Goal: Task Accomplishment & Management: Manage account settings

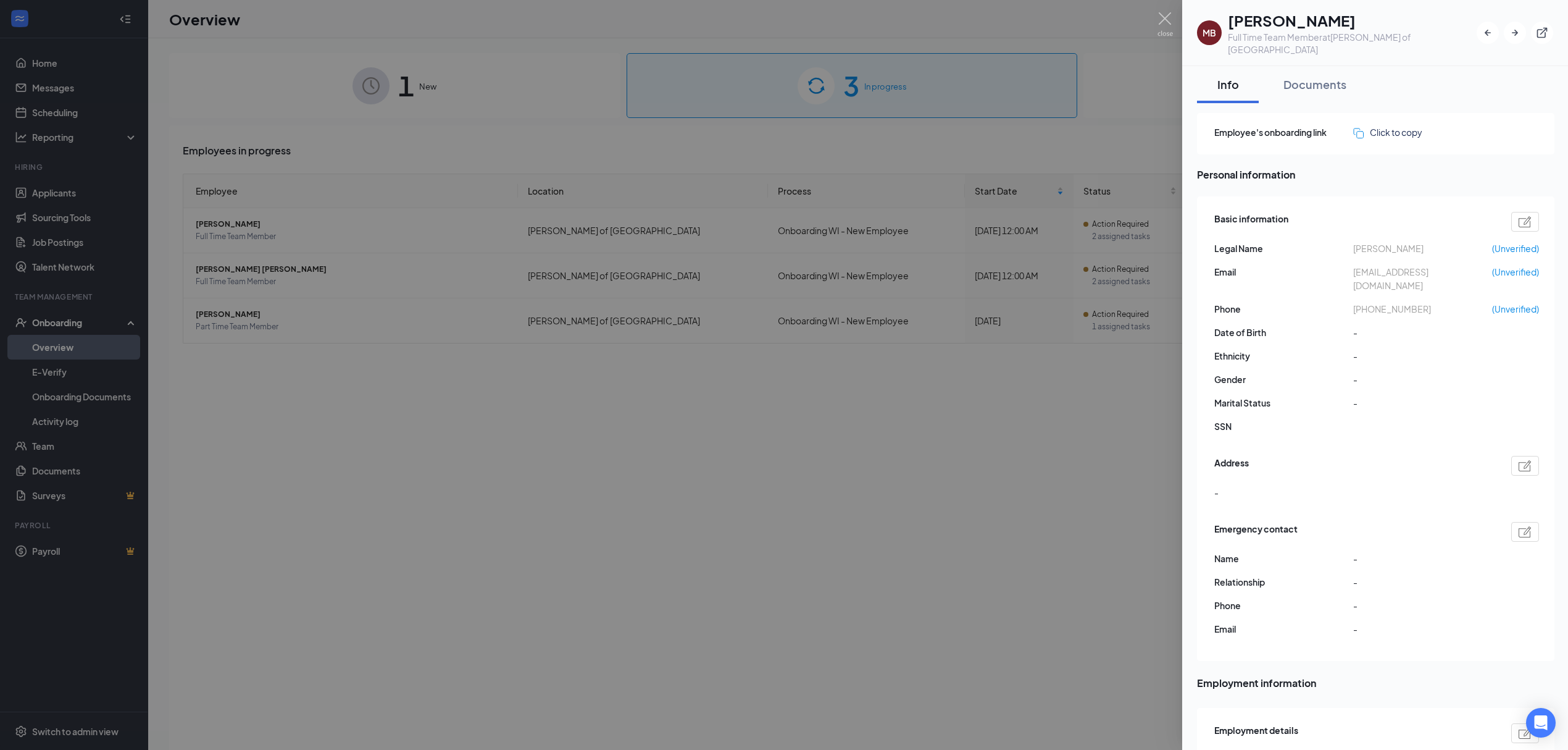
click at [952, 578] on div at bounding box center [784, 375] width 1568 height 750
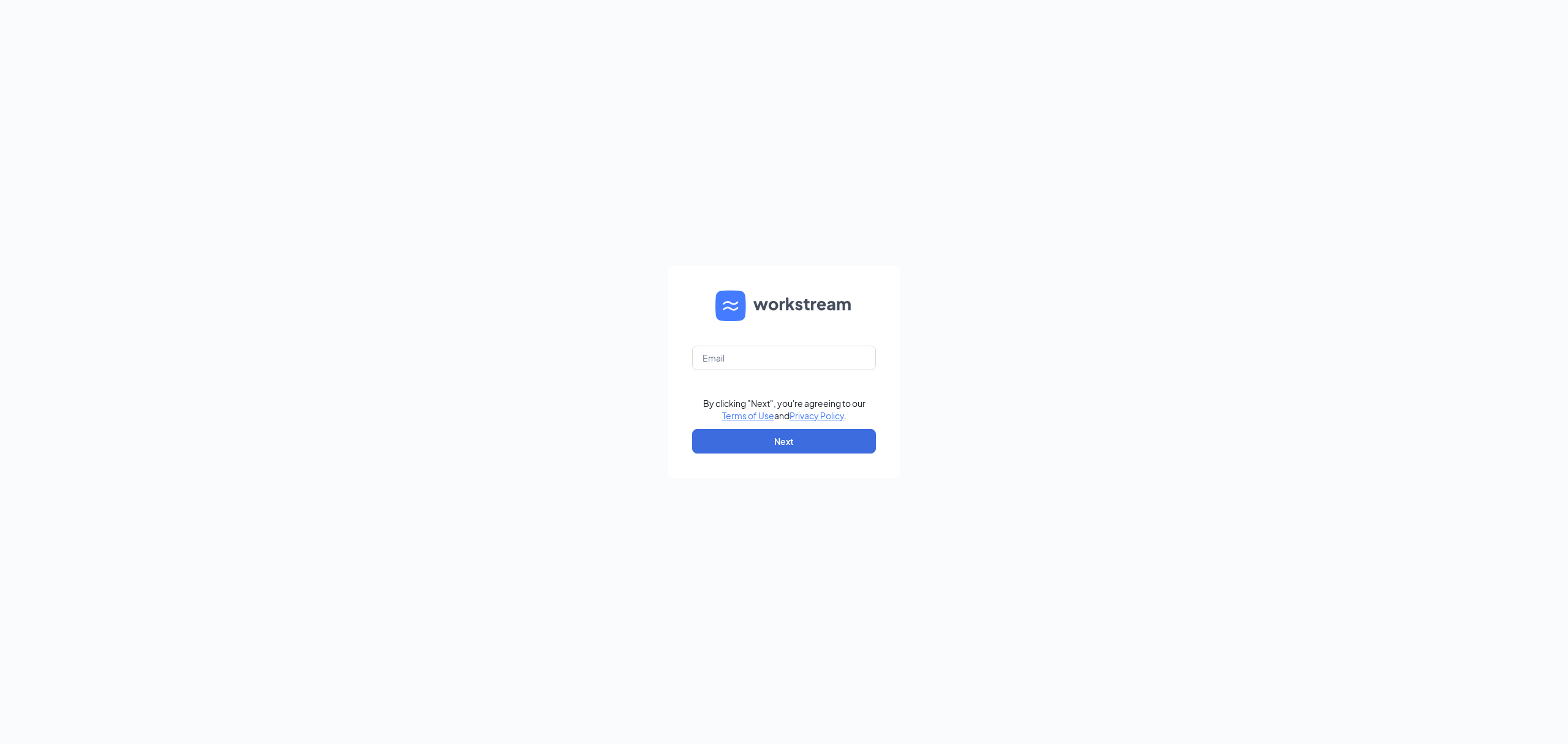
click at [760, 341] on form "By clicking "Next", you're agreeing to our Terms of Use and Privacy Policy . Ne…" at bounding box center [783, 372] width 233 height 212
click at [763, 348] on input "text" at bounding box center [784, 358] width 184 height 25
type input "gmbellevue@bleedblue.net"
click at [804, 441] on button "Next" at bounding box center [784, 441] width 184 height 25
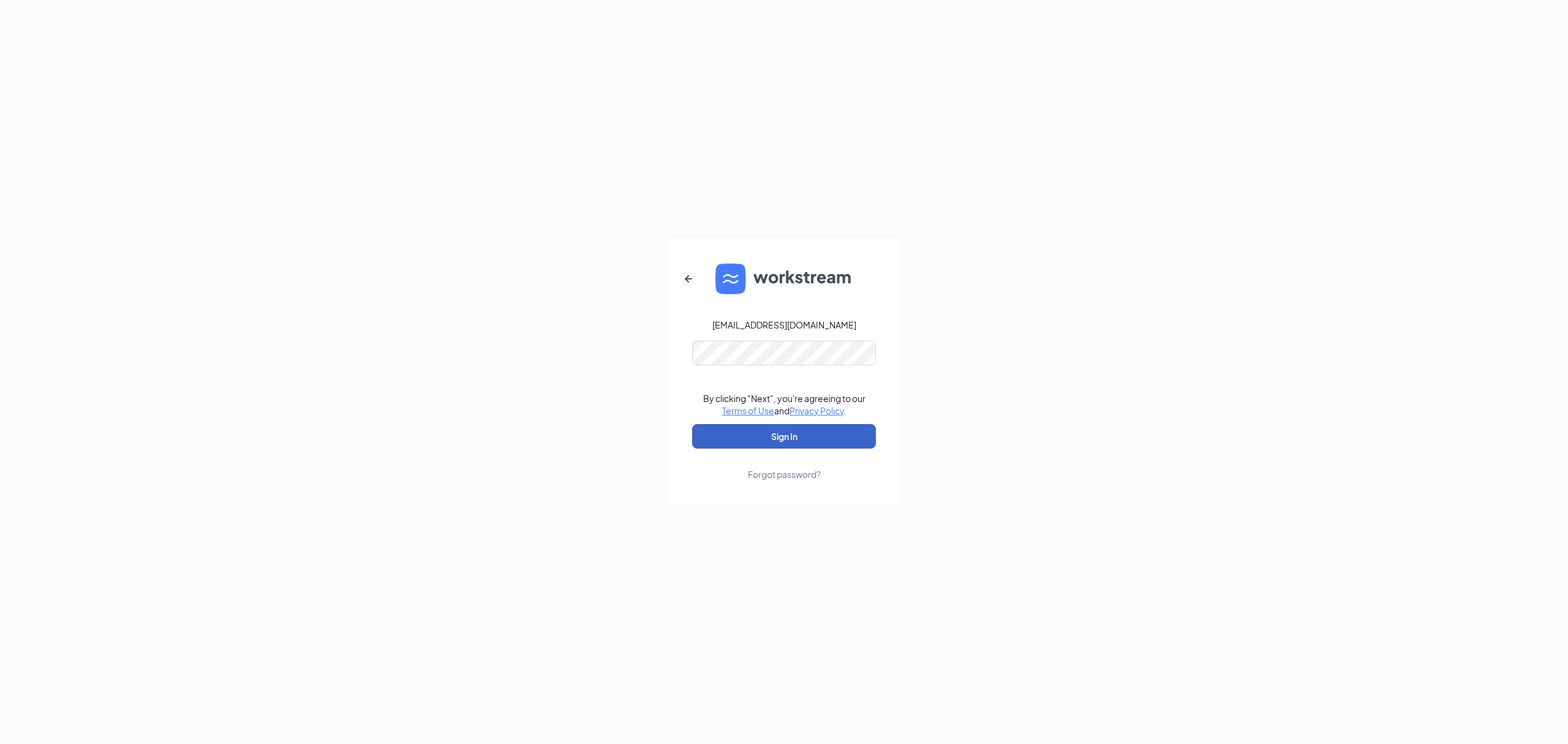
click at [802, 427] on button "Sign In" at bounding box center [784, 437] width 184 height 25
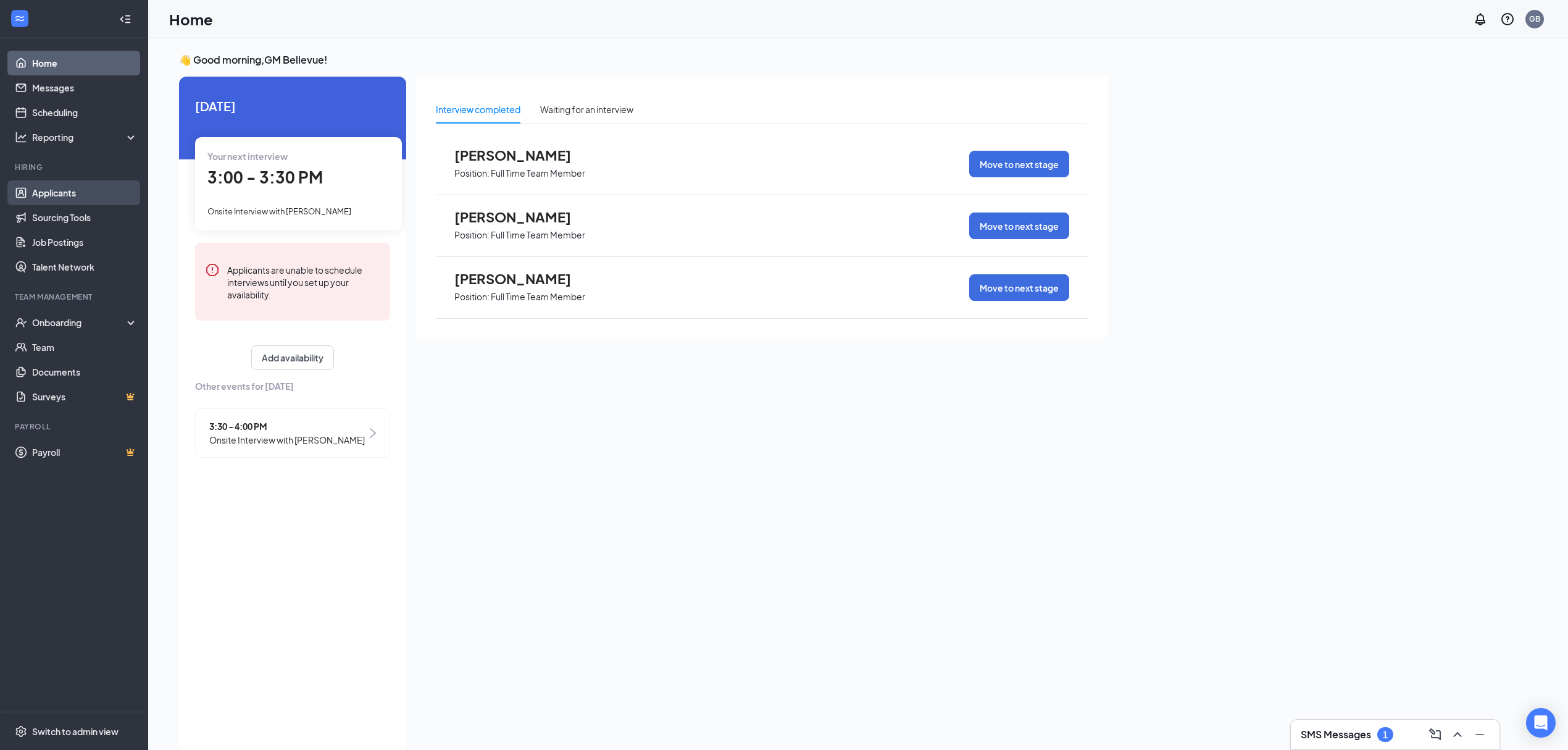
click at [70, 188] on link "Applicants" at bounding box center [85, 193] width 106 height 25
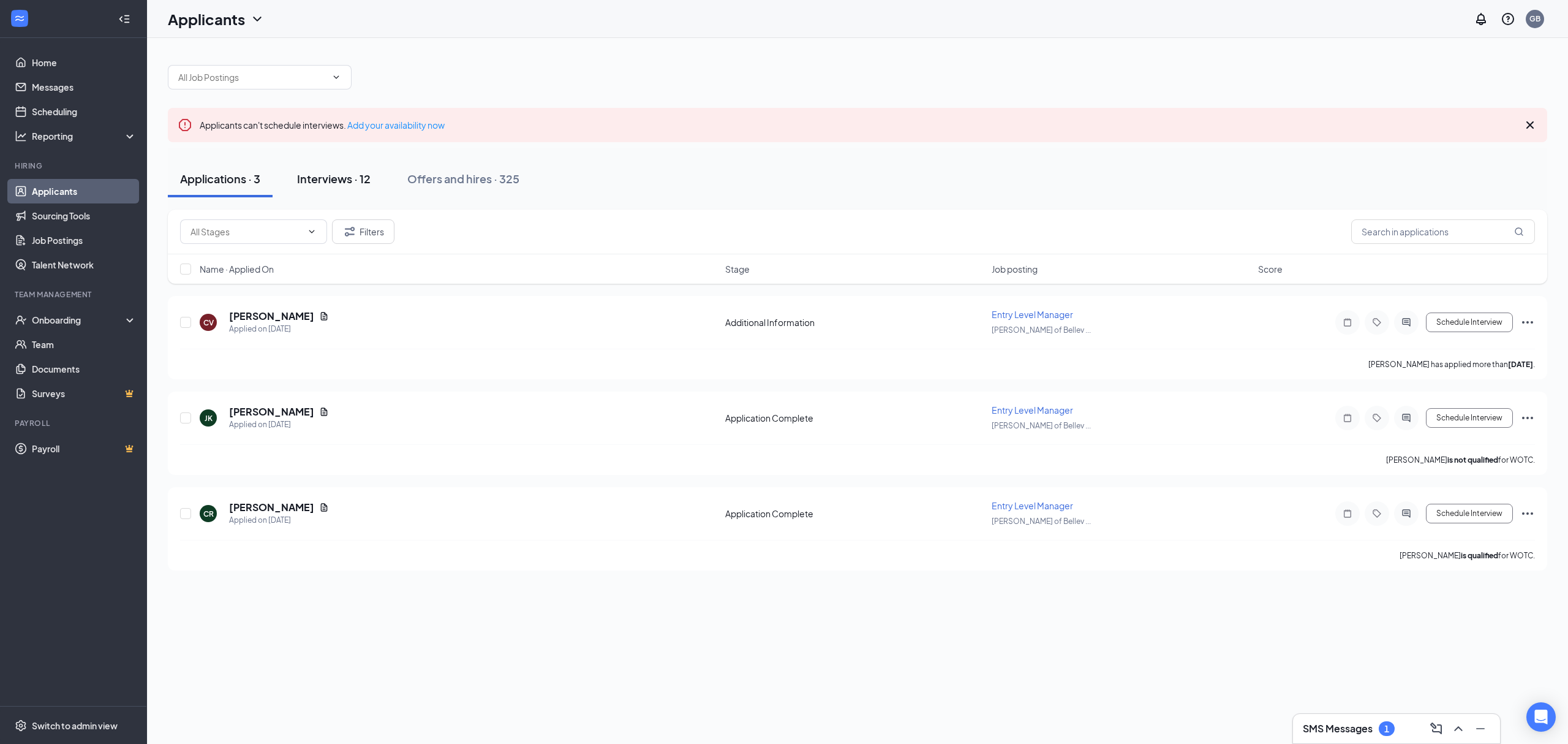
click at [352, 179] on div "Interviews · 12" at bounding box center [333, 178] width 74 height 15
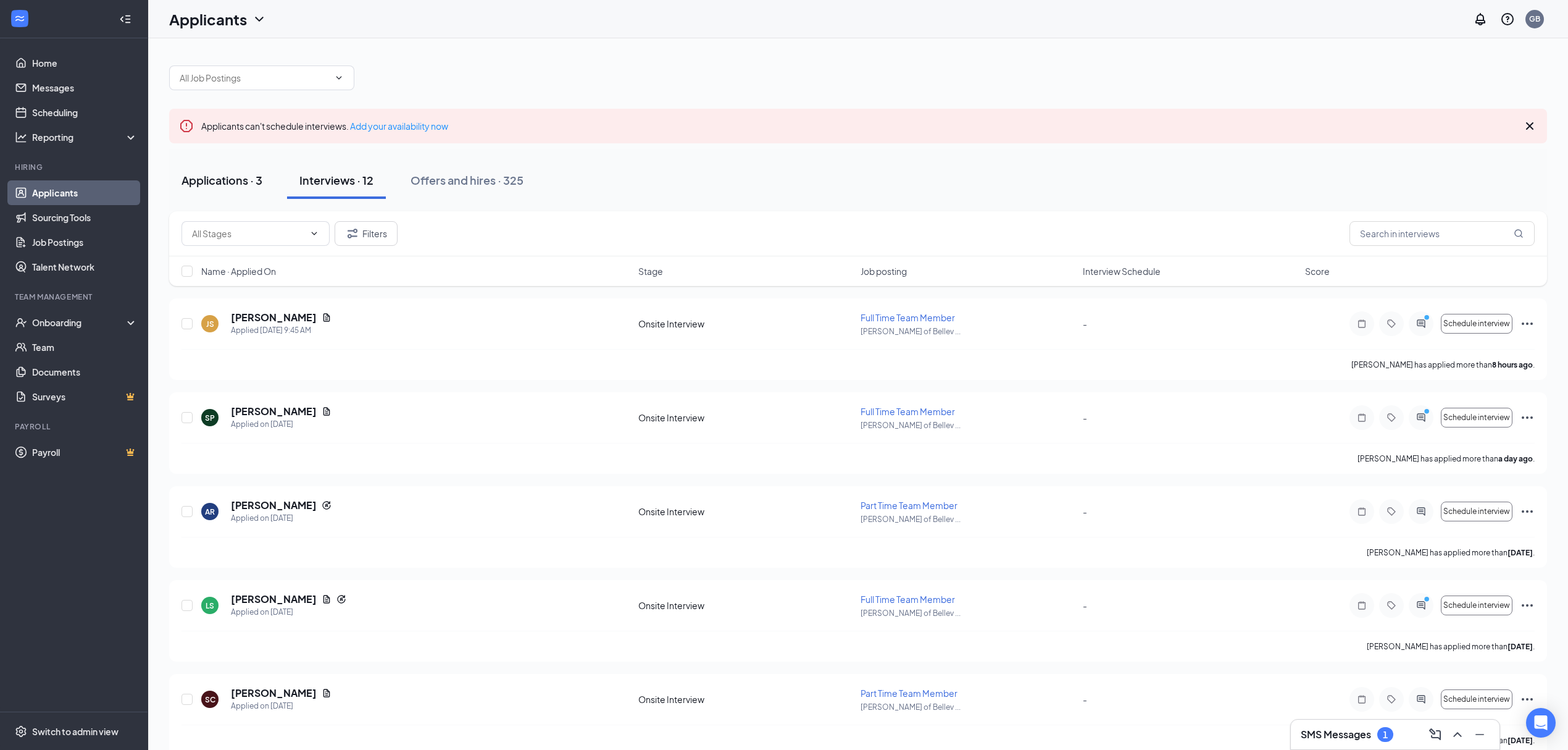
click at [242, 189] on button "Applications · 3" at bounding box center [222, 180] width 106 height 37
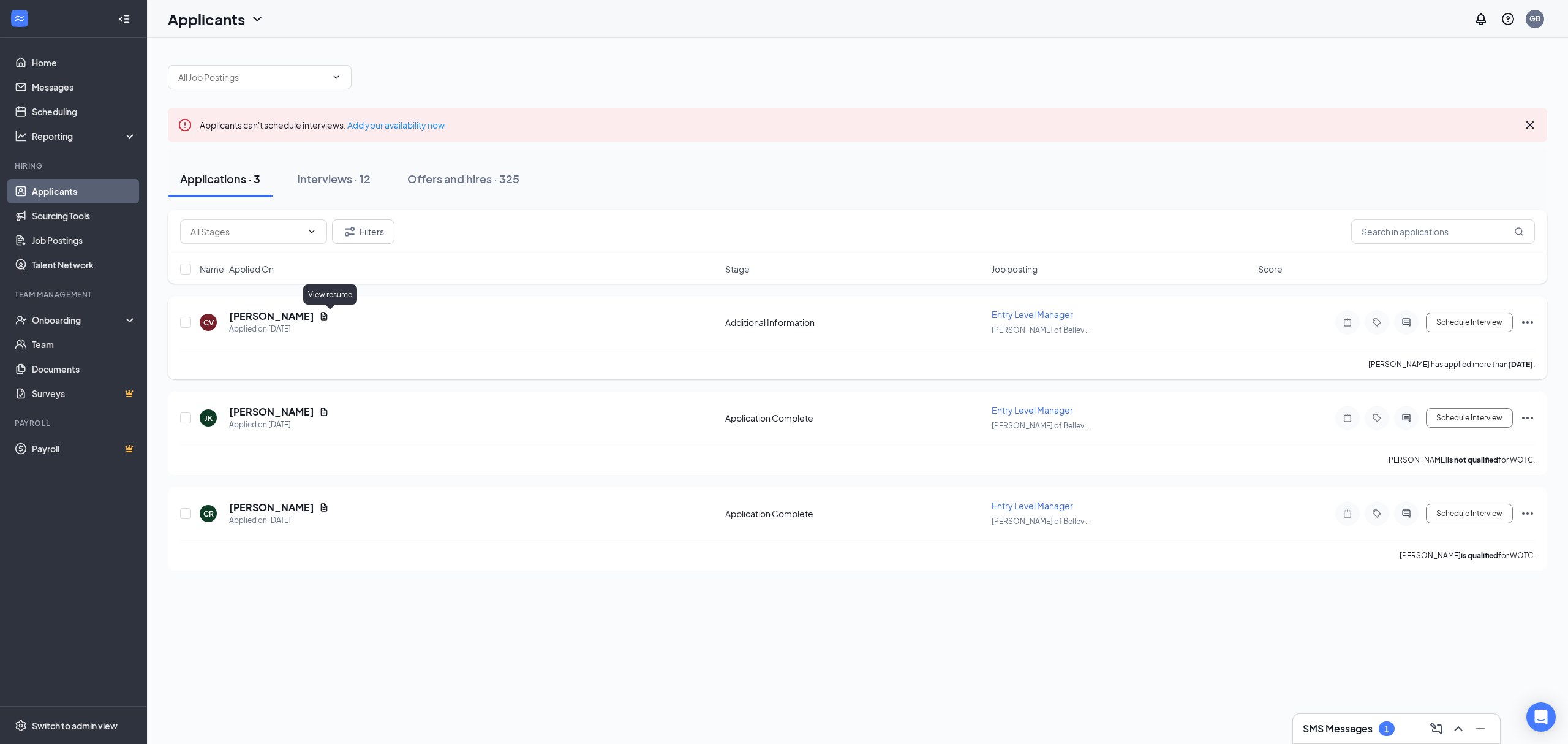
click at [328, 314] on icon "Document" at bounding box center [324, 315] width 7 height 8
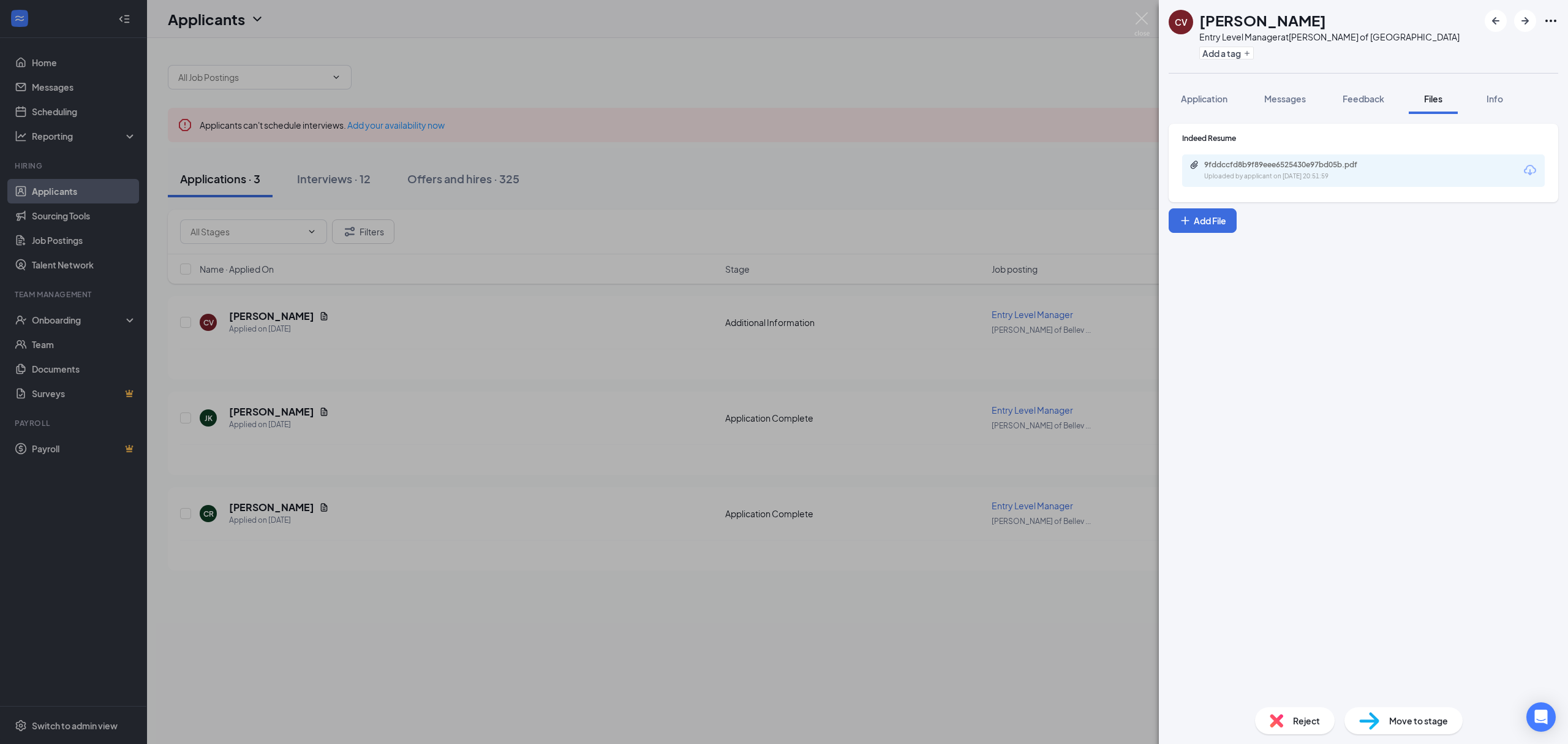
click at [1255, 169] on div "9fddccfd8b9f89eee6525430e97bd05b.pdf Uploaded by applicant on Oct 13, 2025 at 2…" at bounding box center [1288, 170] width 199 height 21
click at [373, 290] on div "CV Calista VanDeurzen Entry Level Manager at Culver's of Bellevue Add a tag App…" at bounding box center [784, 372] width 1568 height 744
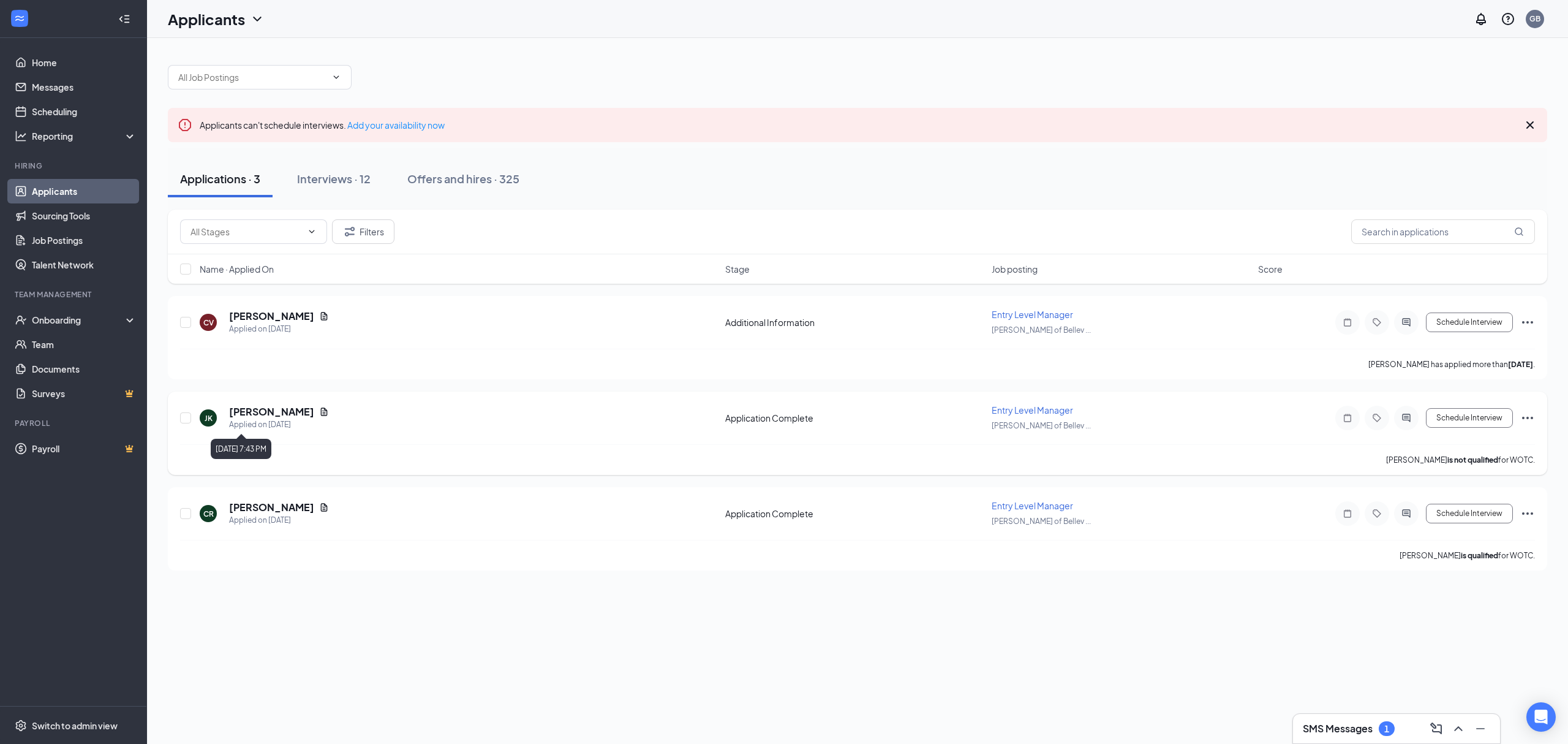
click at [319, 414] on icon "Document" at bounding box center [323, 412] width 10 height 10
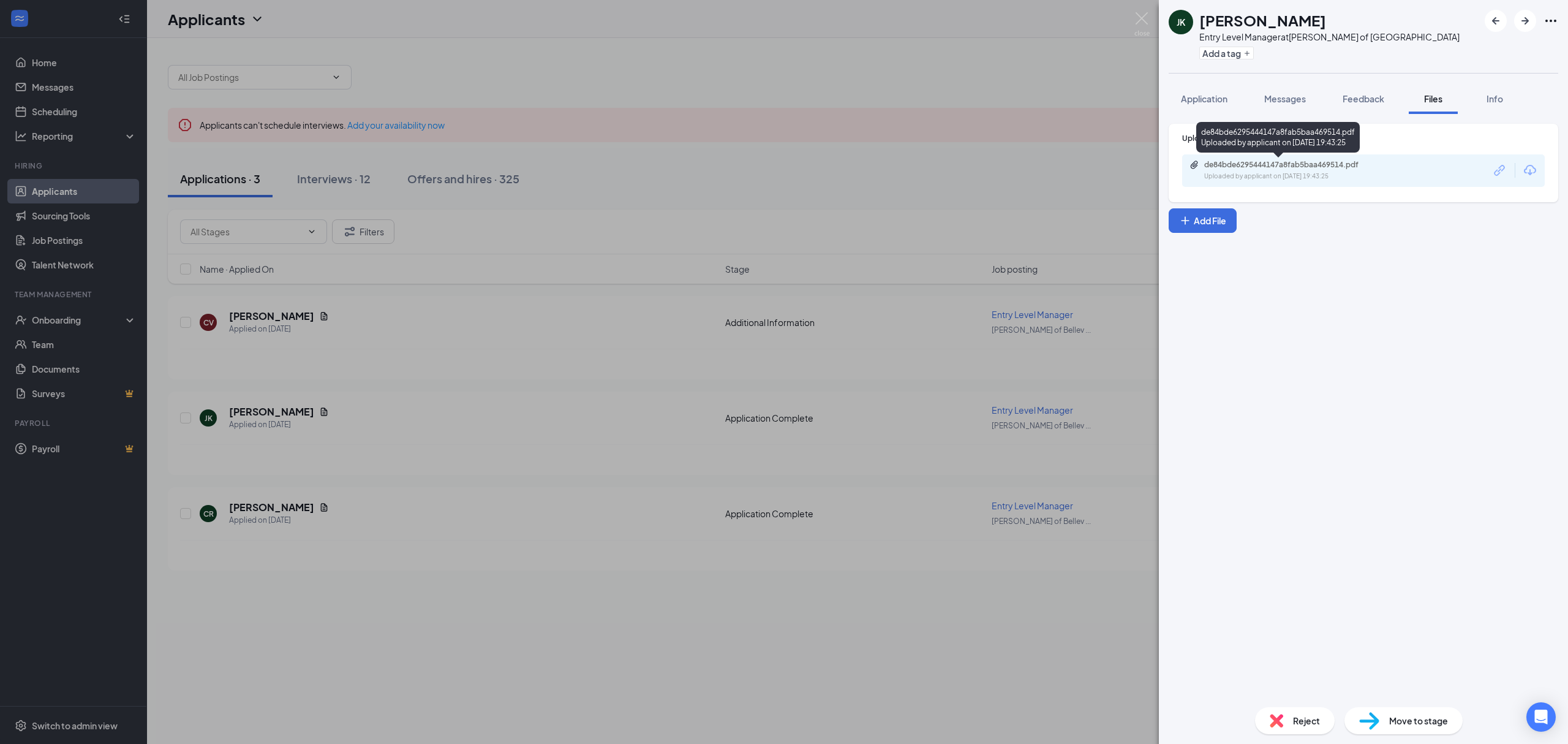
click at [1285, 180] on div "Uploaded by applicant on Oct 10, 2025 at 19:43:25" at bounding box center [1296, 176] width 184 height 10
click at [682, 339] on div "JK Jeff Krahn Entry Level Manager at Culver's of Bellevue Add a tag Application…" at bounding box center [784, 372] width 1568 height 744
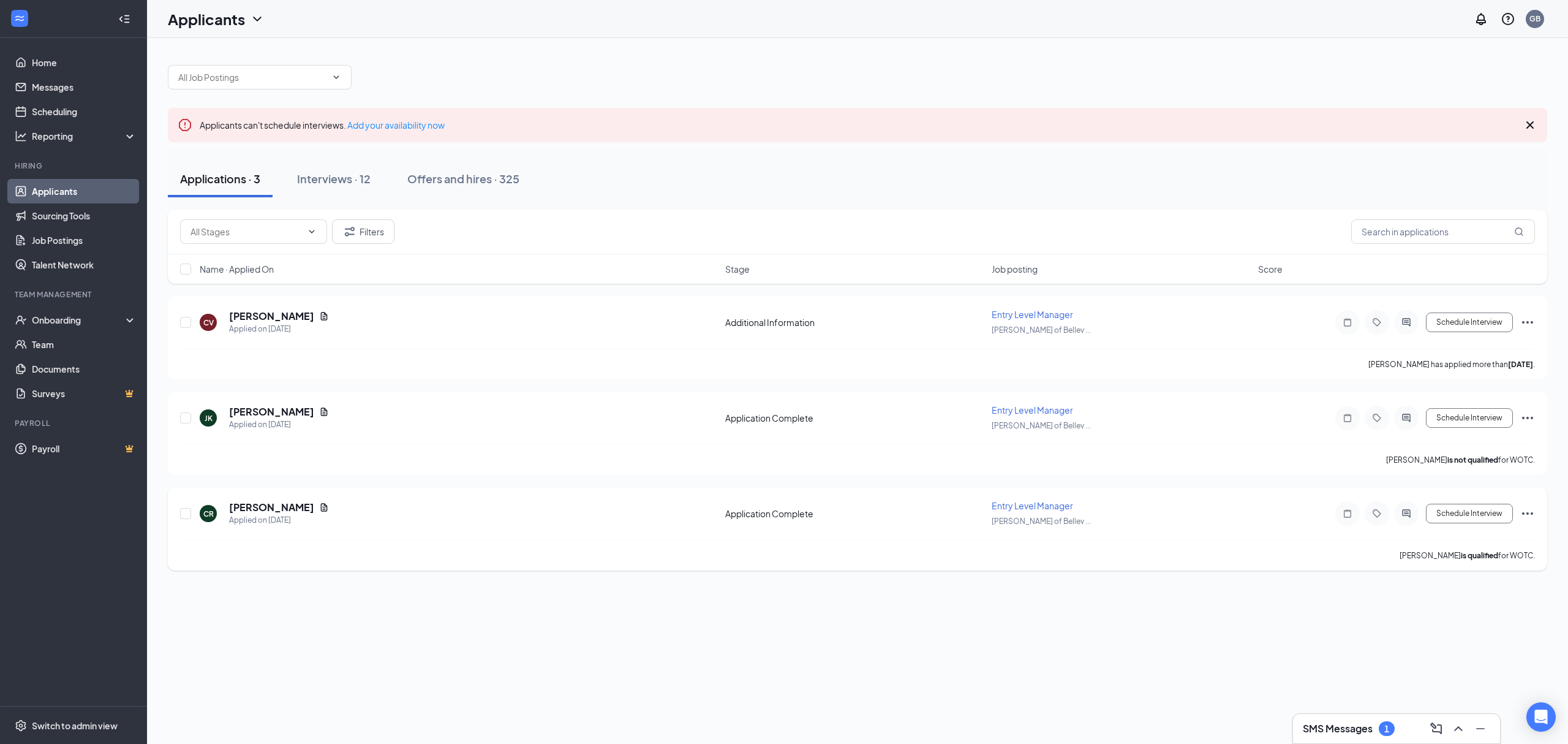
click at [299, 493] on div "CR Casey Reynolds Applied on Oct 7 Application Complete Entry Level Manager Cul…" at bounding box center [857, 529] width 1379 height 84
click at [295, 500] on div "CR Casey Reynolds Applied on Oct 7 Application Complete Entry Level Manager Cul…" at bounding box center [857, 519] width 1355 height 40
click at [295, 505] on h5 "Casey Reynolds" at bounding box center [272, 507] width 86 height 13
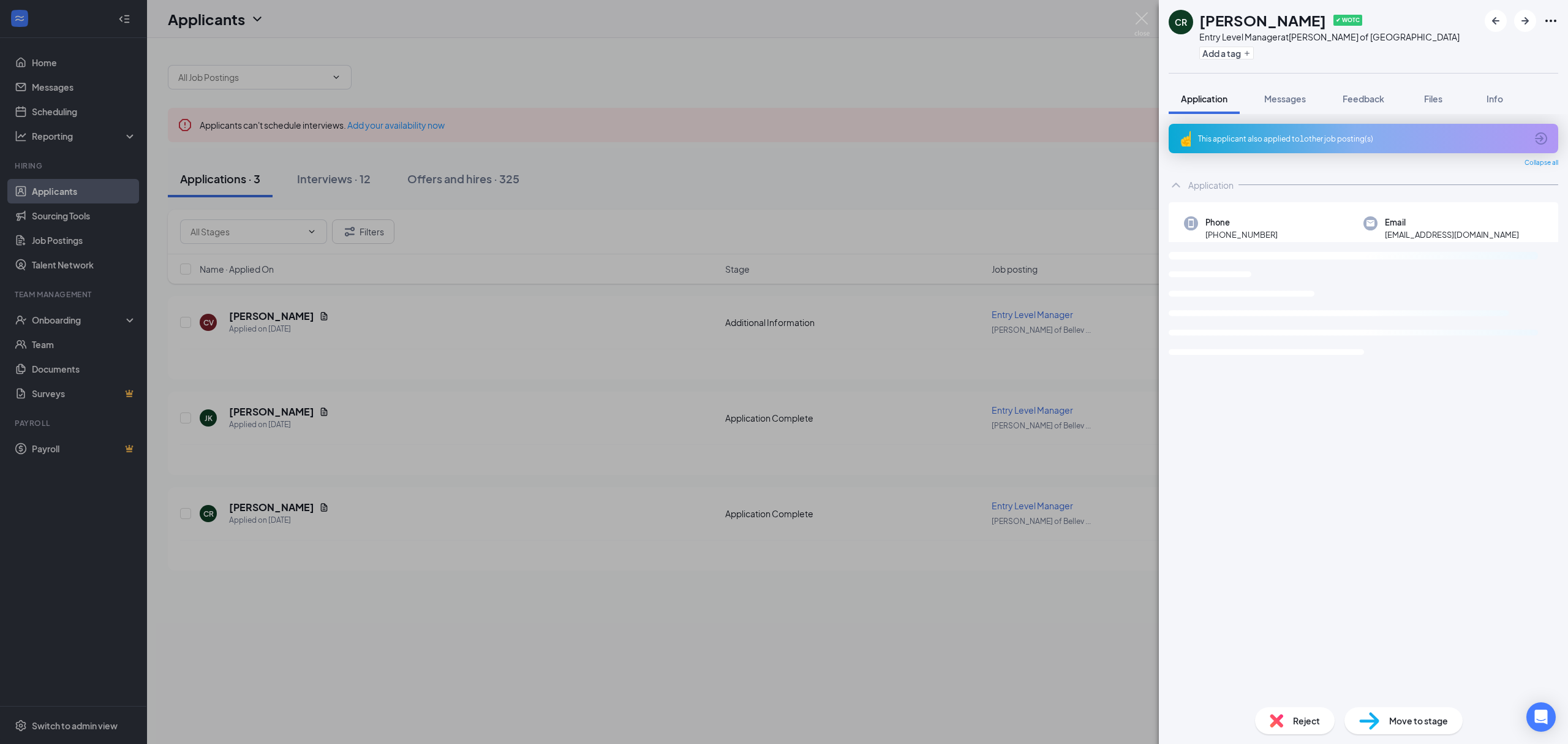
click at [1287, 724] on div "Reject" at bounding box center [1294, 720] width 79 height 27
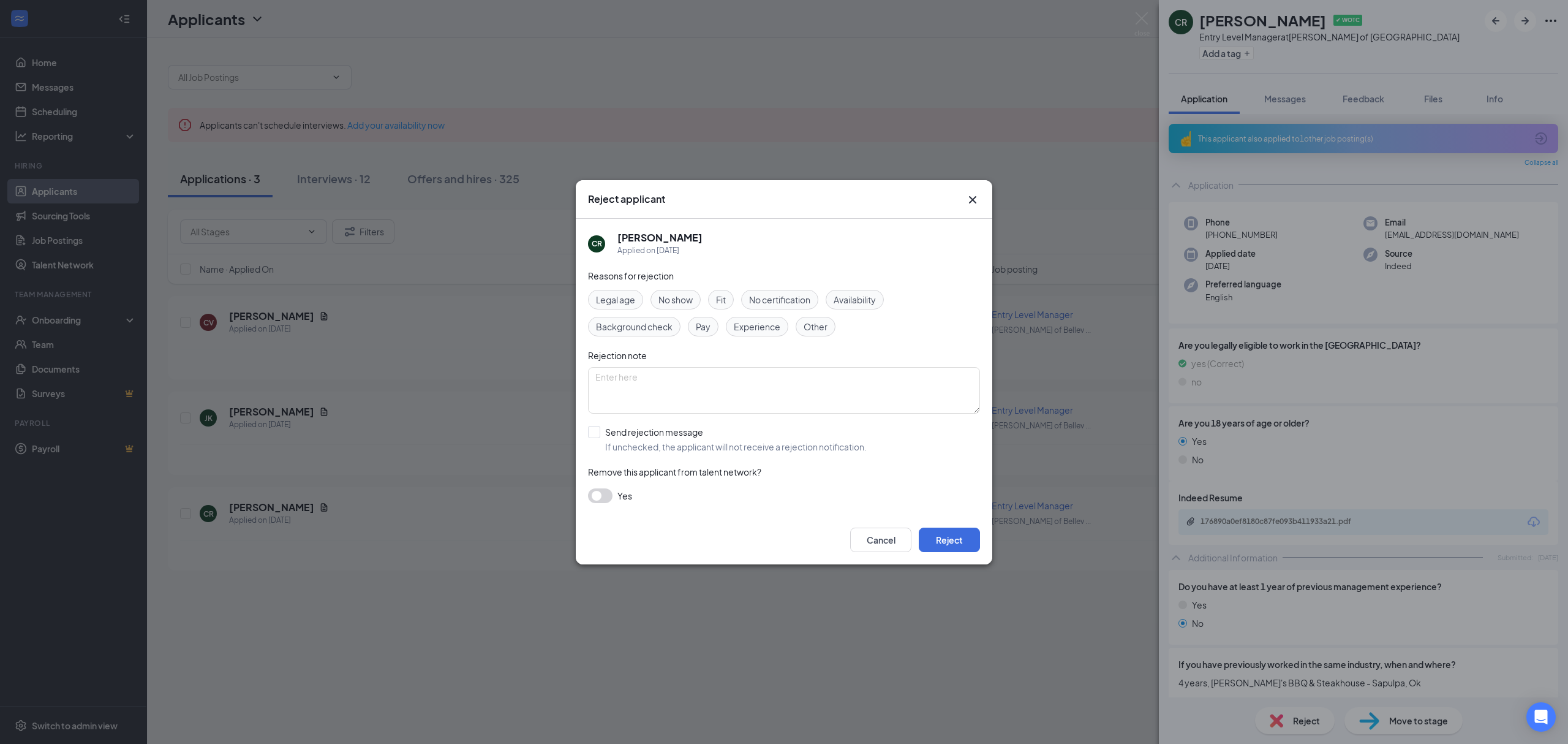
click at [821, 323] on span "Other" at bounding box center [815, 326] width 24 height 13
click at [949, 543] on button "Reject" at bounding box center [949, 540] width 61 height 25
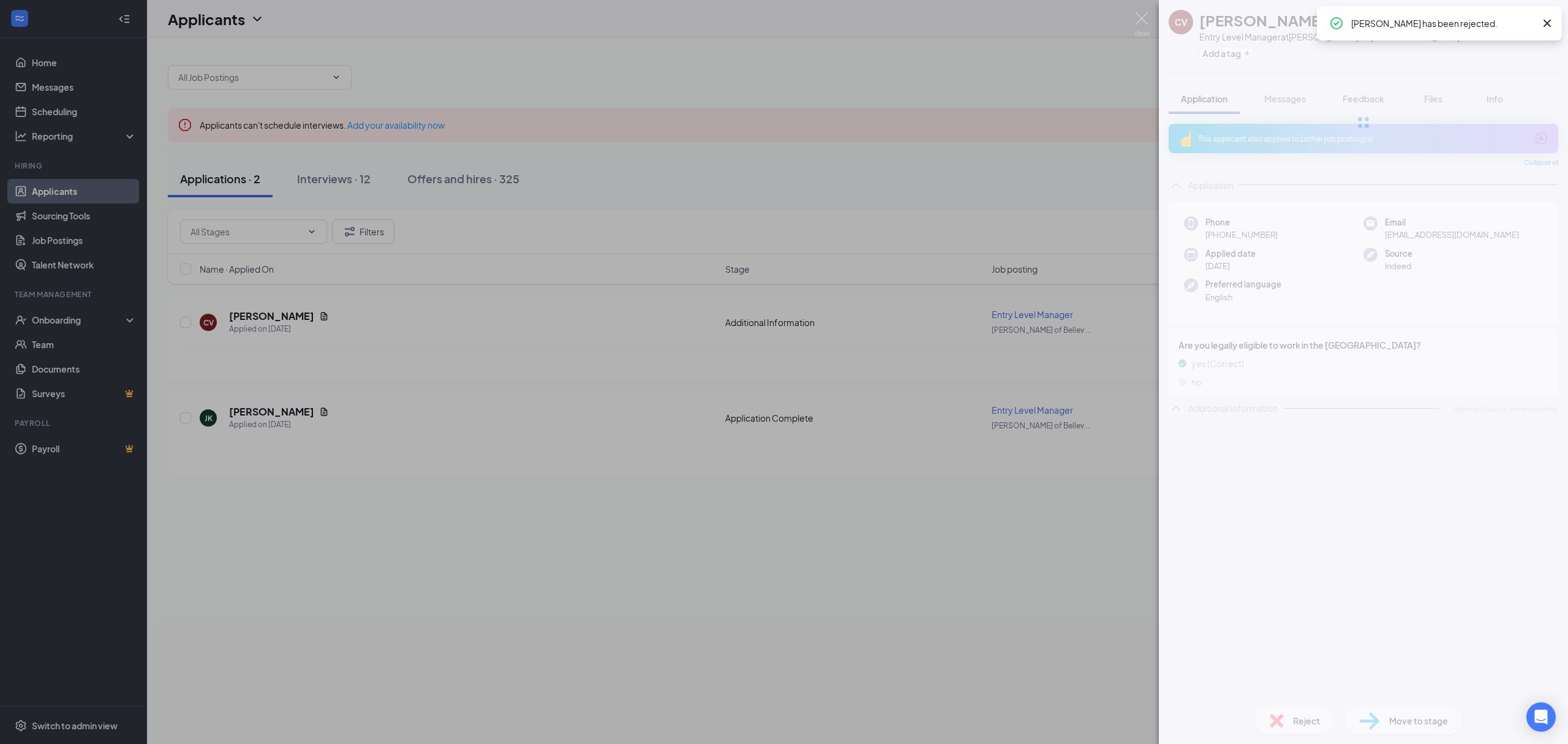
click at [672, 437] on div "CV Calista VanDeurzen Entry Level Manager at Culver's of Bellevue Add a tag App…" at bounding box center [784, 372] width 1568 height 744
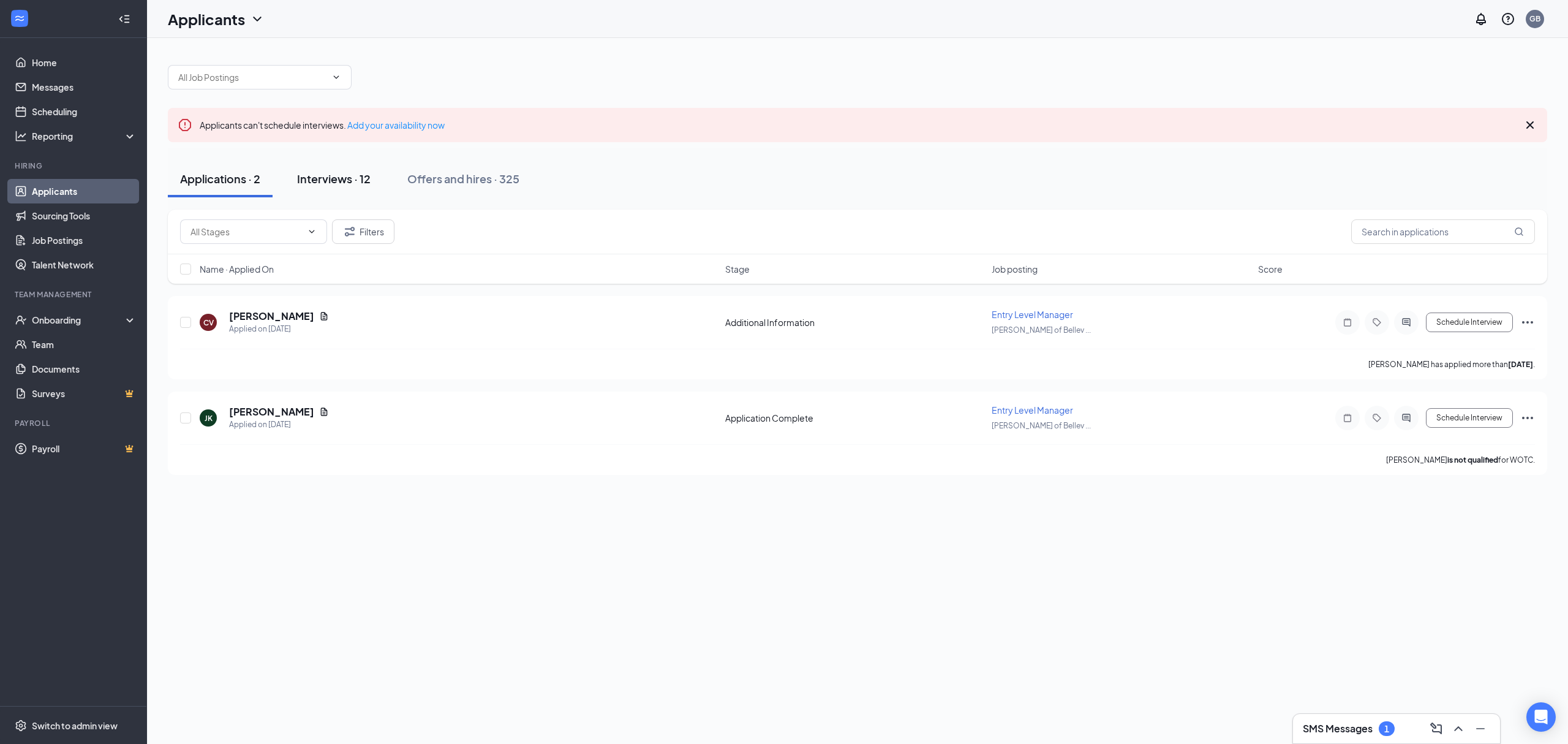
click at [309, 193] on button "Interviews · 12" at bounding box center [334, 178] width 98 height 37
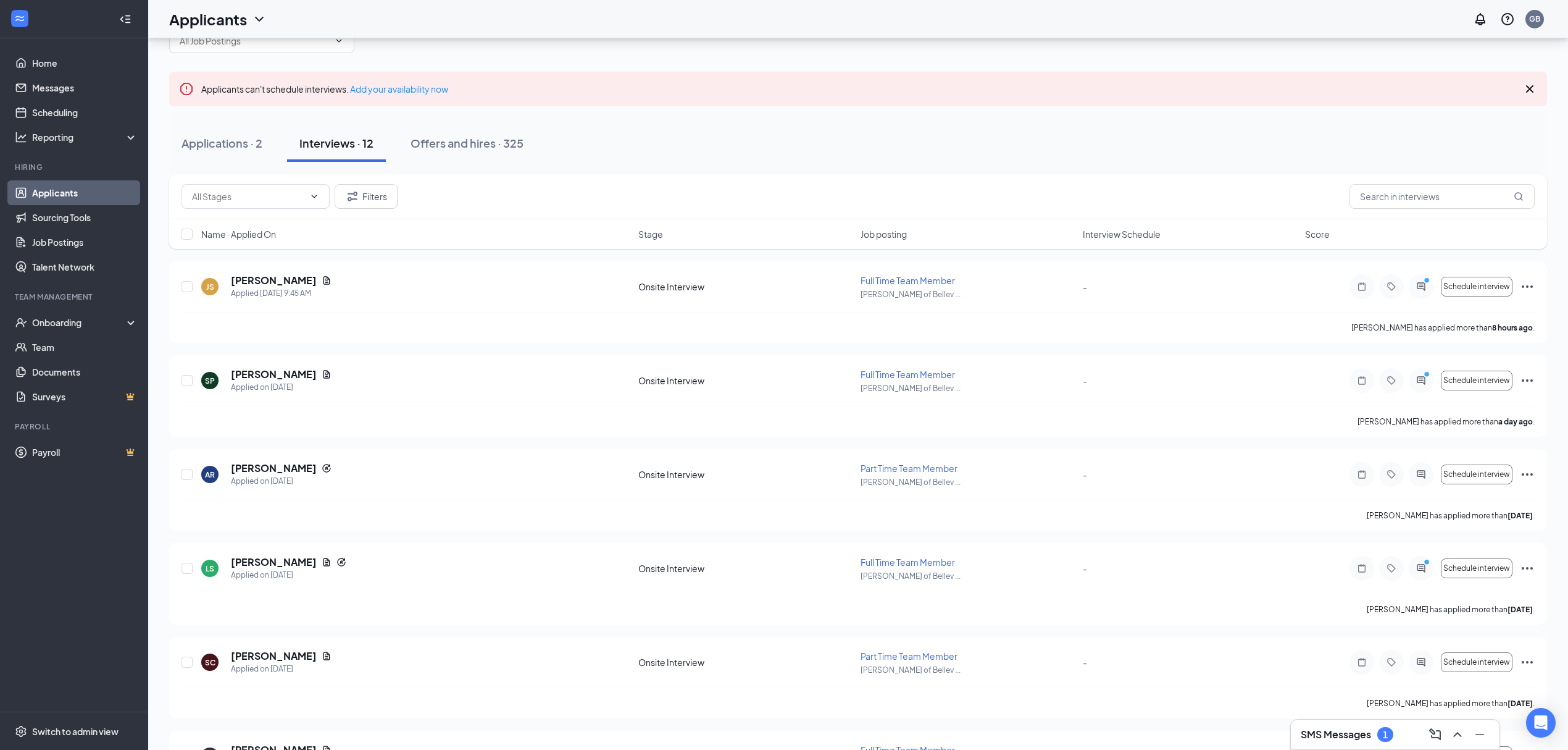
scroll to position [22, 0]
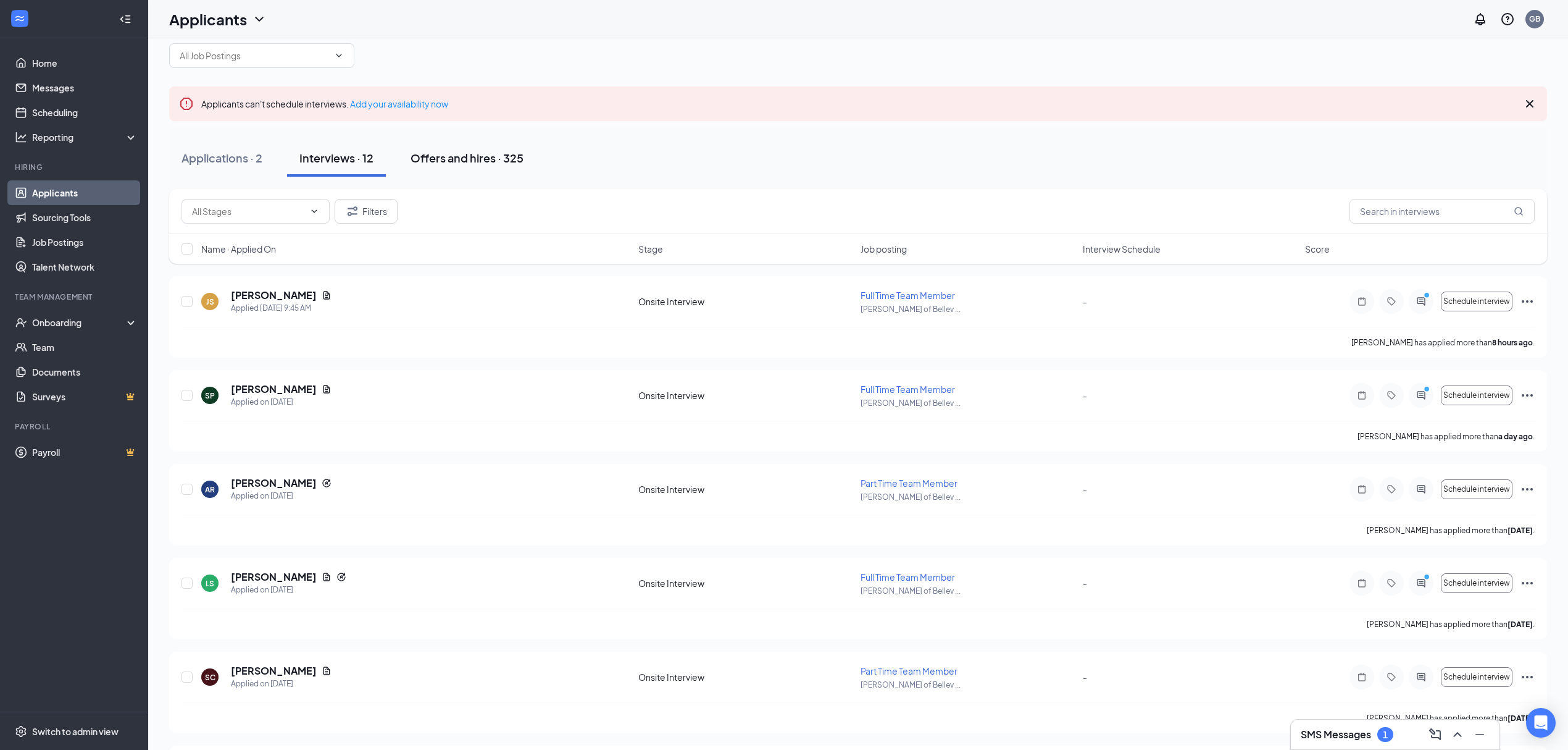
click at [465, 144] on button "Offers and hires · 325" at bounding box center [466, 157] width 137 height 37
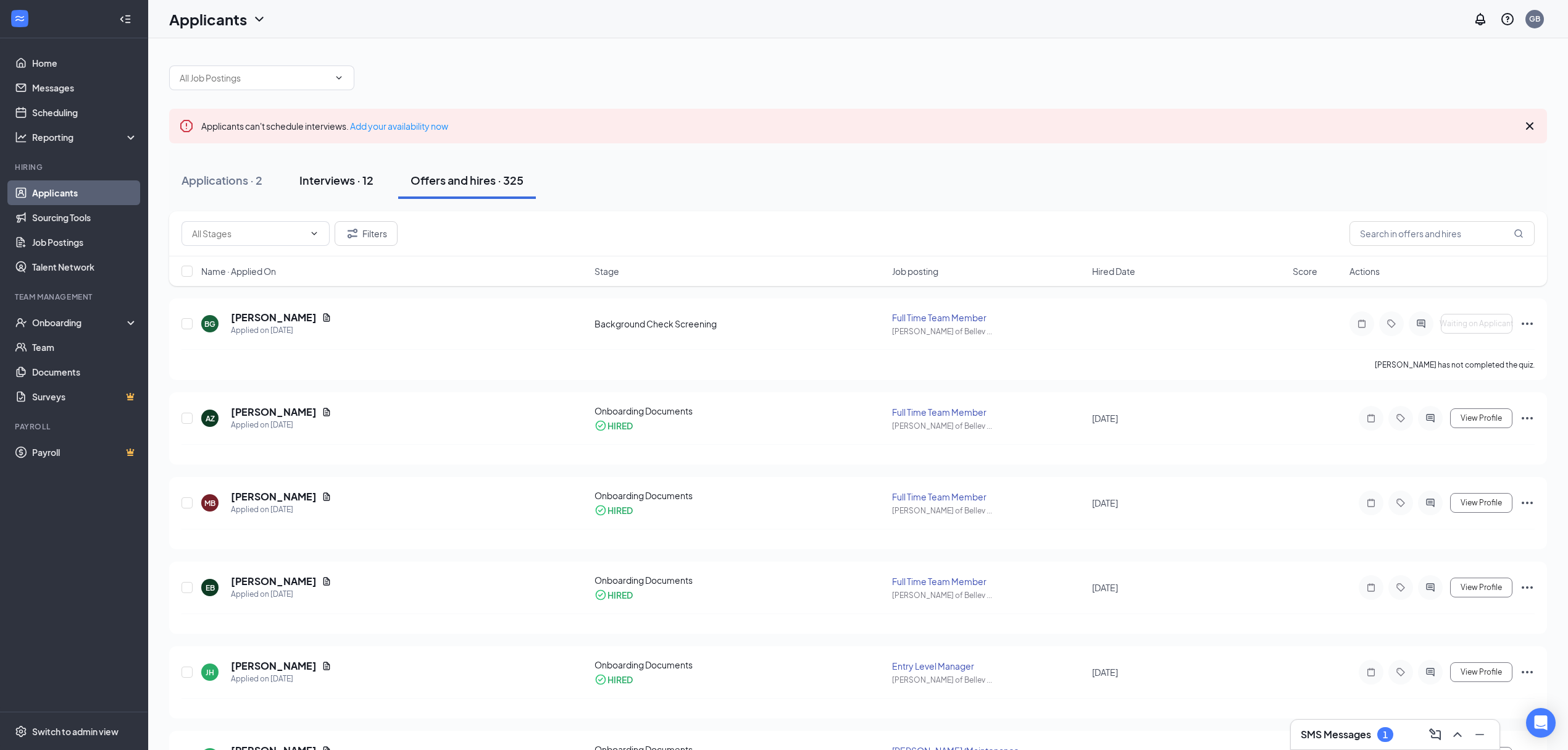
click at [362, 178] on div "Interviews · 12" at bounding box center [336, 180] width 75 height 15
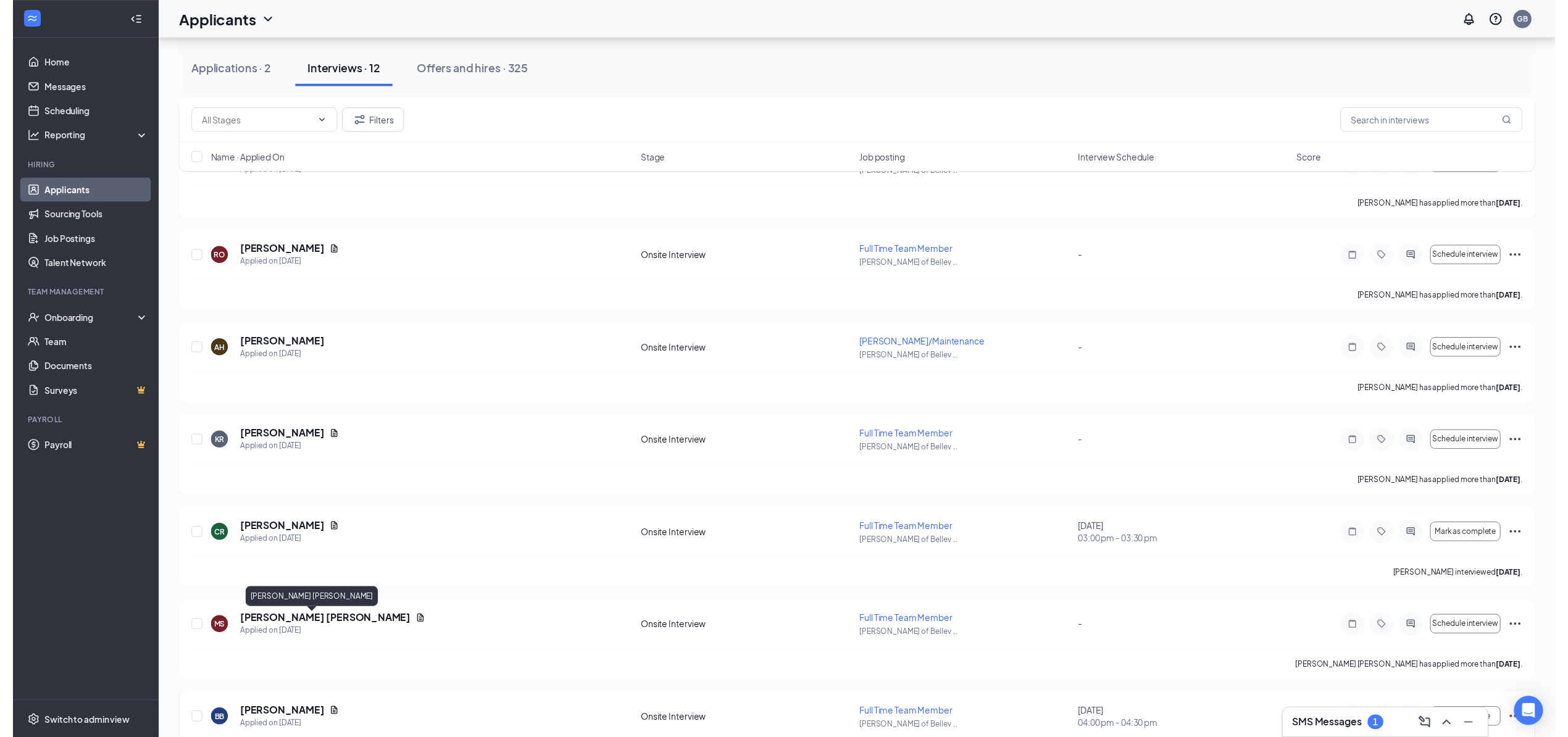
scroll to position [680, 0]
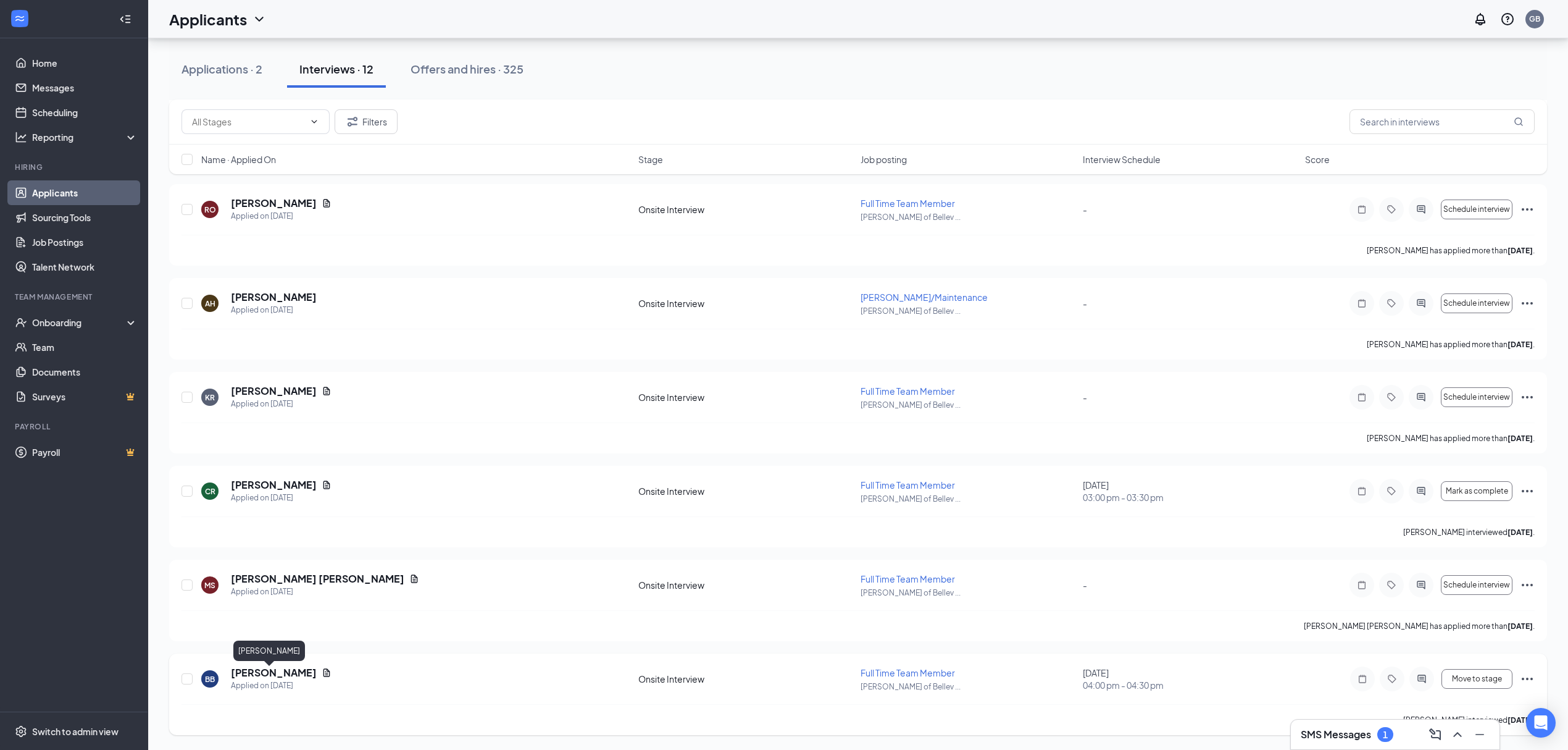
click at [268, 675] on h5 "Brian Baird" at bounding box center [274, 672] width 86 height 13
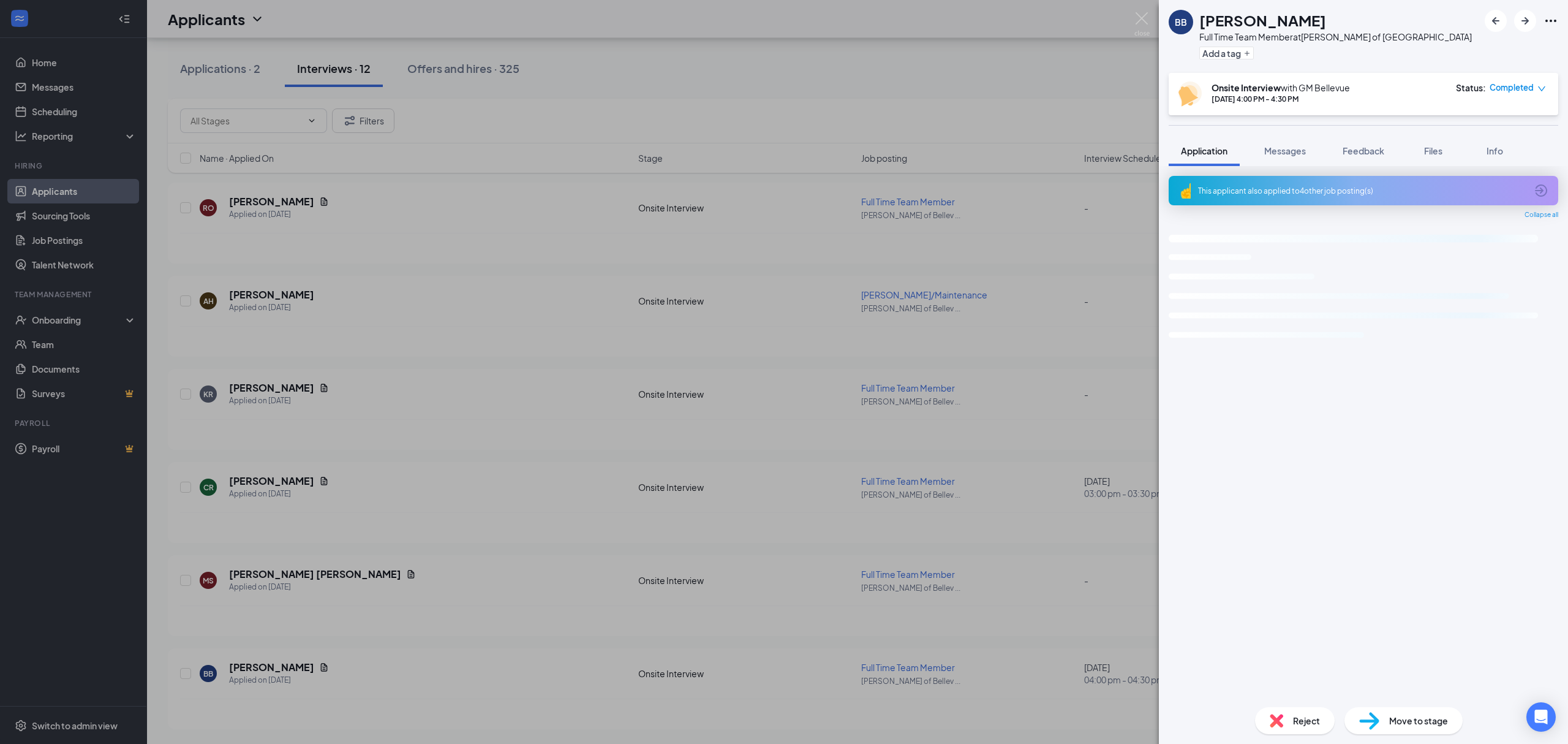
click at [1299, 725] on span "Reject" at bounding box center [1306, 720] width 27 height 13
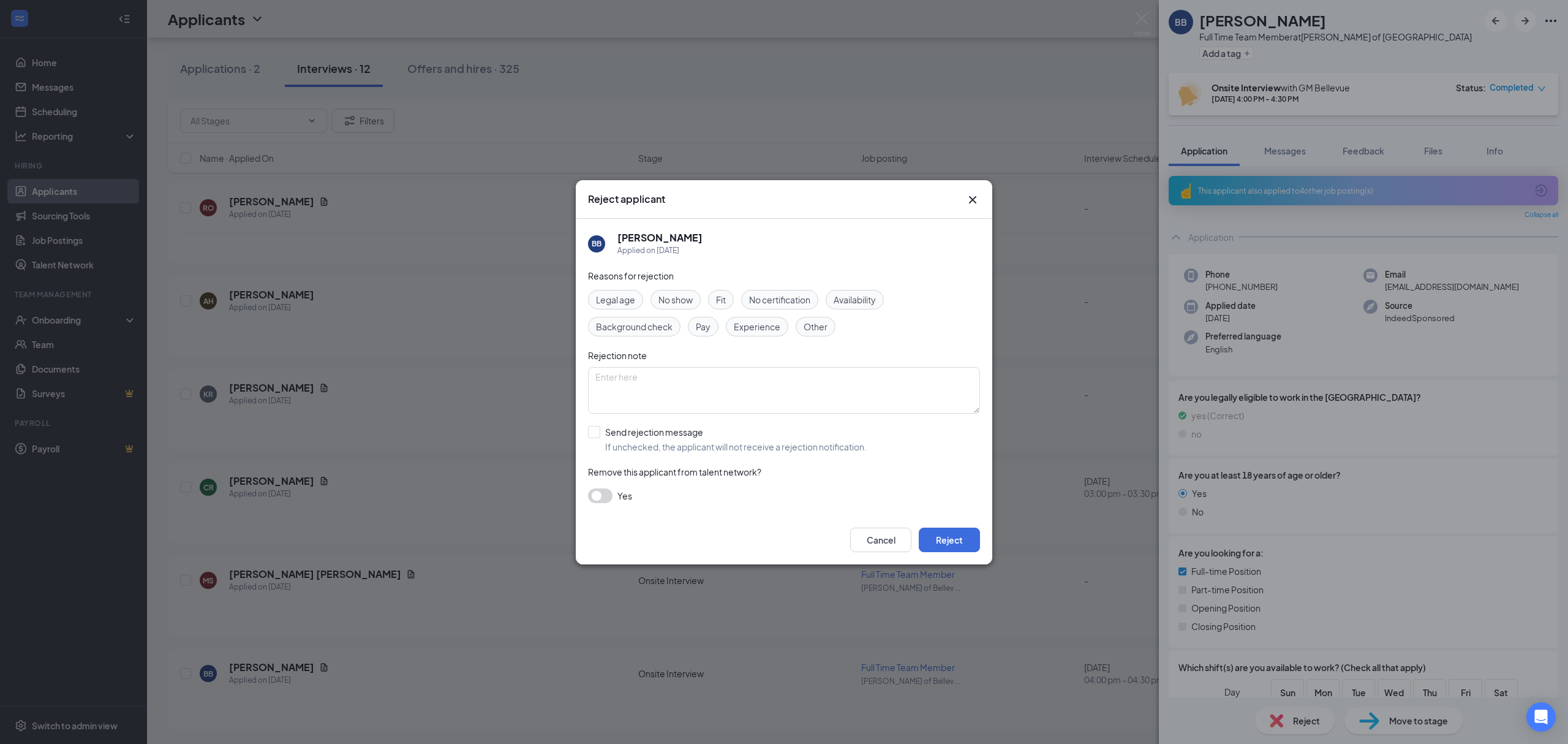
click at [829, 348] on div "Rejection note" at bounding box center [784, 355] width 392 height 13
click at [824, 334] on div "Other" at bounding box center [815, 326] width 40 height 20
click at [969, 542] on button "Reject" at bounding box center [949, 540] width 61 height 25
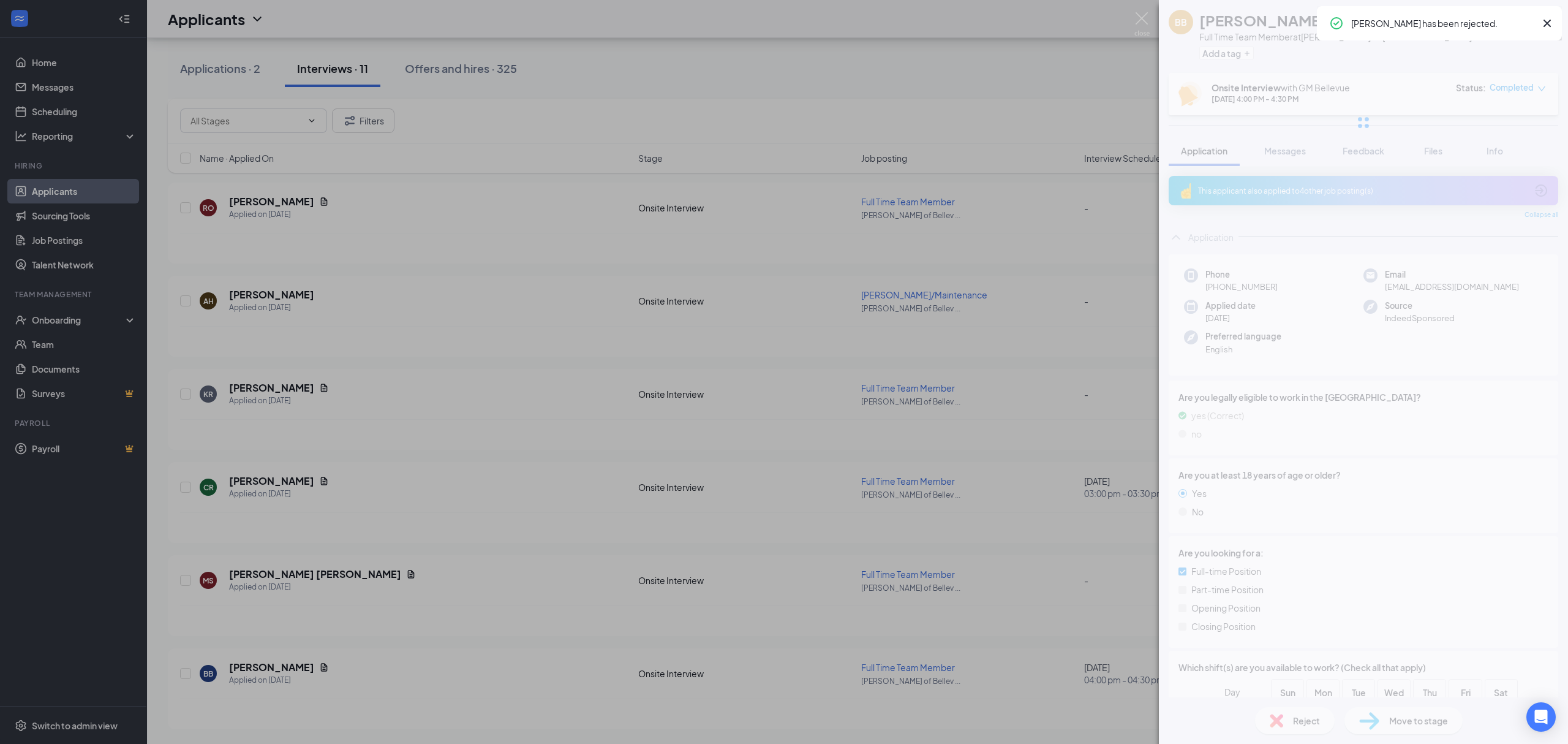
click at [385, 587] on div "BB Brian Baird Full Time Team Member at Culver's of Bellevue Add a tag Onsite I…" at bounding box center [784, 372] width 1568 height 744
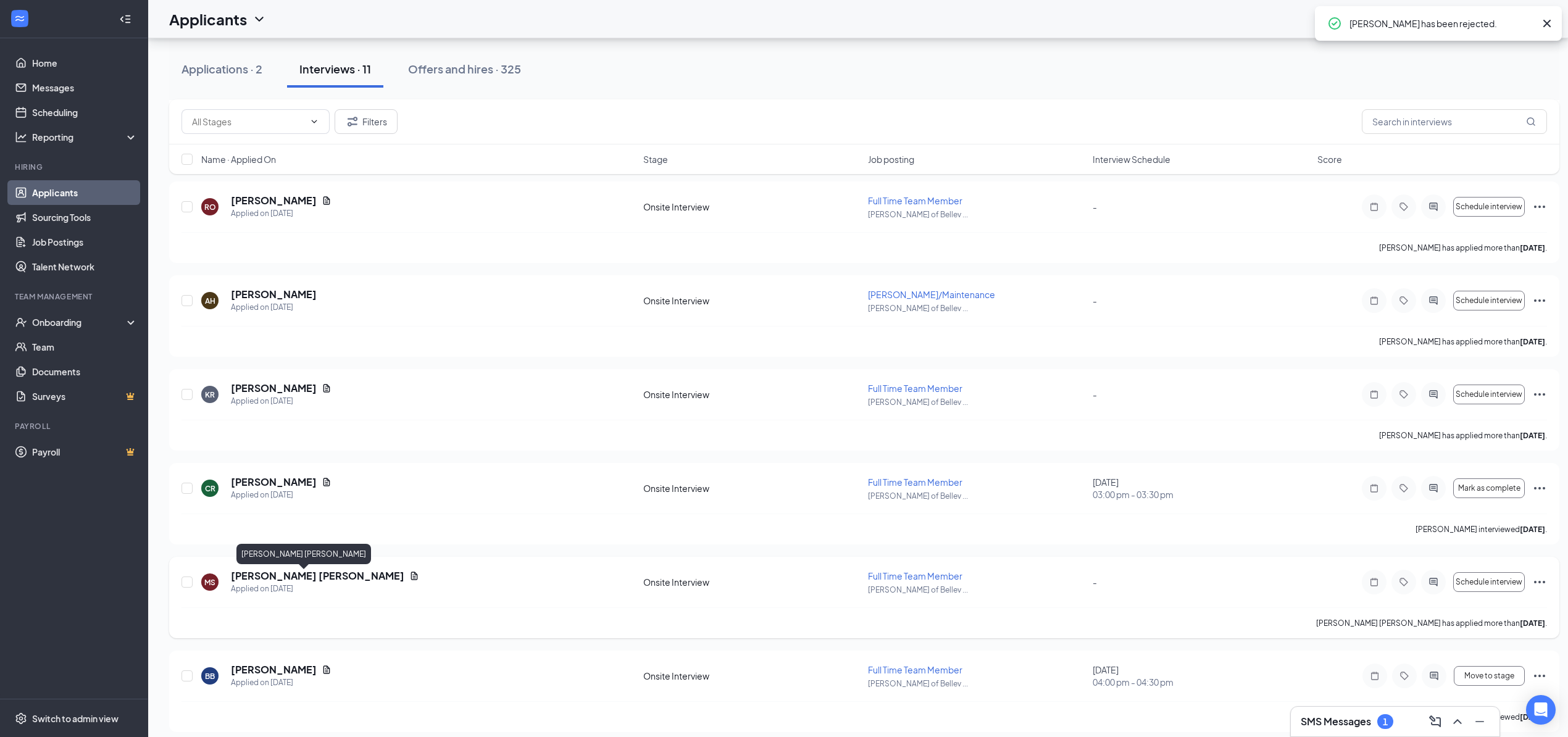
click at [275, 501] on div "Applied on Oct 7" at bounding box center [281, 496] width 101 height 13
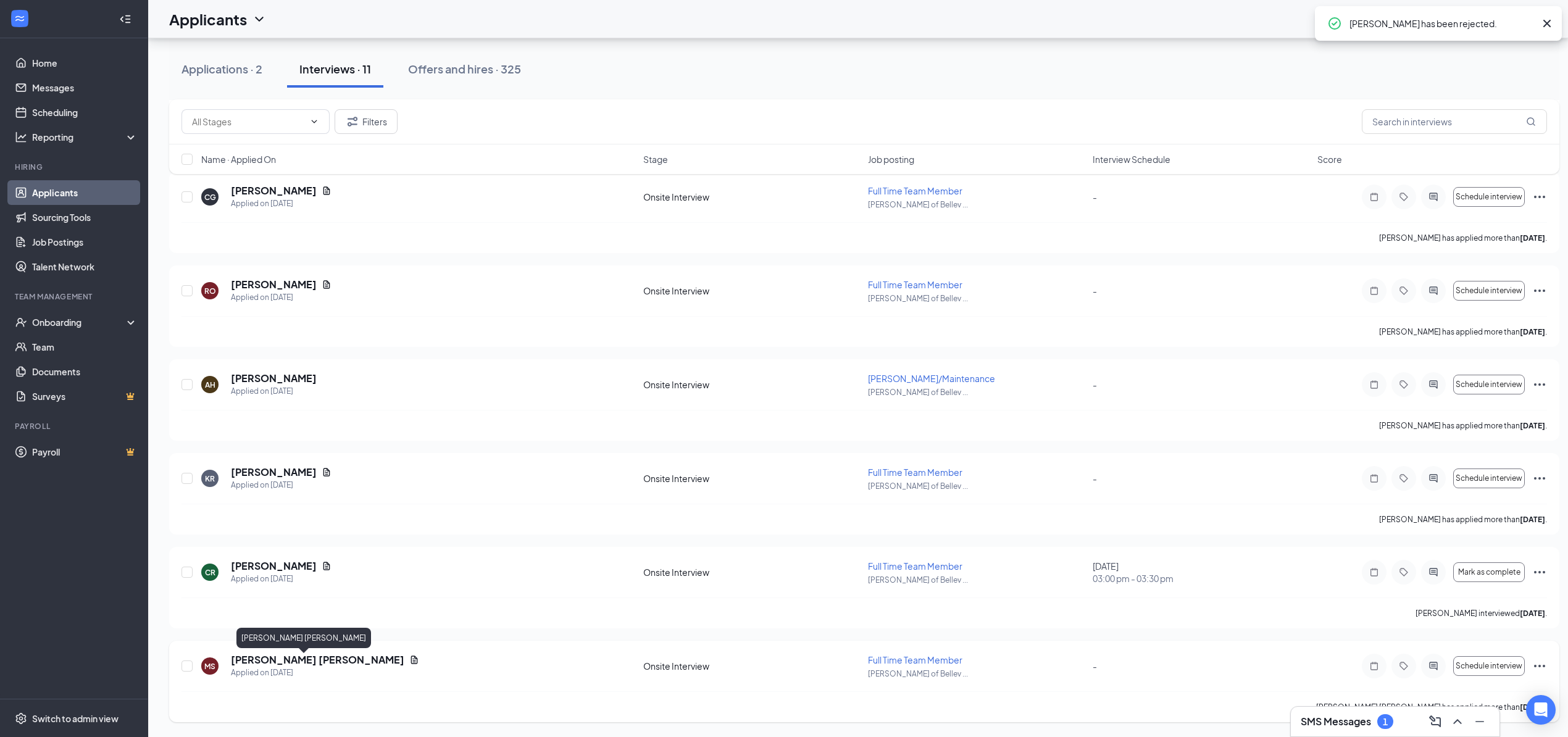
click at [267, 654] on h5 "Marley Skarban" at bounding box center [317, 659] width 173 height 13
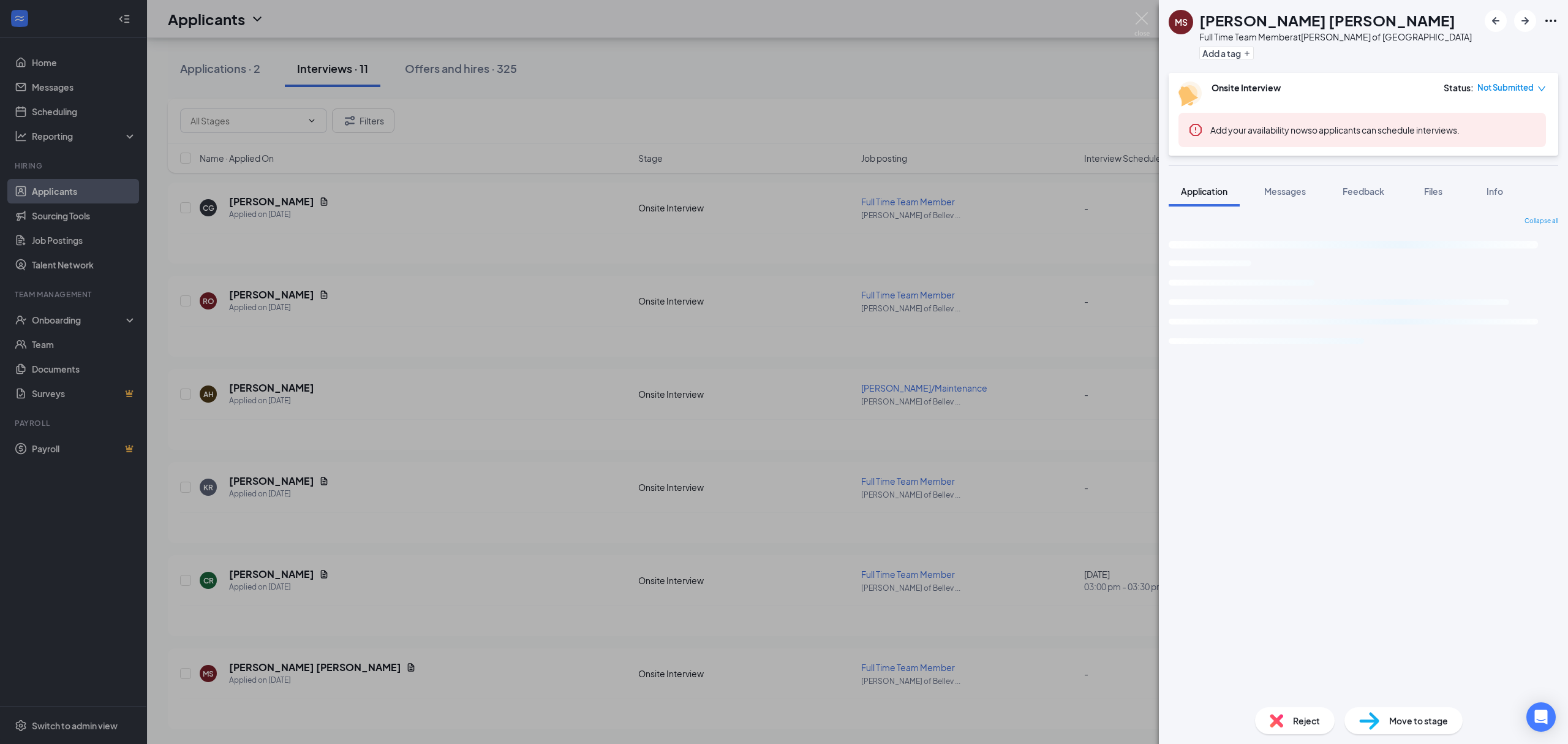
click at [1338, 713] on div "Reject Move to stage" at bounding box center [1363, 720] width 409 height 46
click at [1328, 715] on div "Reject" at bounding box center [1294, 720] width 79 height 27
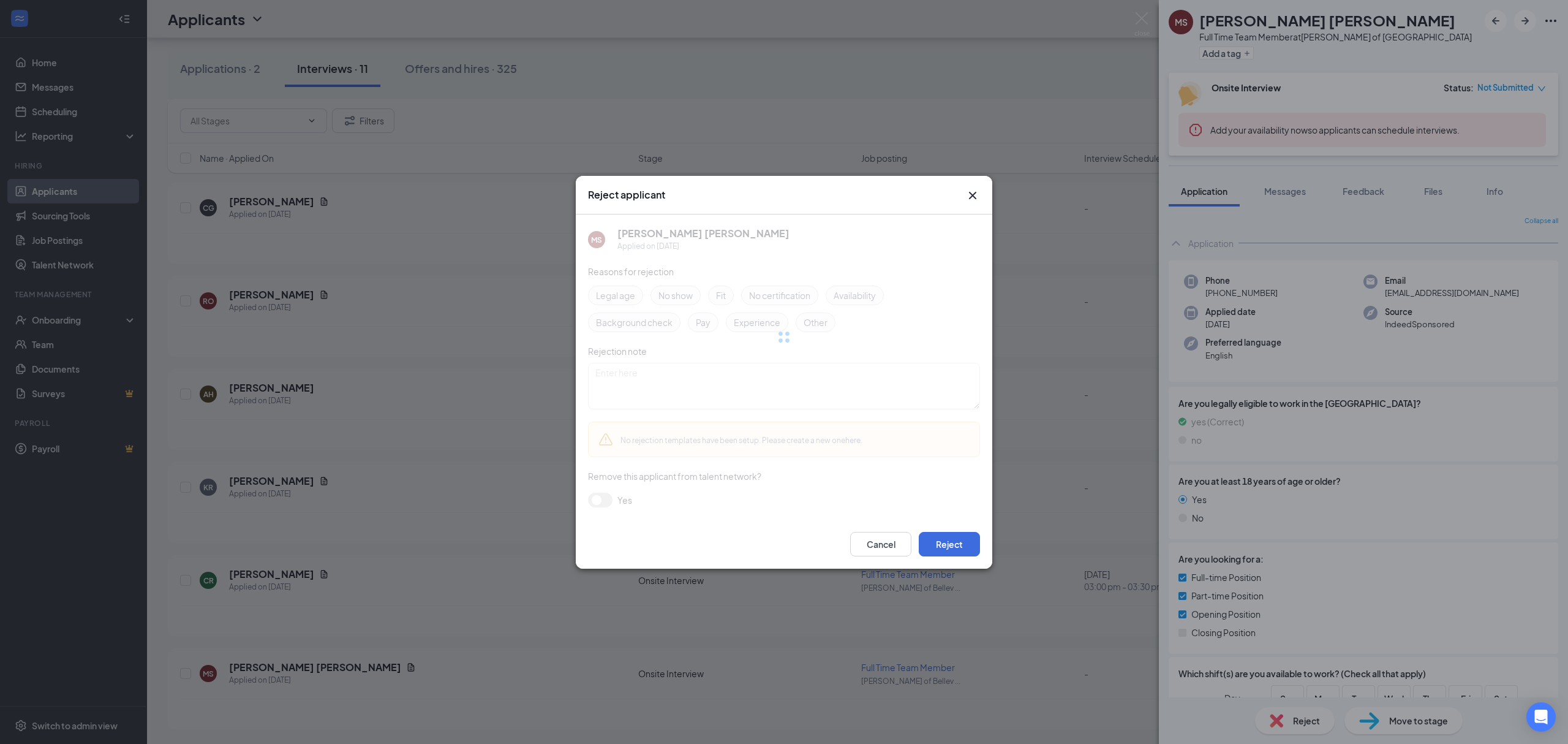
click at [1321, 715] on div "Reject applicant MS Marley Skarban Applied on Oct 6 Reasons for rejection Legal…" at bounding box center [784, 372] width 1568 height 744
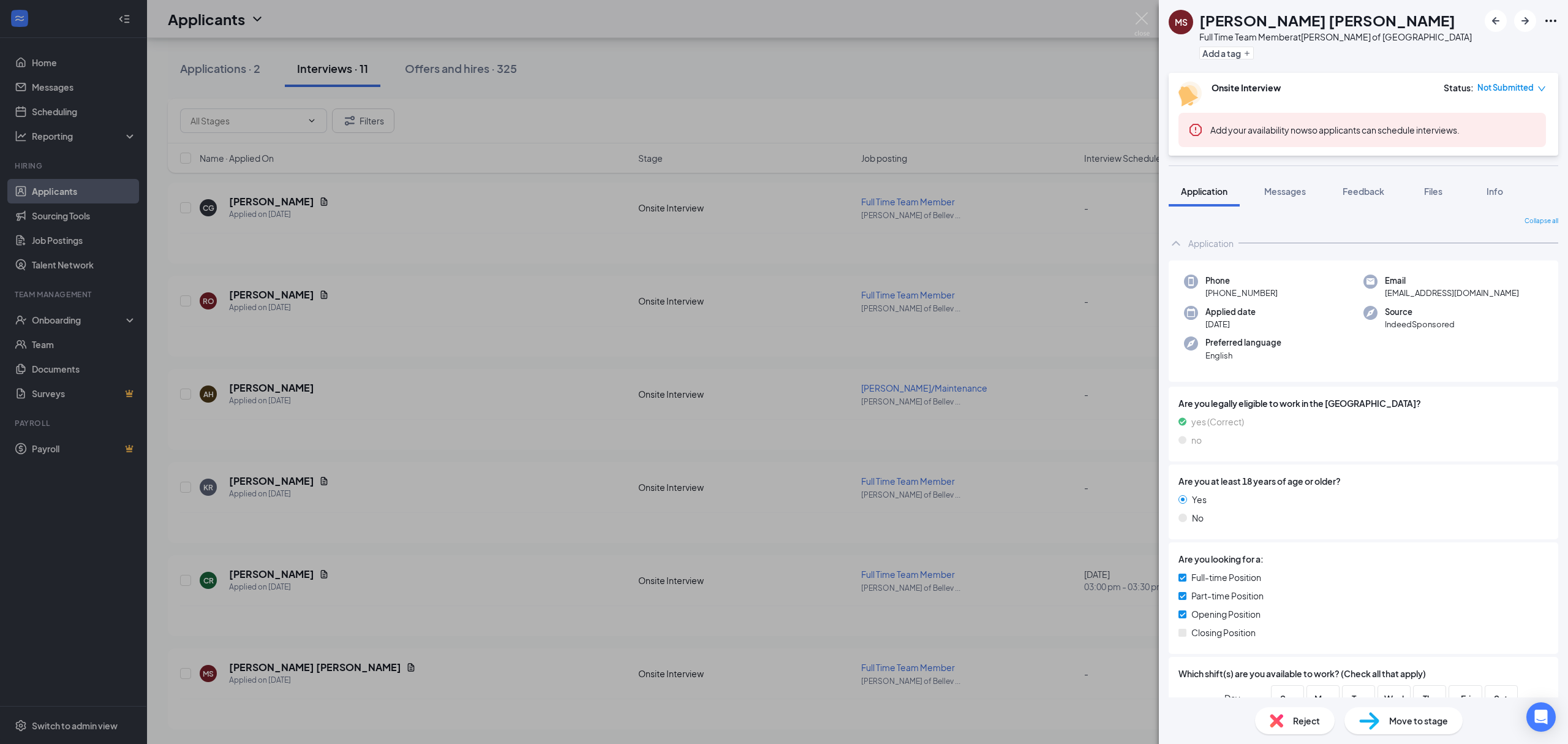
click at [1272, 718] on img at bounding box center [1276, 720] width 13 height 13
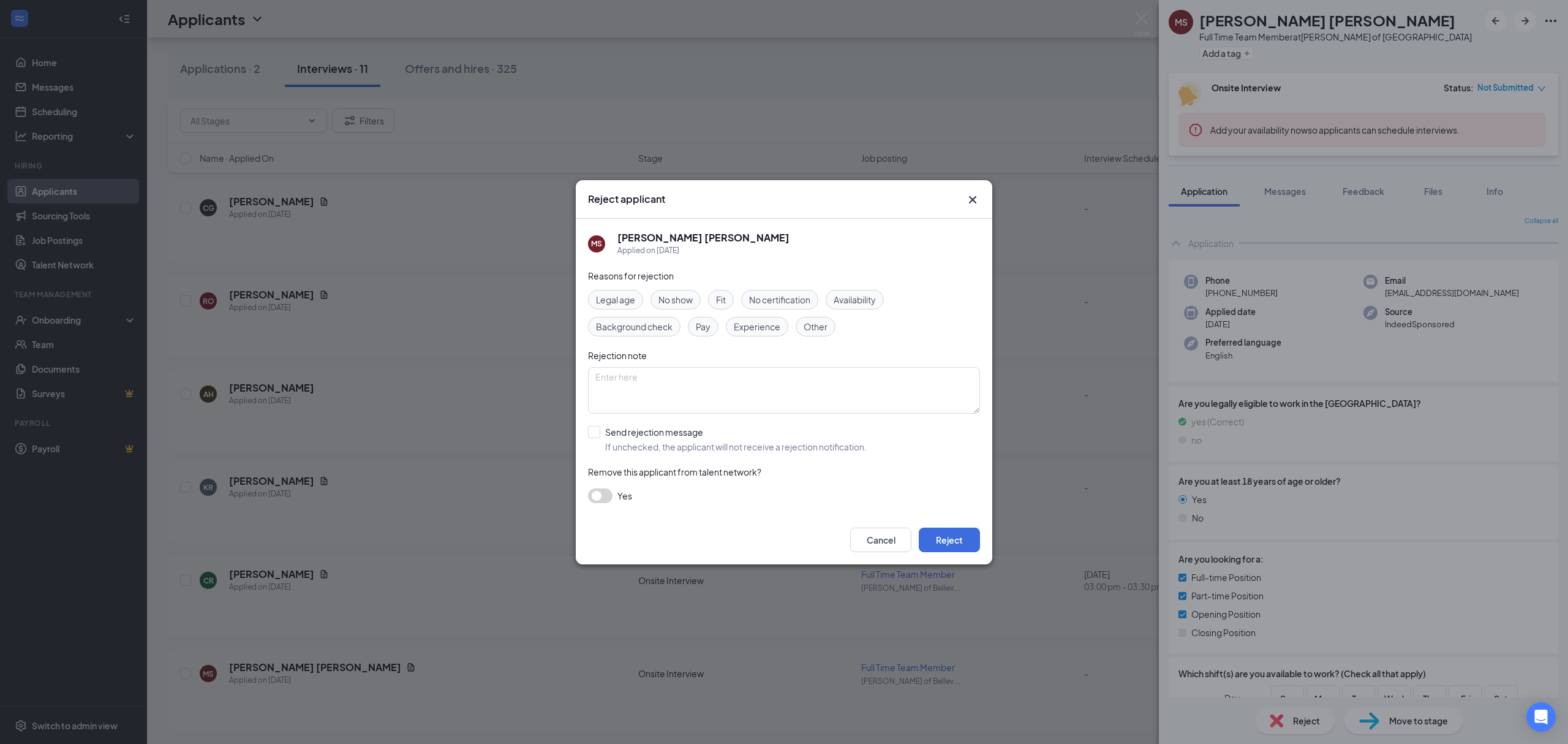
click at [810, 322] on span "Other" at bounding box center [815, 326] width 24 height 13
click at [951, 544] on button "Reject" at bounding box center [949, 540] width 61 height 25
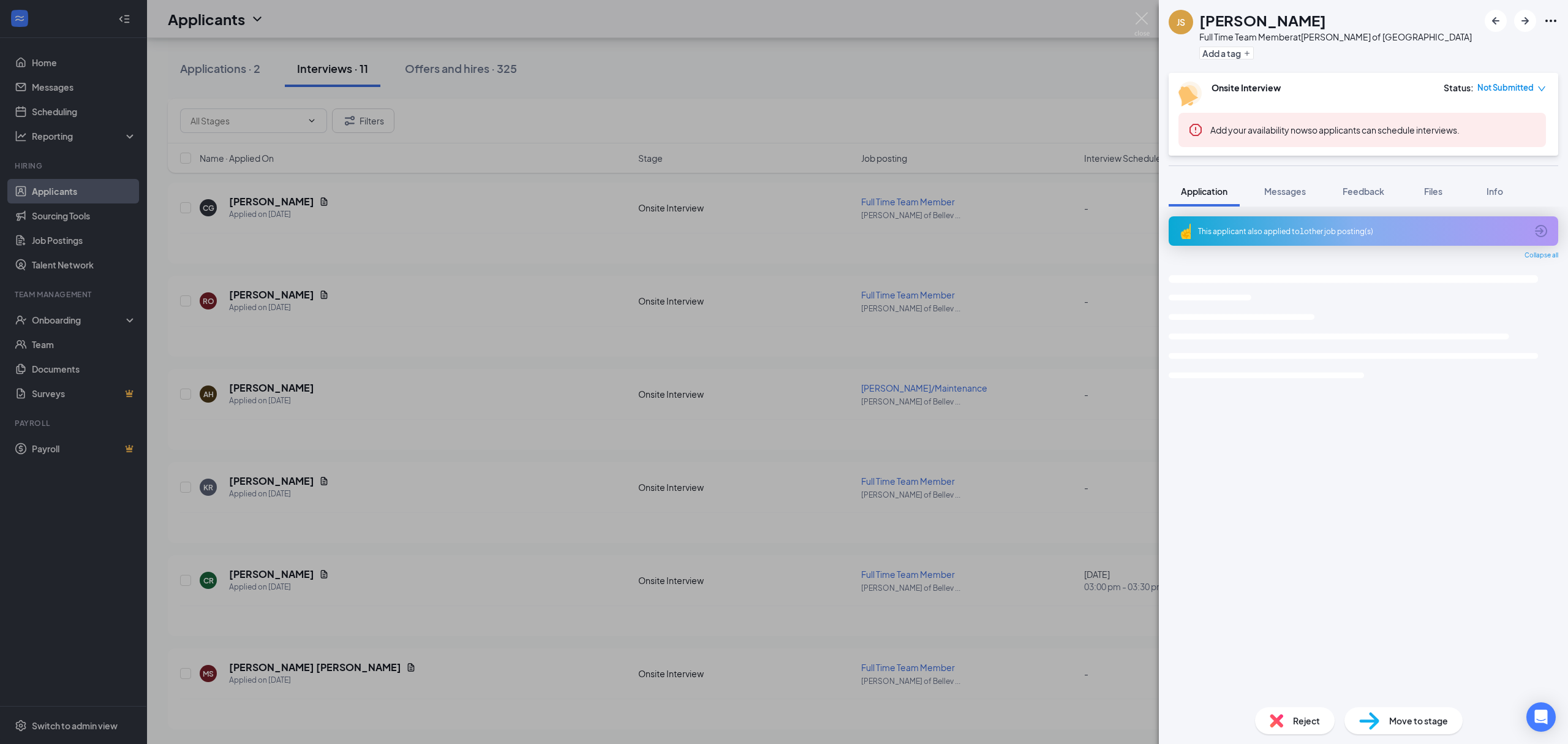
click at [371, 508] on div "JS Jeffrey Soat Full Time Team Member at Culver's of Bellevue Add a tag Onsite …" at bounding box center [784, 372] width 1568 height 744
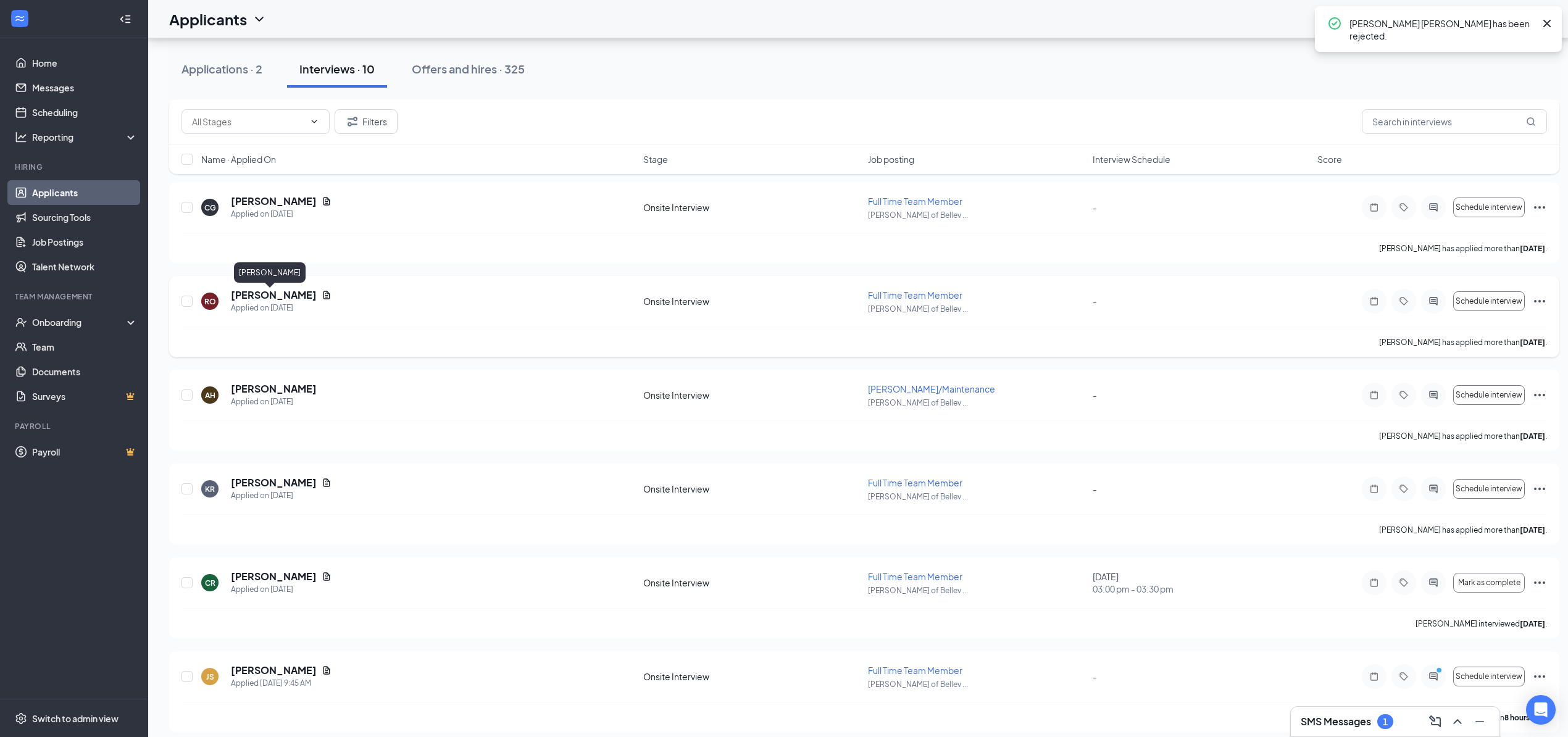
click at [323, 296] on icon "Document" at bounding box center [327, 294] width 7 height 8
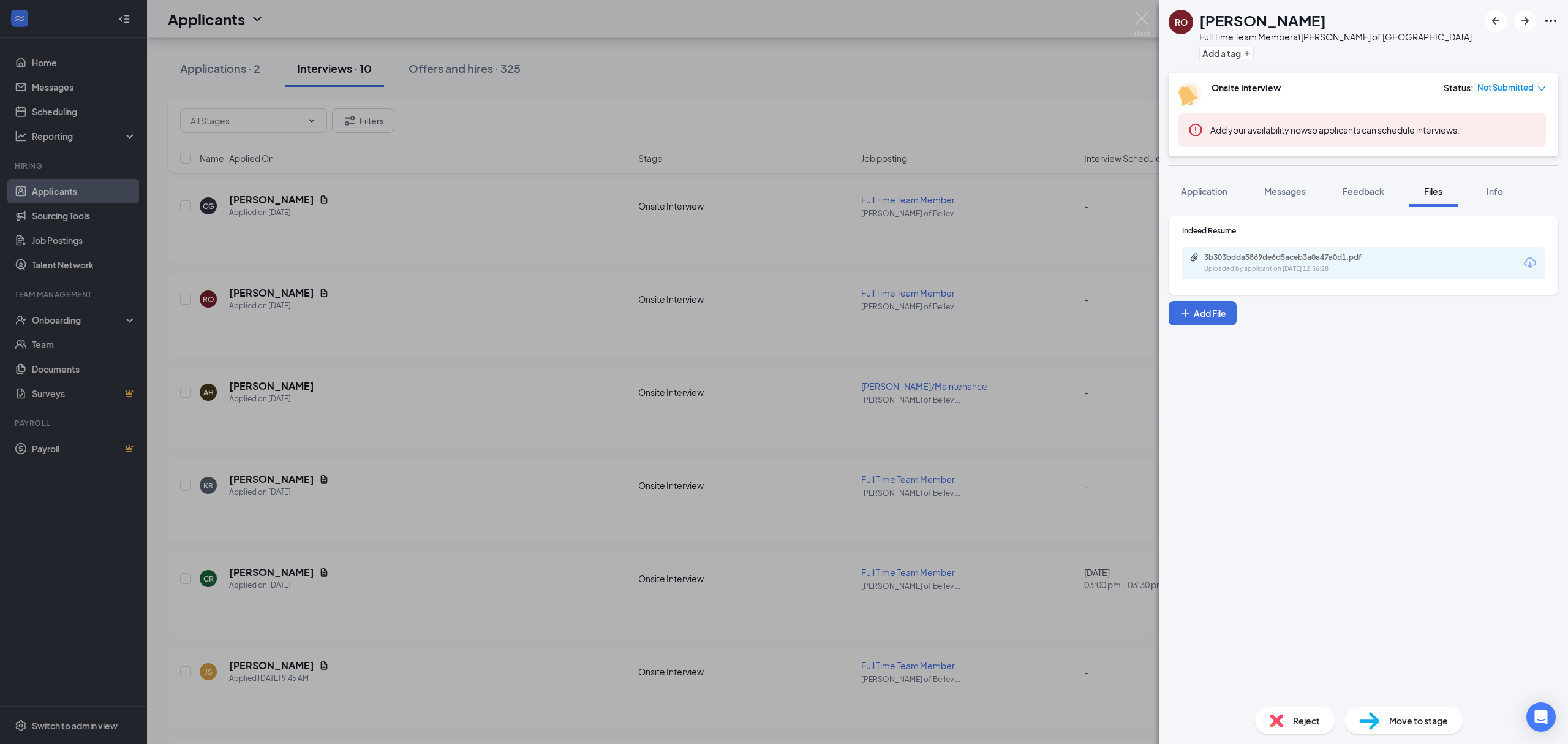
click at [1263, 261] on div "3b303bdda5869de6d5aceb3a0a47a0d1.pdf" at bounding box center [1290, 257] width 172 height 10
click at [348, 256] on div "RO Rayia Olson Full Time Team Member at Culver's of Bellevue Add a tag Onsite I…" at bounding box center [784, 372] width 1568 height 744
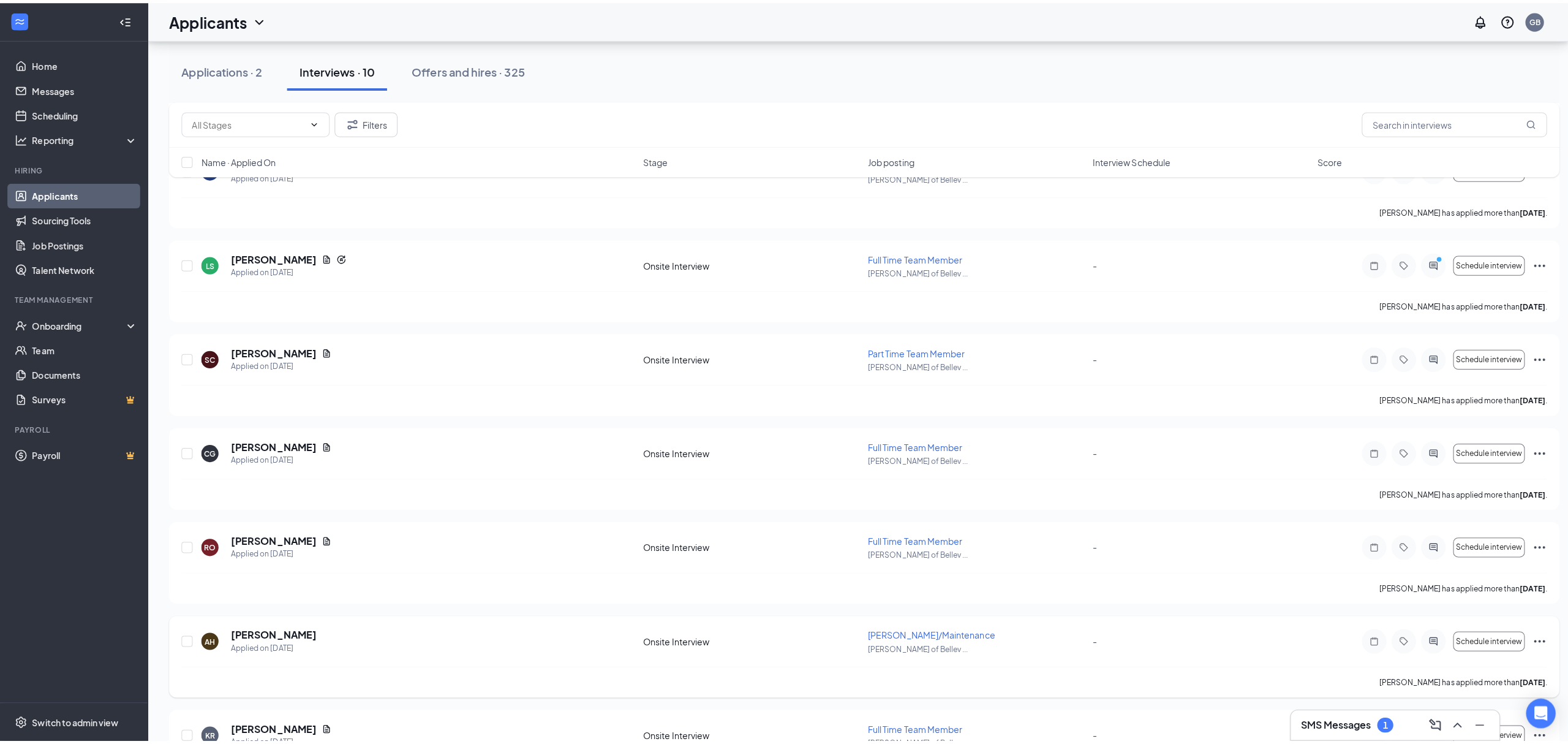
scroll to position [336, 0]
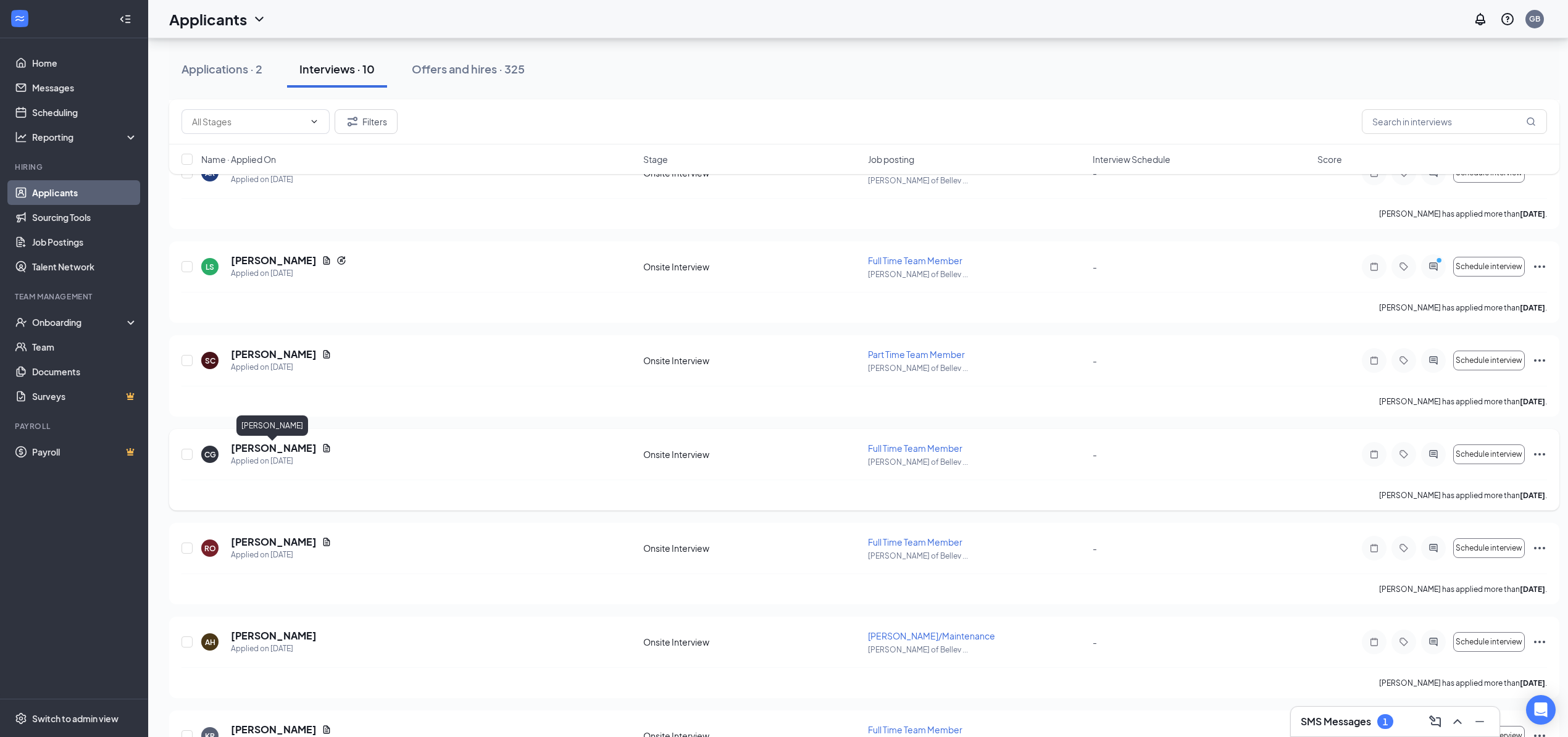
click at [277, 452] on h5 "Chera Gregorich" at bounding box center [274, 448] width 86 height 13
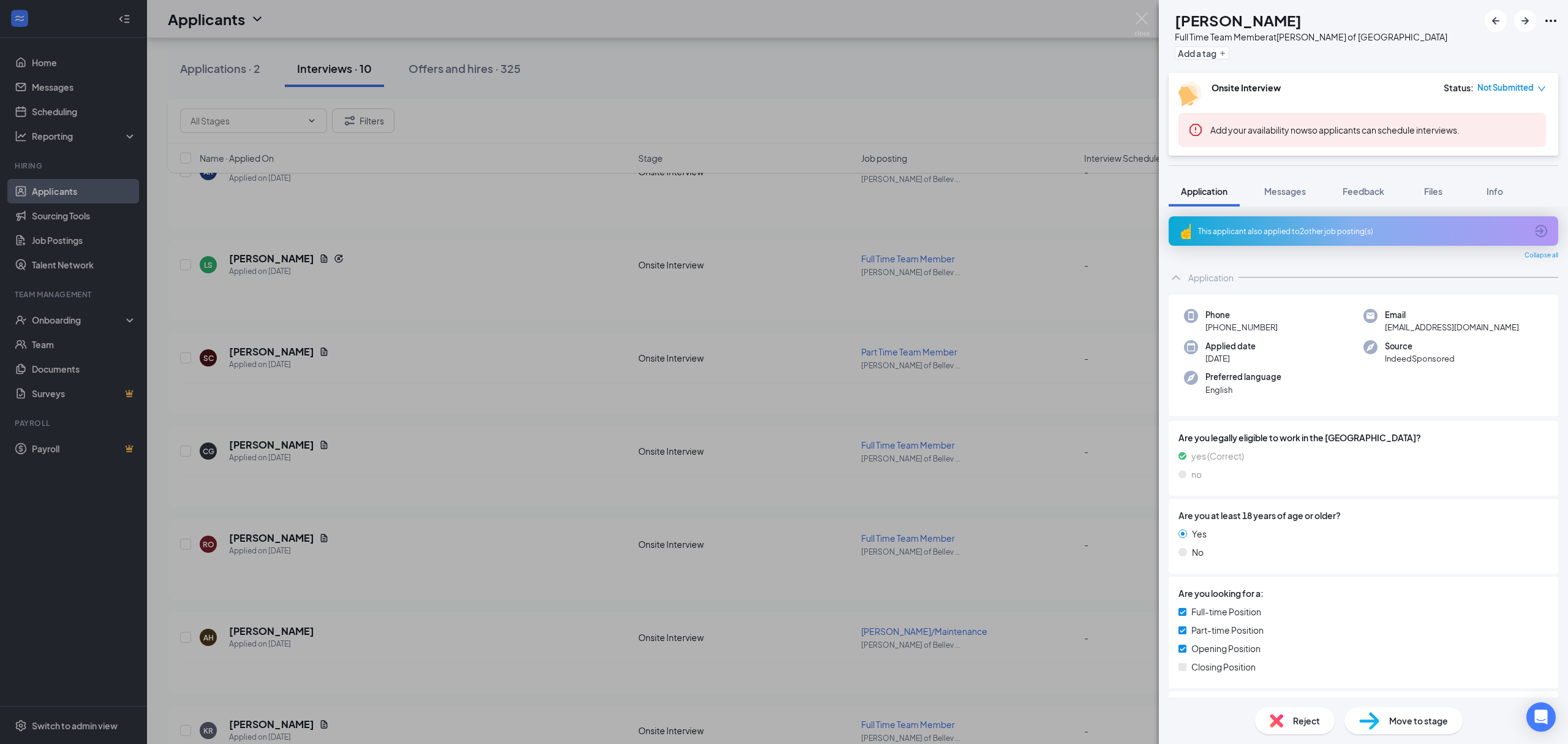
click at [1262, 219] on div "This applicant also applied to 2 other job posting(s)" at bounding box center [1363, 231] width 389 height 29
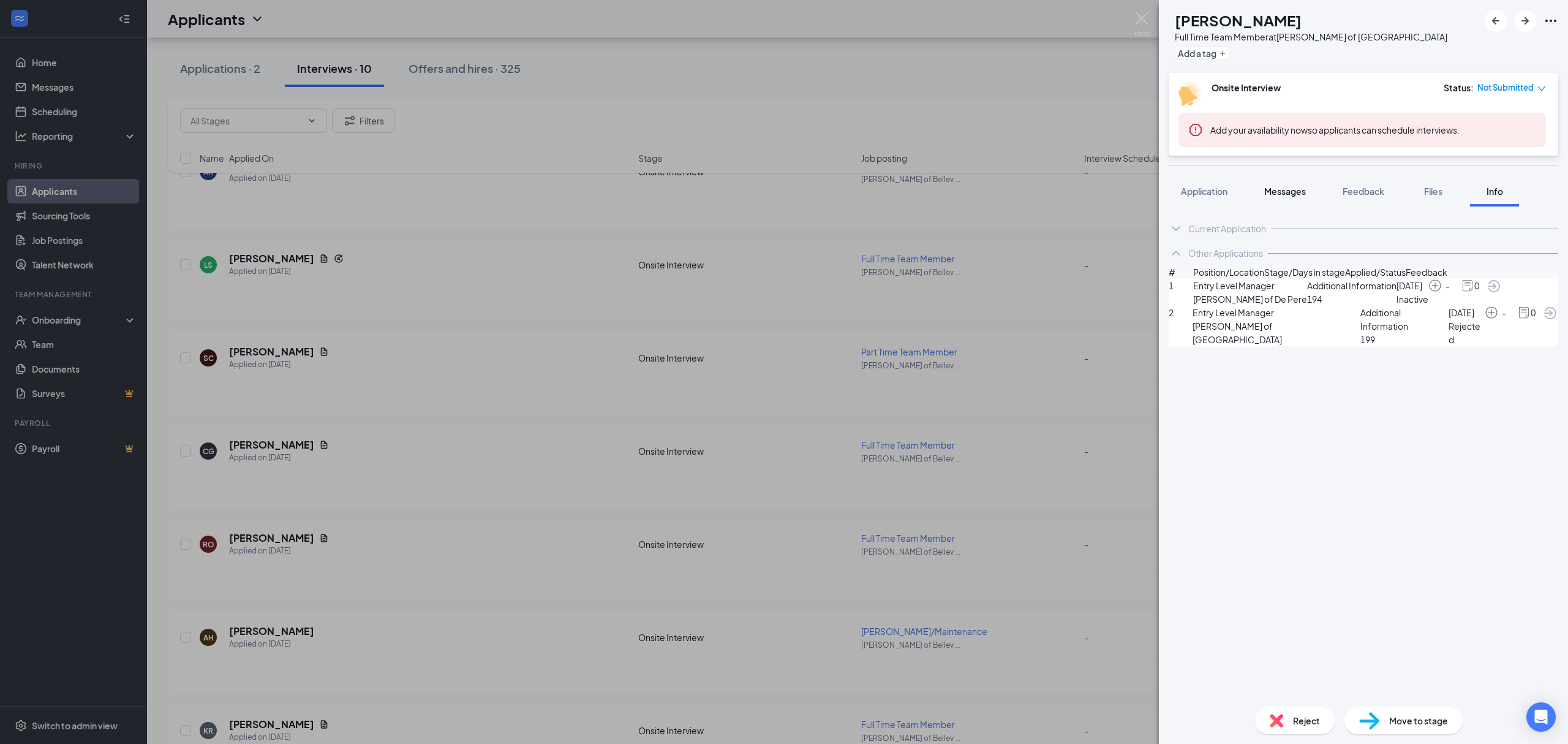
click at [1278, 192] on span "Messages" at bounding box center [1285, 191] width 42 height 11
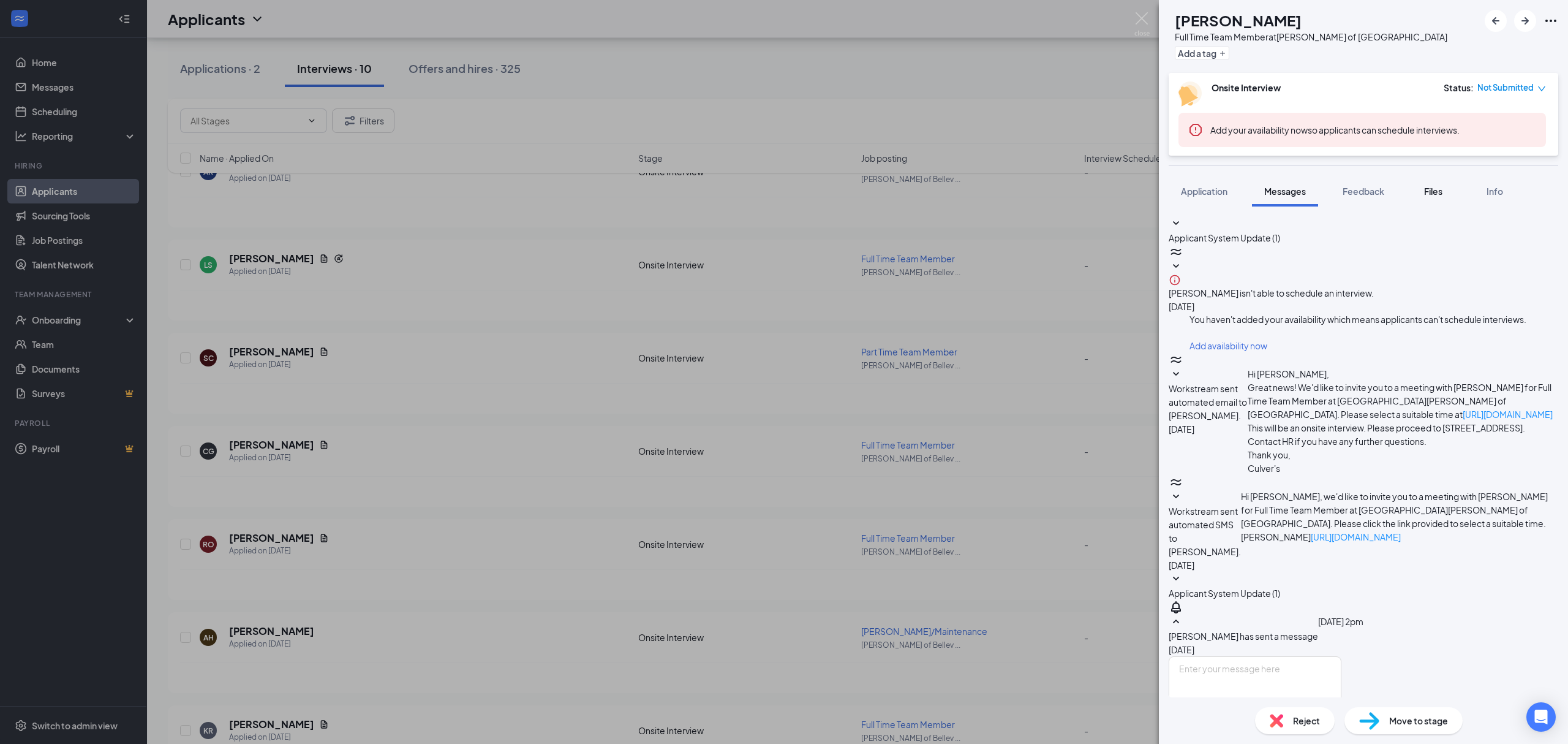
click at [1447, 184] on button "Files" at bounding box center [1433, 191] width 49 height 30
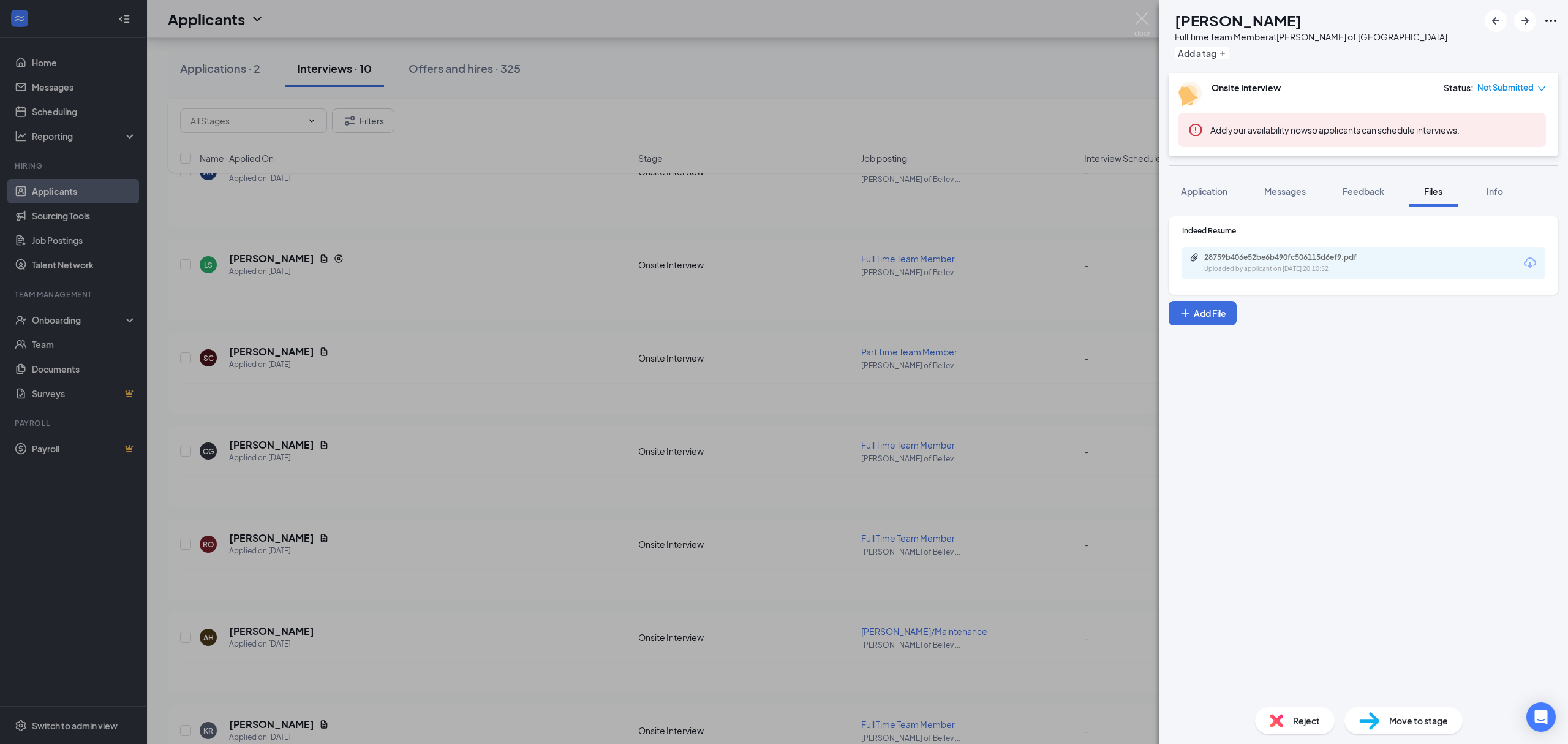
click at [1290, 270] on div "Uploaded by applicant on Oct 12, 2025 at 20:10:52" at bounding box center [1296, 268] width 184 height 10
click at [218, 420] on div "CG Chera Gregorich Full Time Team Member at Culver's of Bellevue Add a tag Onsi…" at bounding box center [784, 372] width 1568 height 744
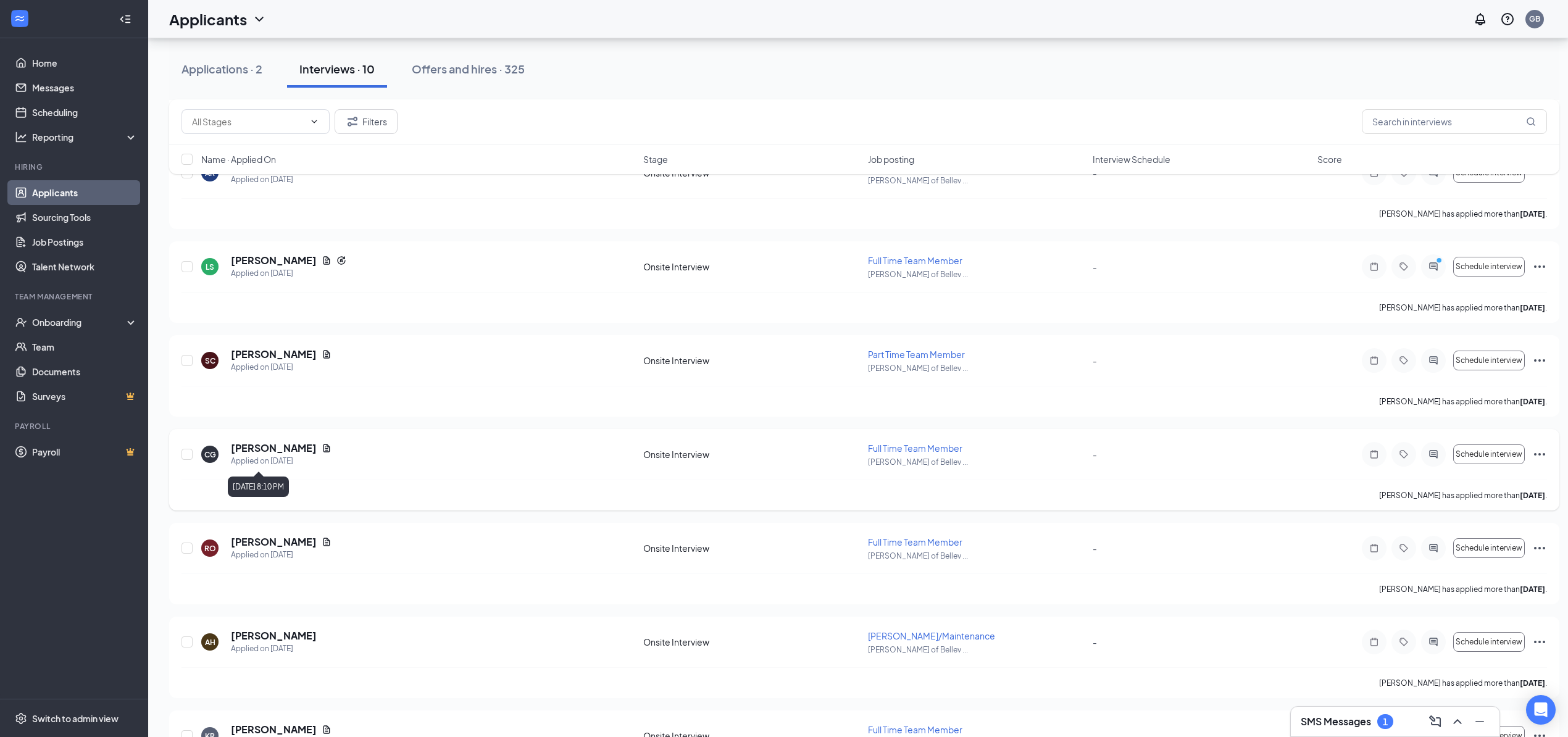
click at [272, 450] on h5 "Chera Gregorich" at bounding box center [274, 448] width 86 height 13
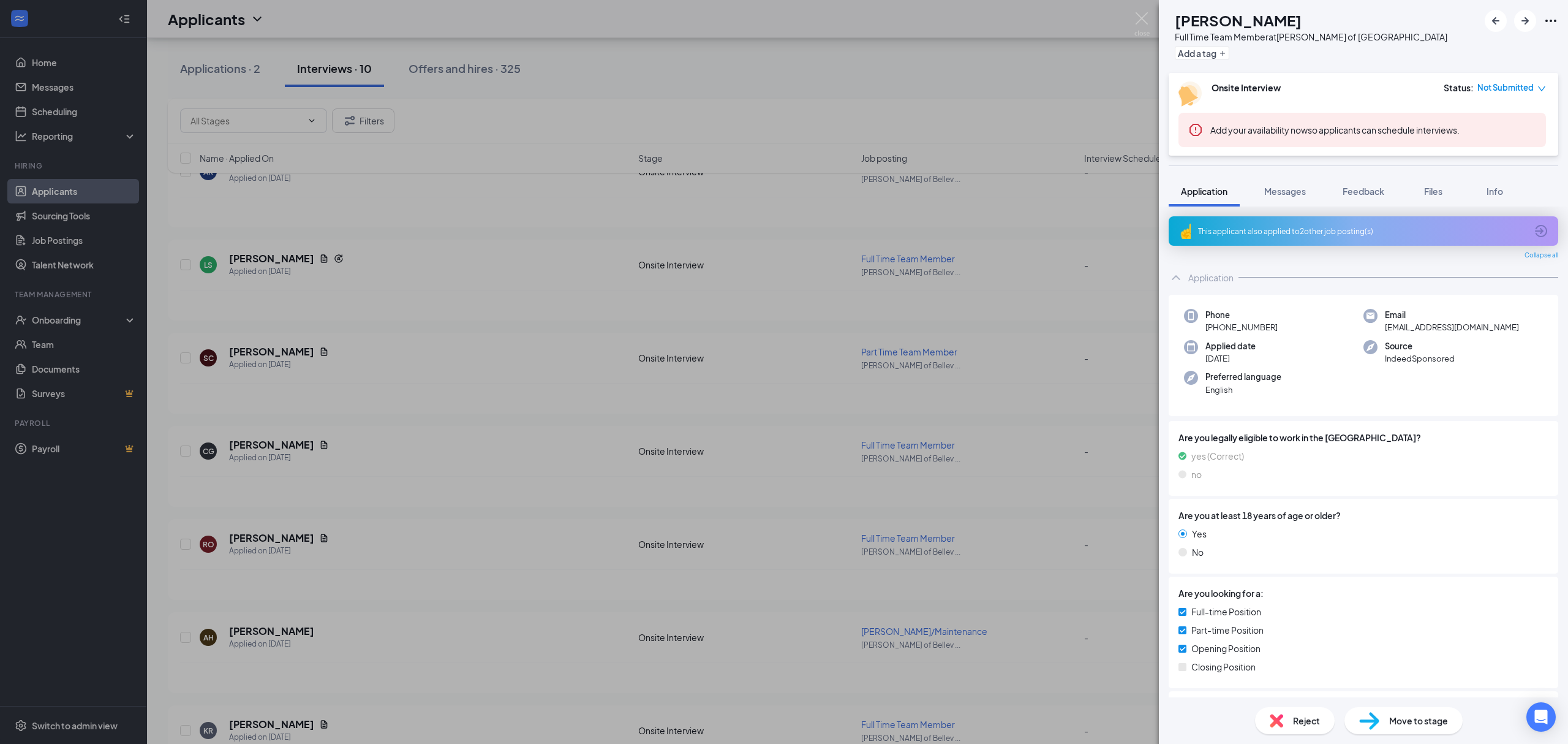
click at [1309, 712] on div "Reject" at bounding box center [1294, 720] width 79 height 27
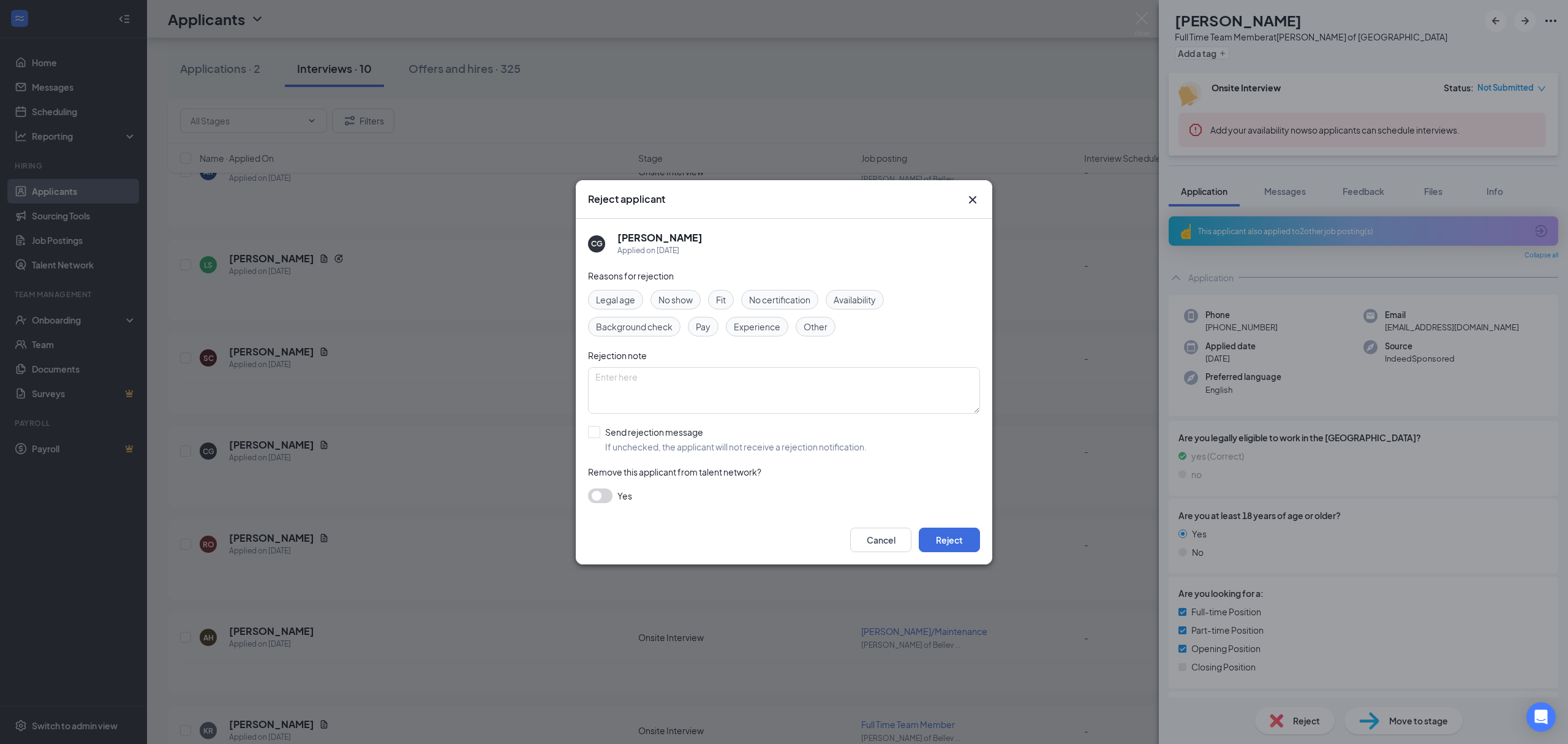
click at [758, 329] on span "Experience" at bounding box center [757, 326] width 46 height 13
click at [942, 540] on button "Reject" at bounding box center [949, 540] width 61 height 25
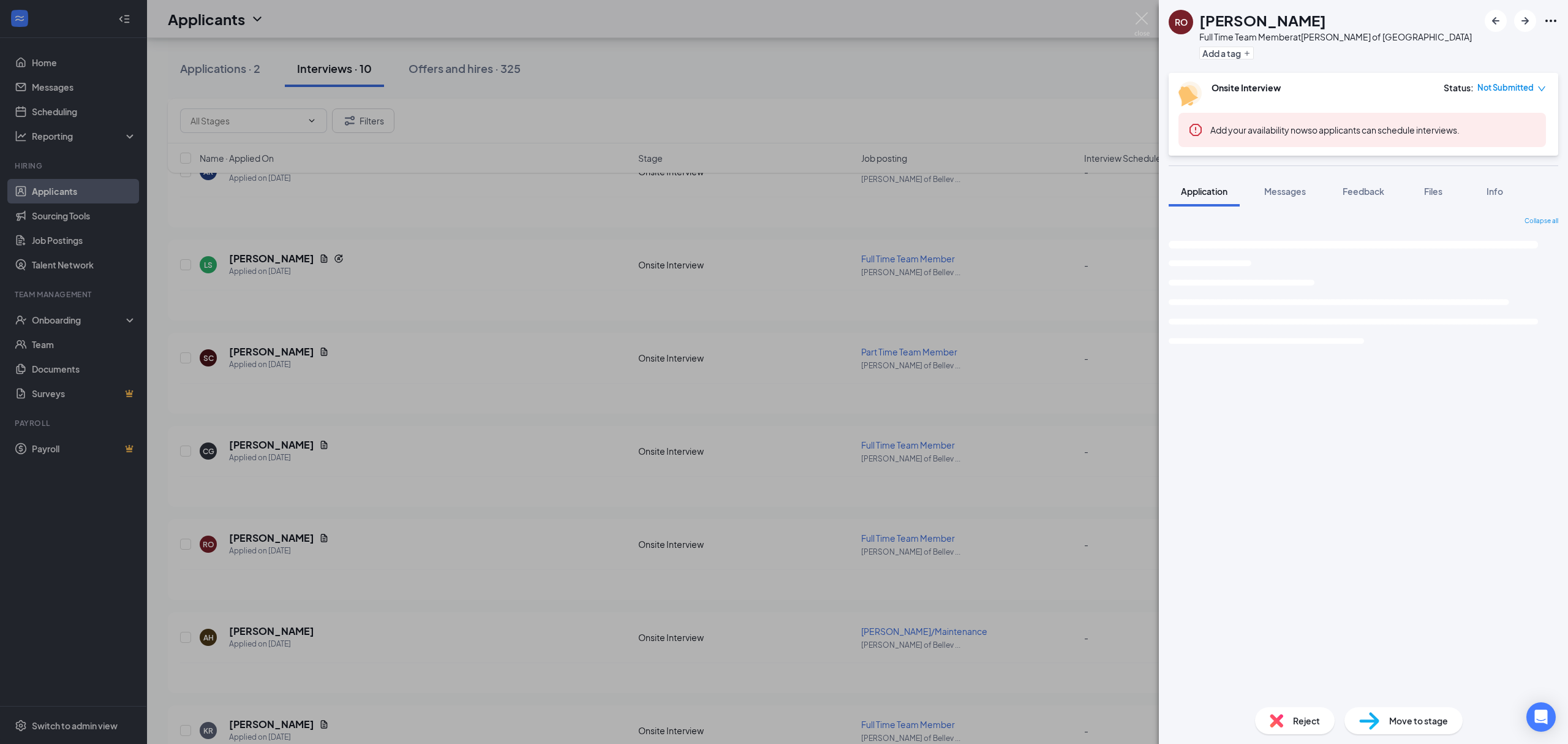
click at [358, 358] on div "RO Rayia Olson Full Time Team Member at Culver's of Bellevue Add a tag Onsite I…" at bounding box center [784, 372] width 1568 height 744
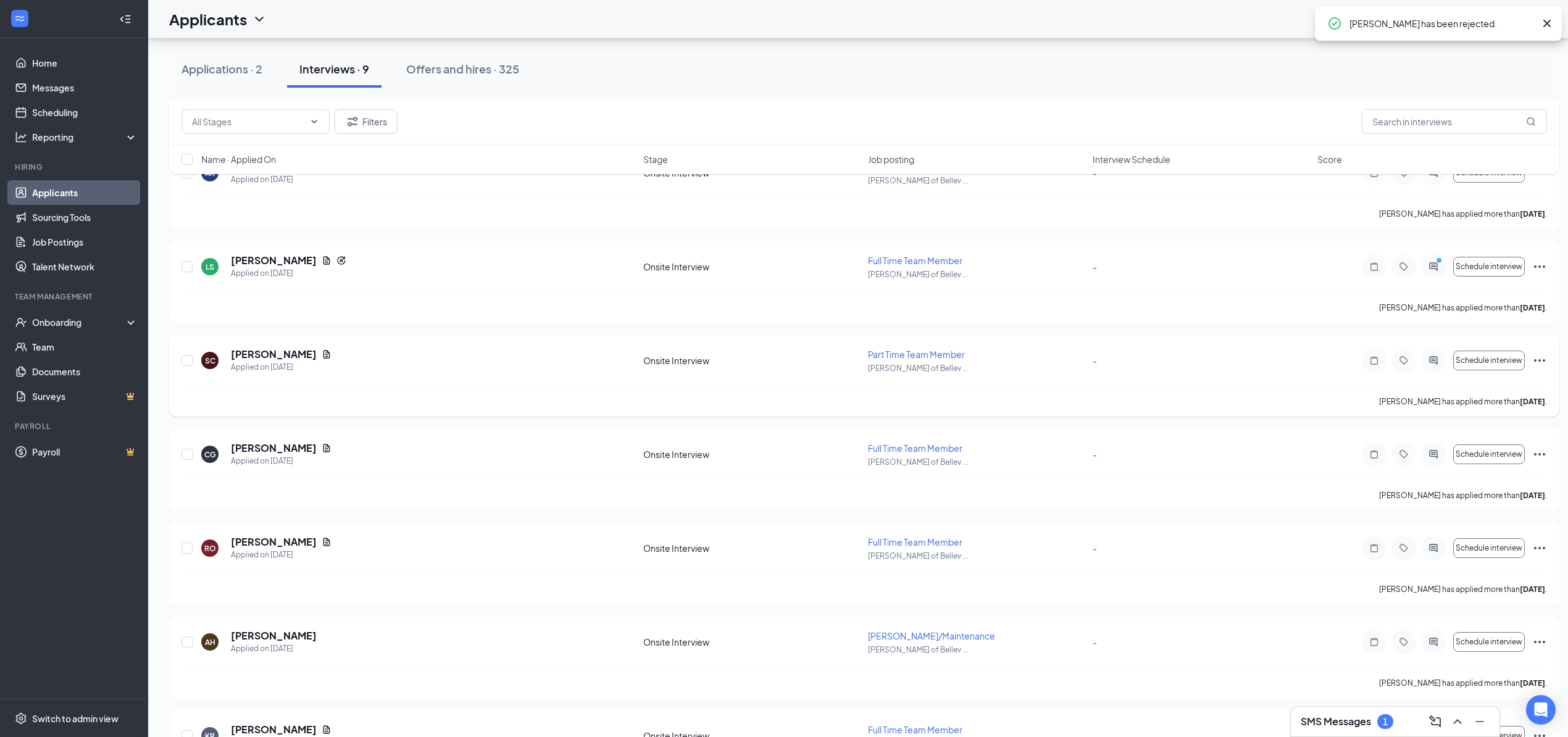
click at [322, 353] on icon "Document" at bounding box center [326, 354] width 10 height 10
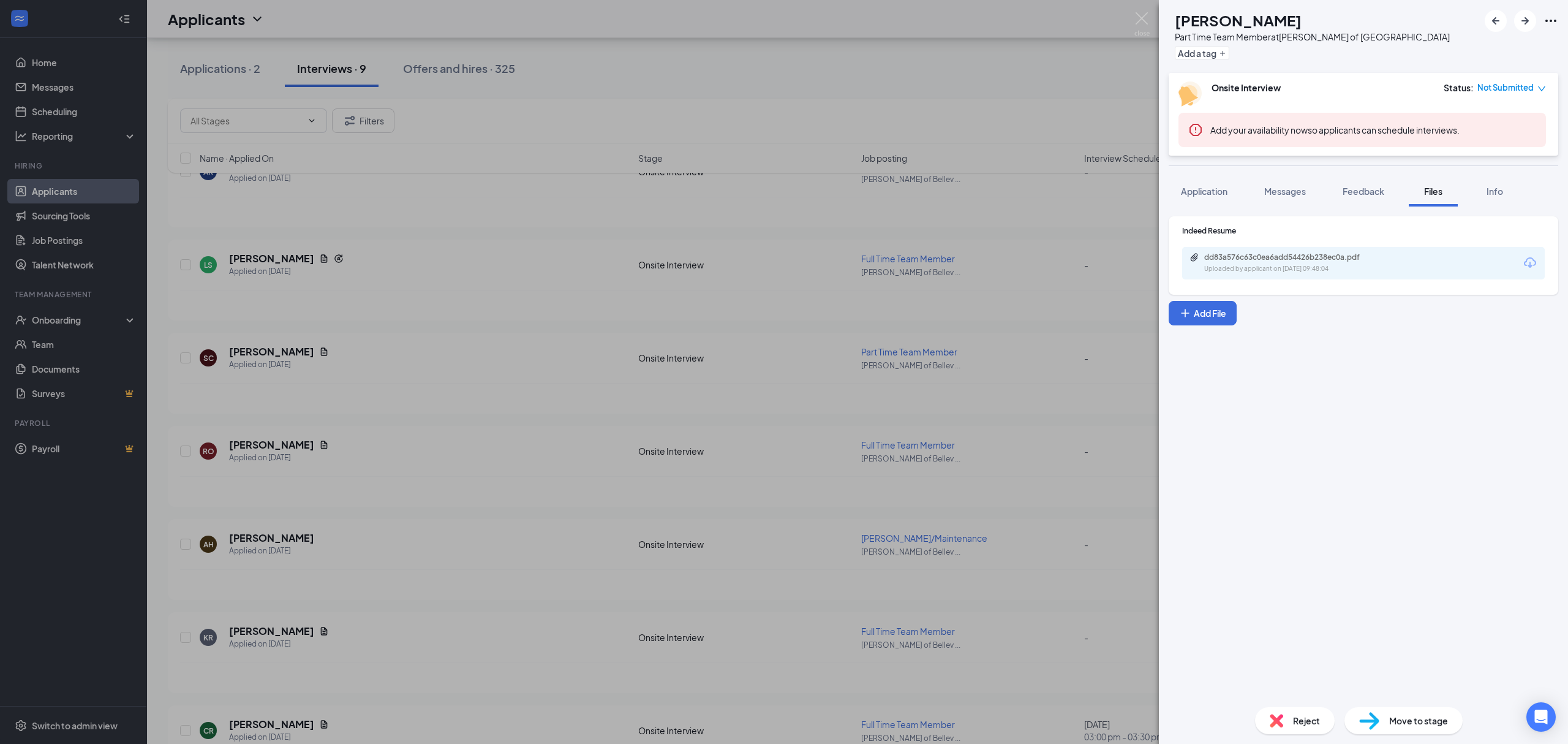
click at [1261, 267] on div "Uploaded by applicant on Oct 13, 2025 at 09:48:04" at bounding box center [1296, 268] width 184 height 10
click at [1287, 711] on div "Reject" at bounding box center [1294, 720] width 79 height 27
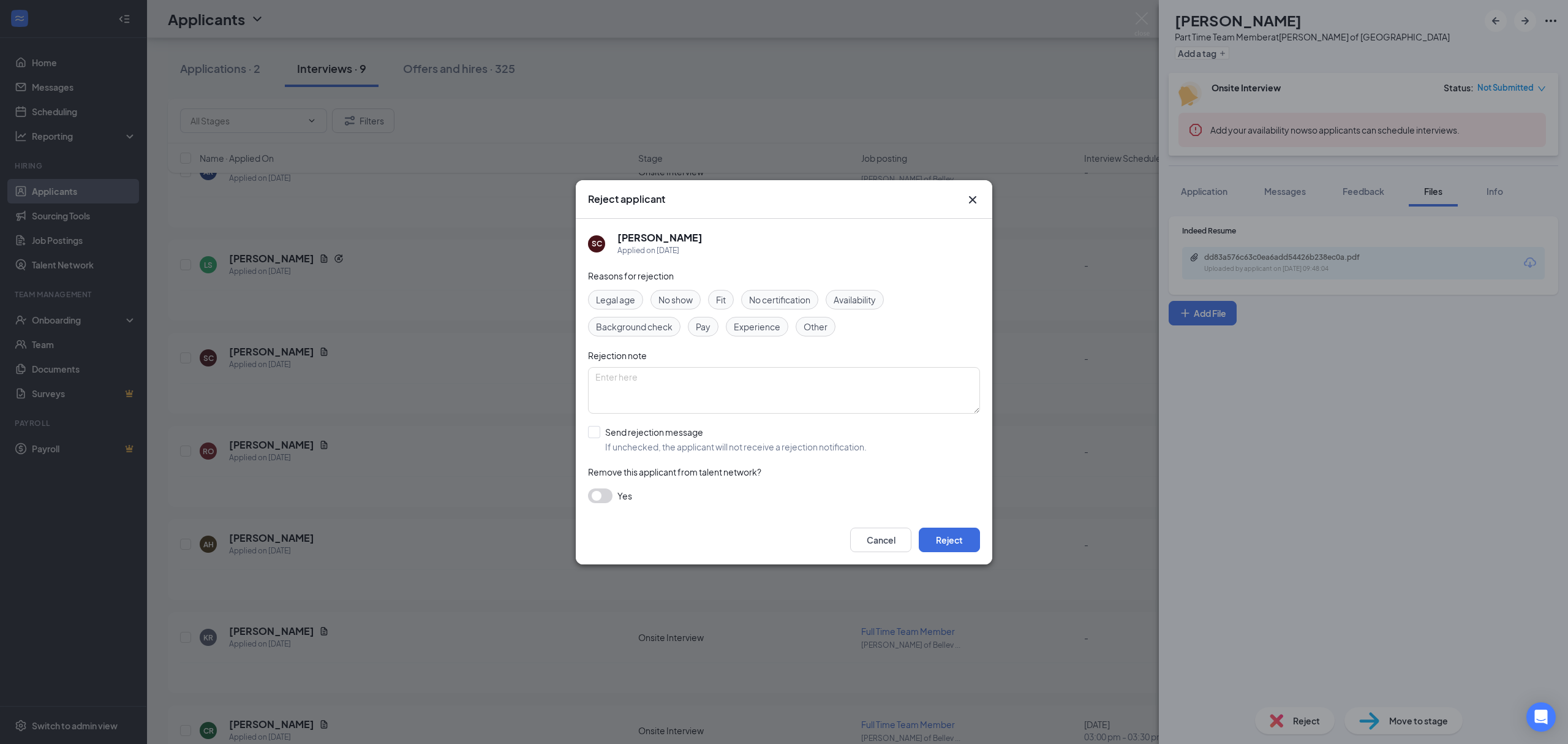
click at [636, 299] on div "Legal age" at bounding box center [616, 299] width 55 height 20
click at [635, 299] on span "Legal age" at bounding box center [616, 299] width 39 height 13
click at [638, 320] on span "Background check" at bounding box center [634, 326] width 77 height 13
click at [937, 535] on button "Reject" at bounding box center [949, 540] width 61 height 25
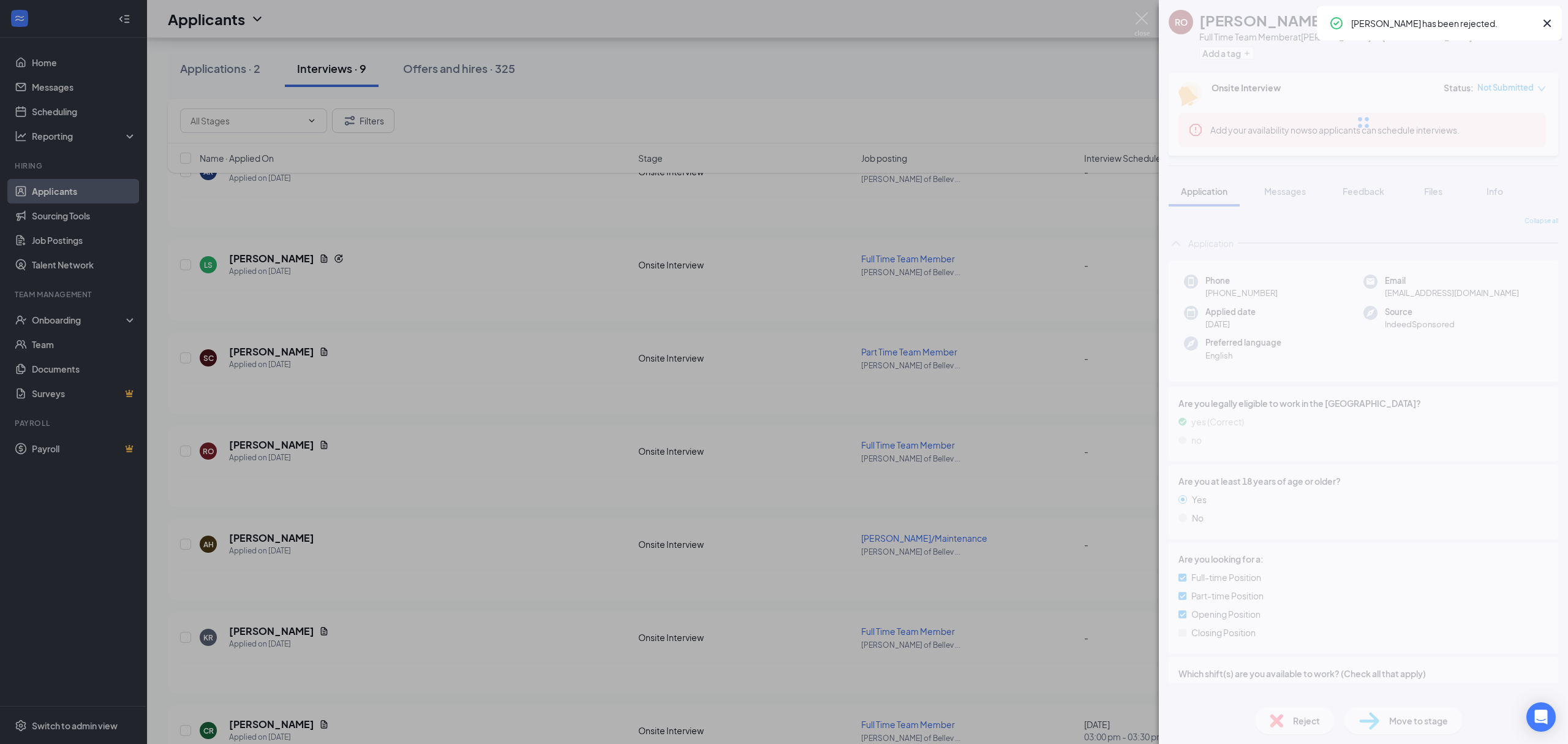
click at [310, 360] on div "RO Rayia Olson Full Time Team Member at Culver's of Bellevue Add a tag Onsite I…" at bounding box center [784, 372] width 1568 height 744
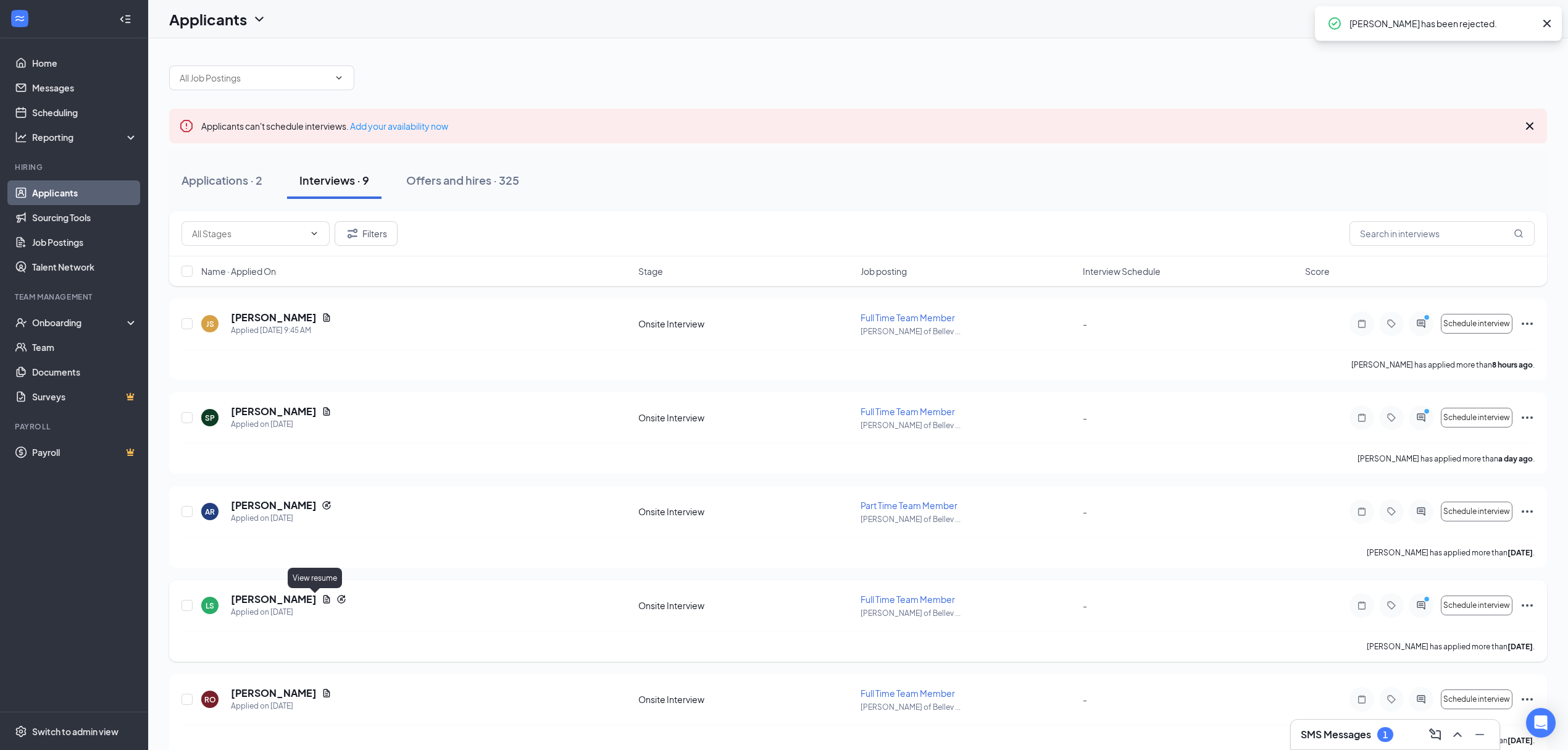
click at [322, 604] on icon "Document" at bounding box center [326, 598] width 10 height 10
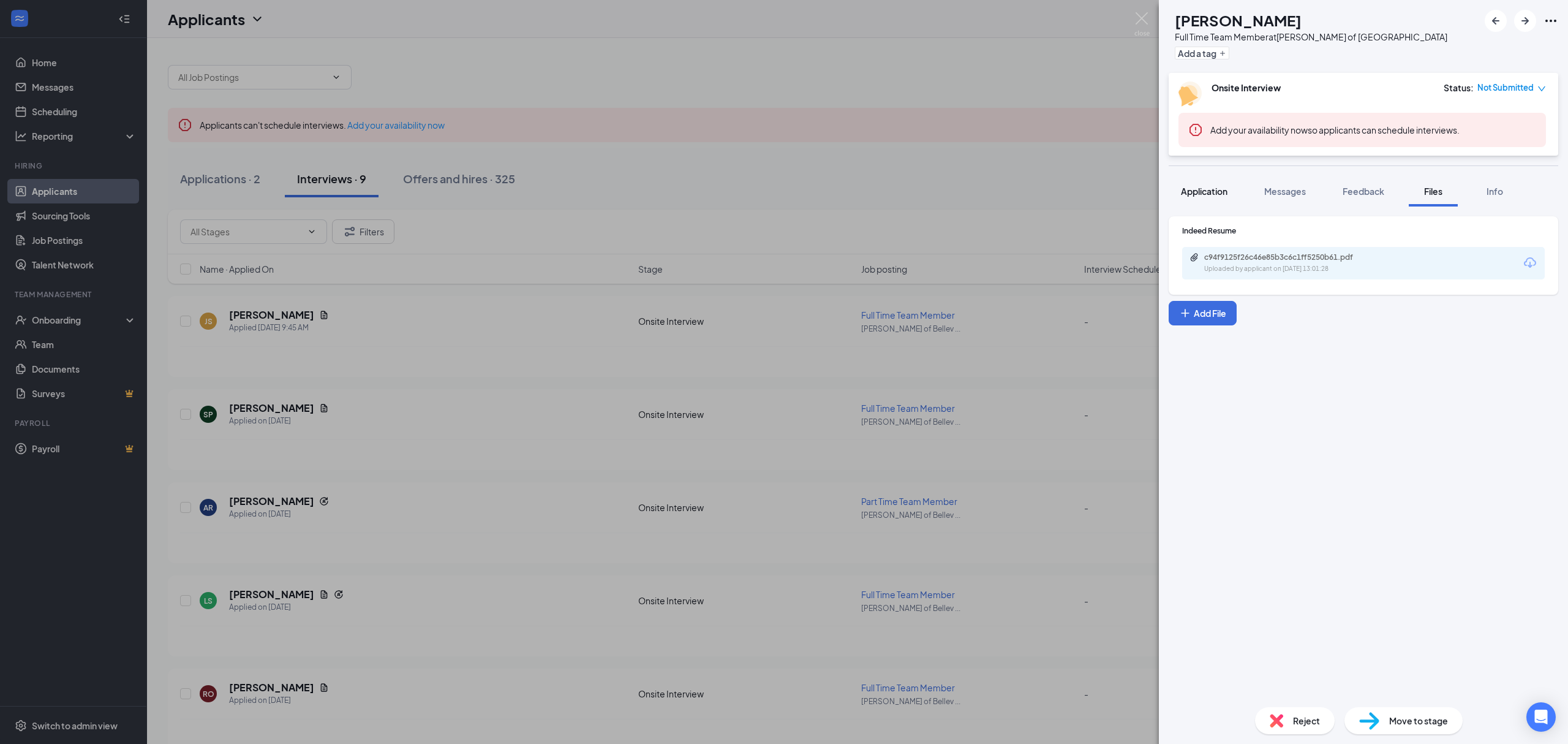
click at [1215, 195] on span "Application" at bounding box center [1205, 191] width 46 height 11
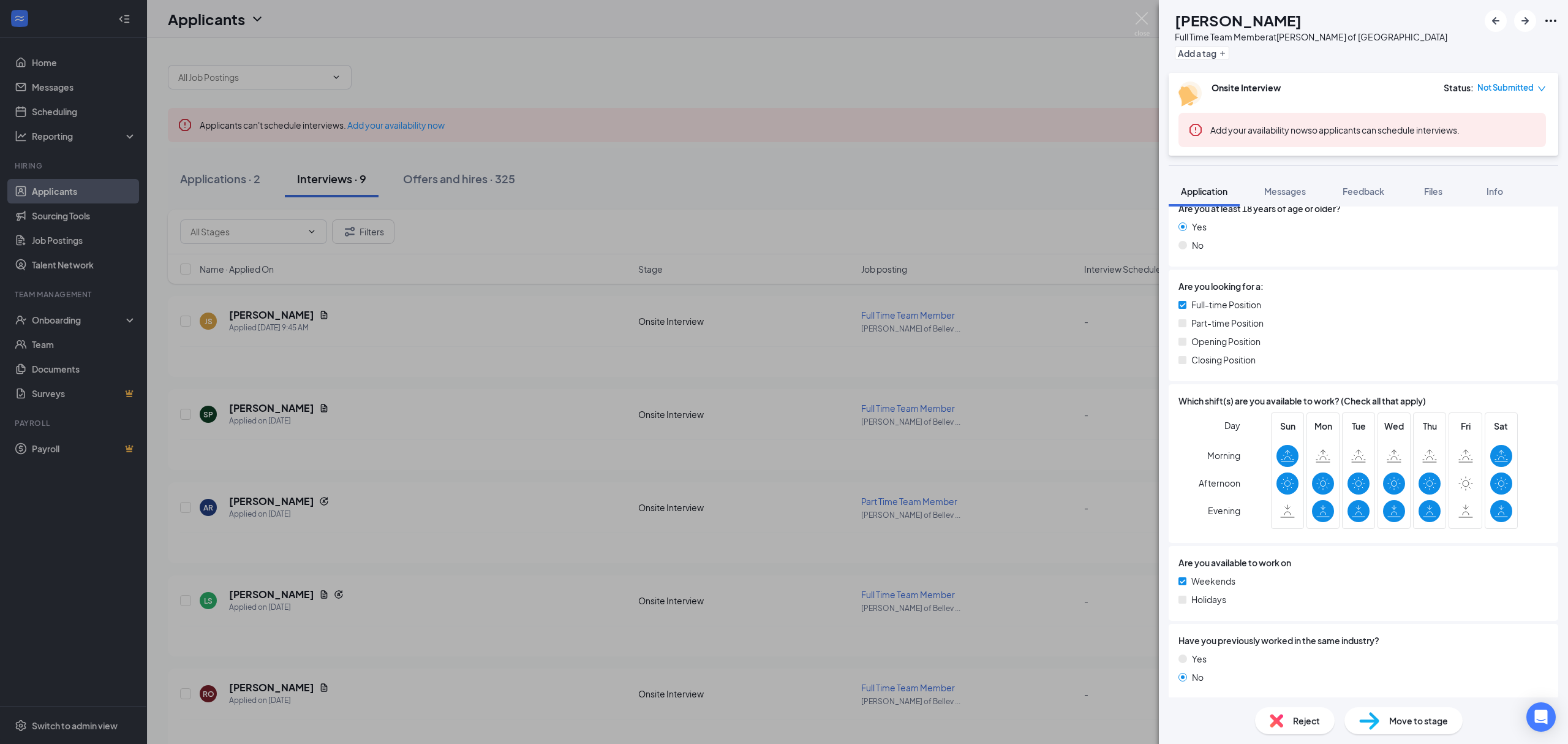
scroll to position [376, 0]
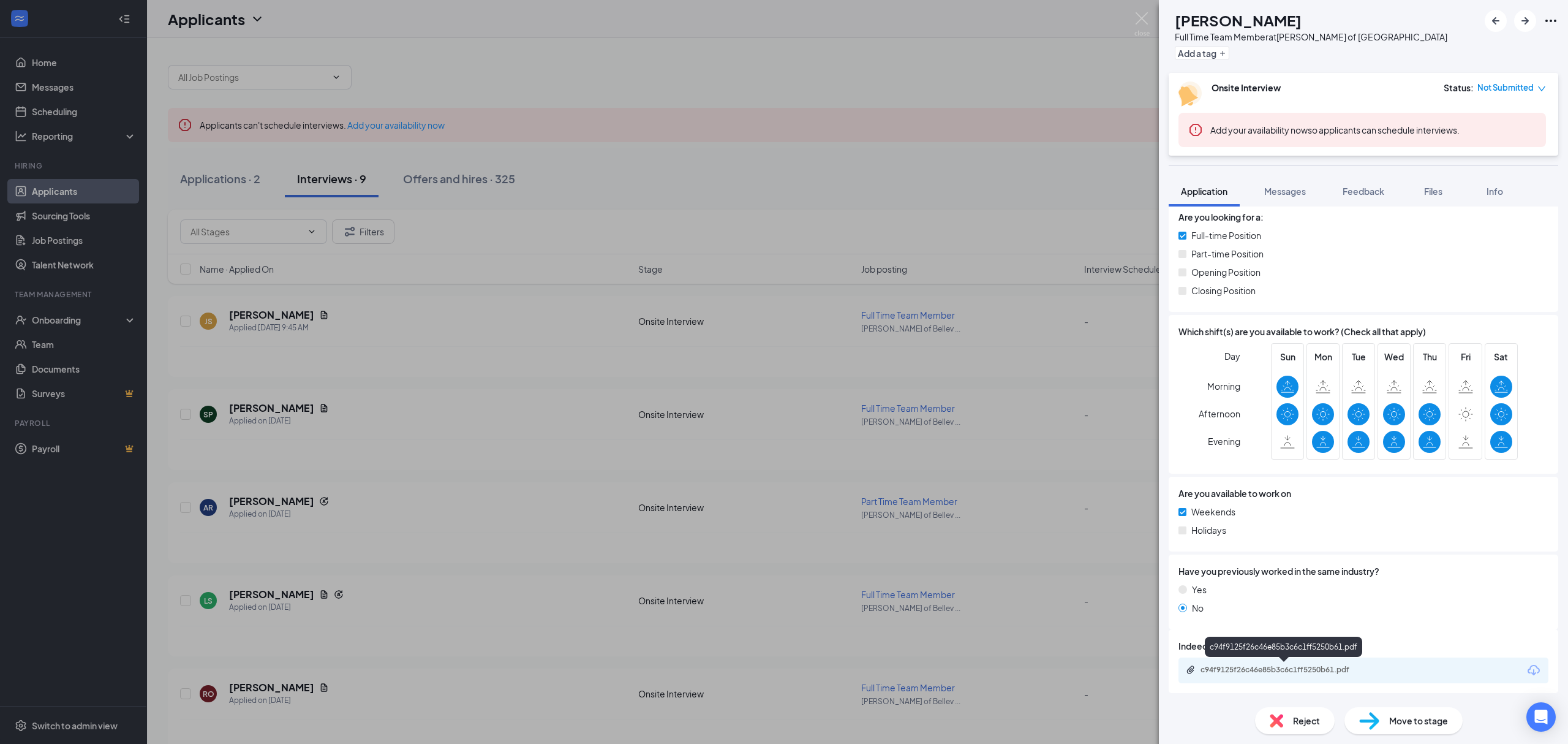
click at [1314, 656] on div "c94f9125f26c46e85b3c6c1ff5250b61.pdf" at bounding box center [1283, 646] width 158 height 20
click at [1321, 679] on div "c94f9125f26c46e85b3c6c1ff5250b61.pdf" at bounding box center [1363, 670] width 370 height 26
click at [1314, 666] on div "c94f9125f26c46e85b3c6c1ff5250b61.pdf" at bounding box center [1286, 669] width 172 height 10
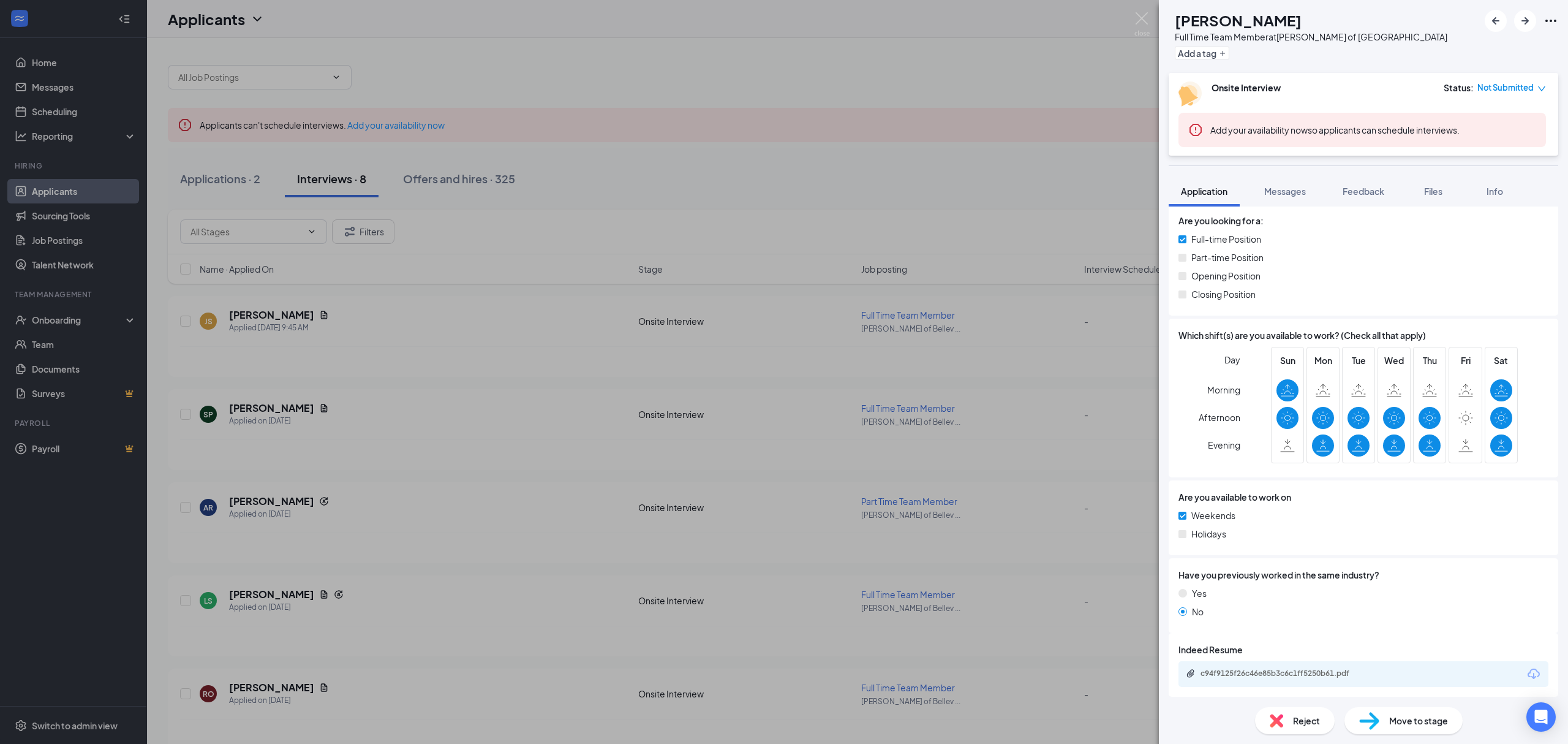
click at [1293, 711] on div "Reject" at bounding box center [1294, 720] width 79 height 27
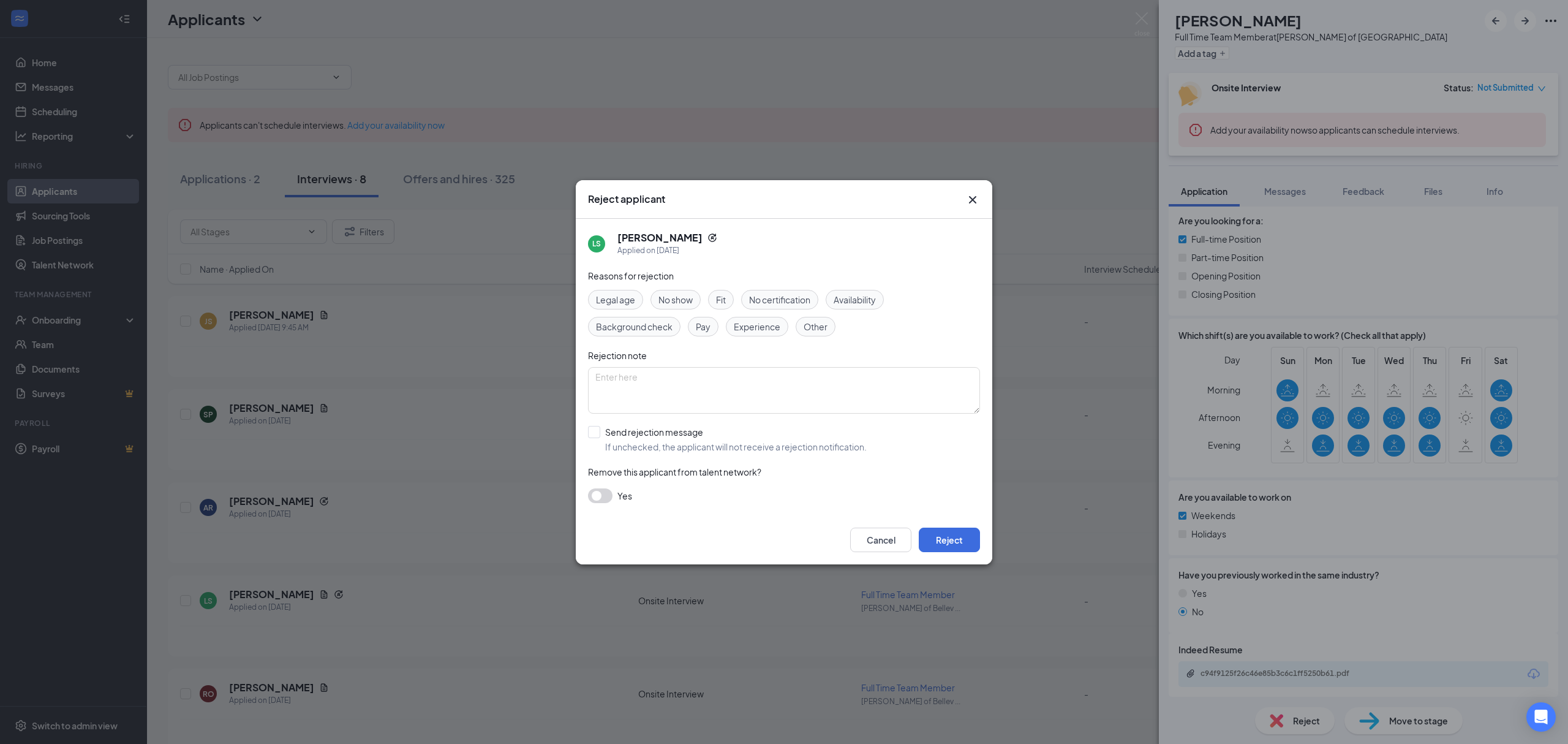
click at [746, 326] on span "Experience" at bounding box center [757, 326] width 46 height 13
click at [971, 542] on button "Reject" at bounding box center [949, 540] width 61 height 25
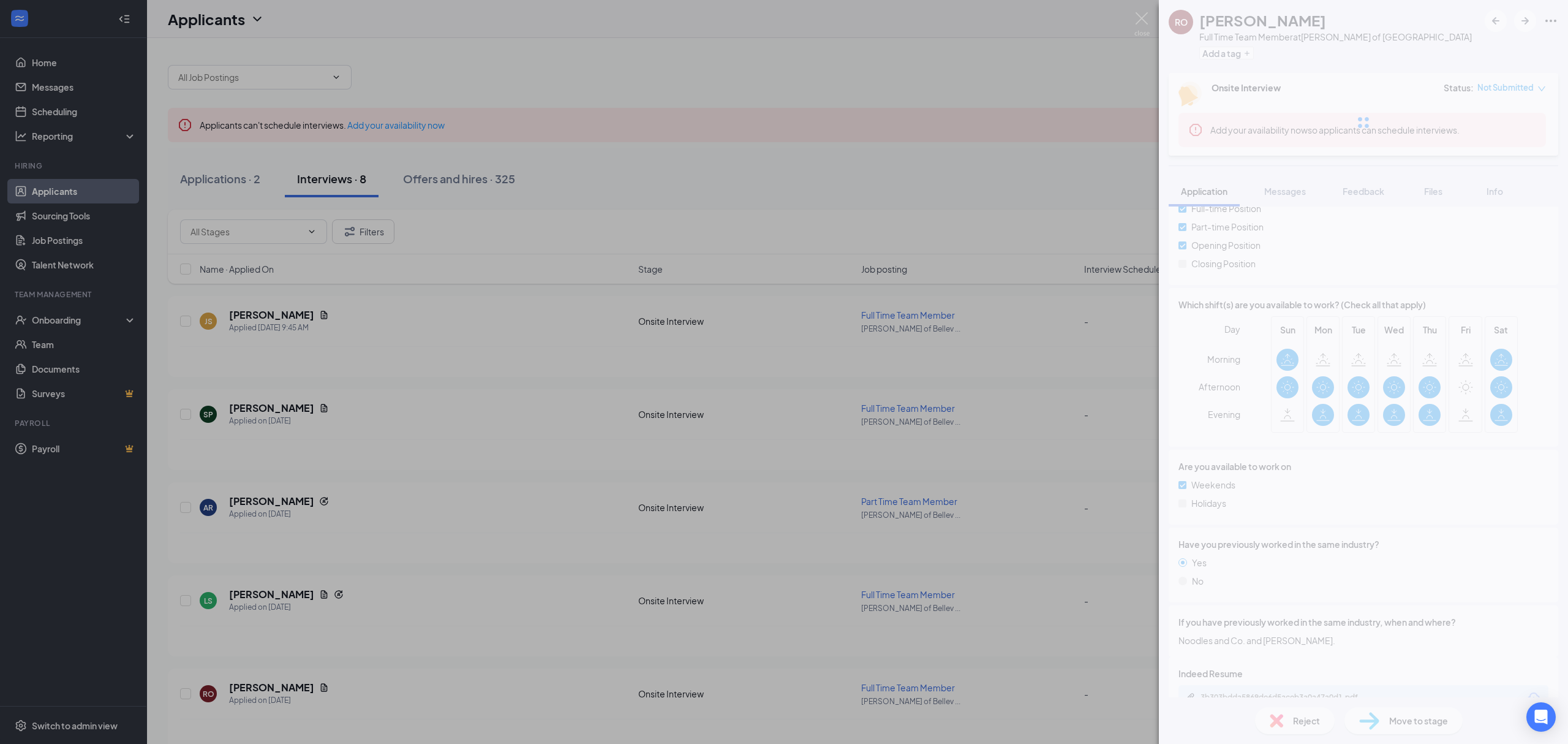
scroll to position [339, 0]
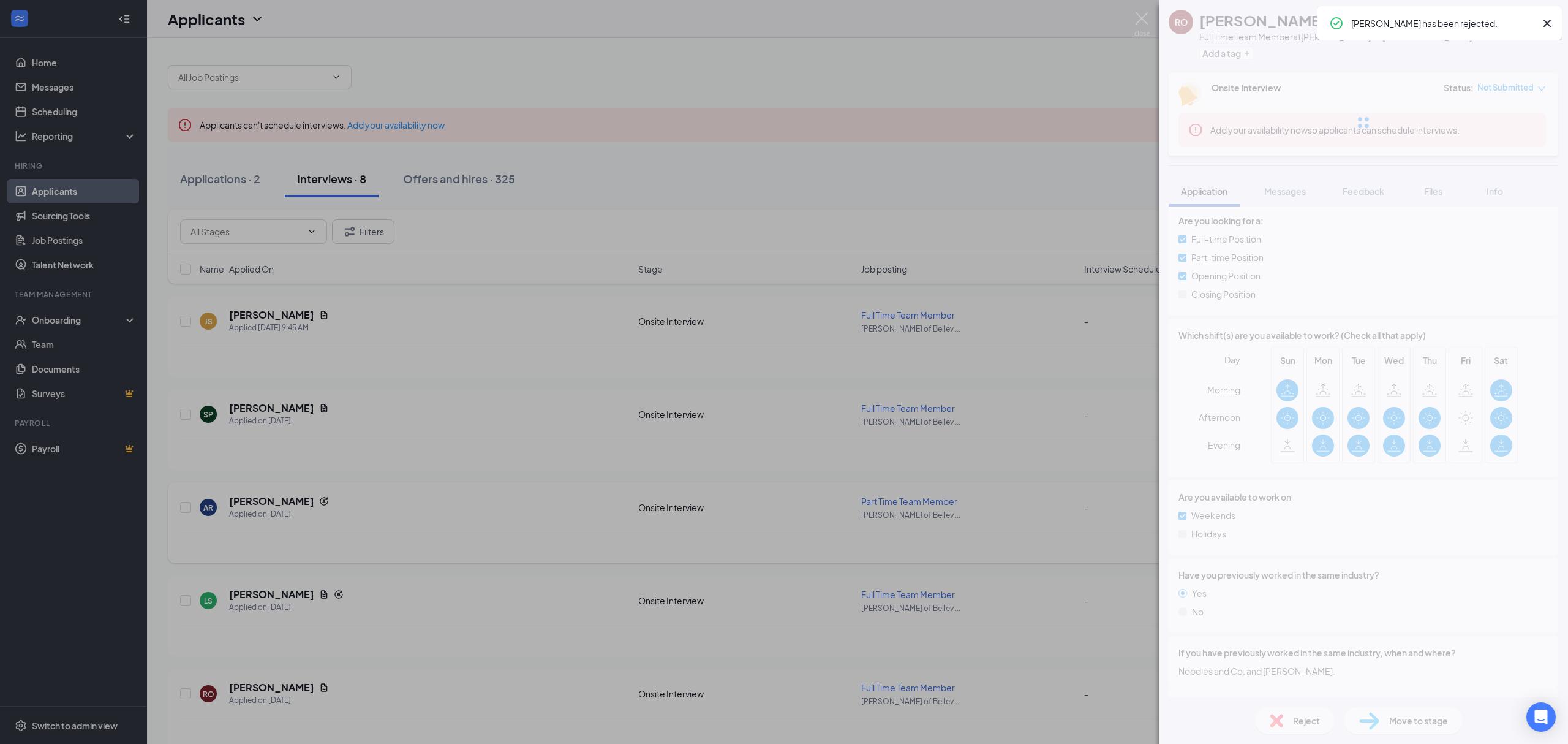
click at [347, 437] on div "RO Rayia Olson Full Time Team Member at Culver's of Bellevue Add a tag Onsite I…" at bounding box center [784, 372] width 1568 height 744
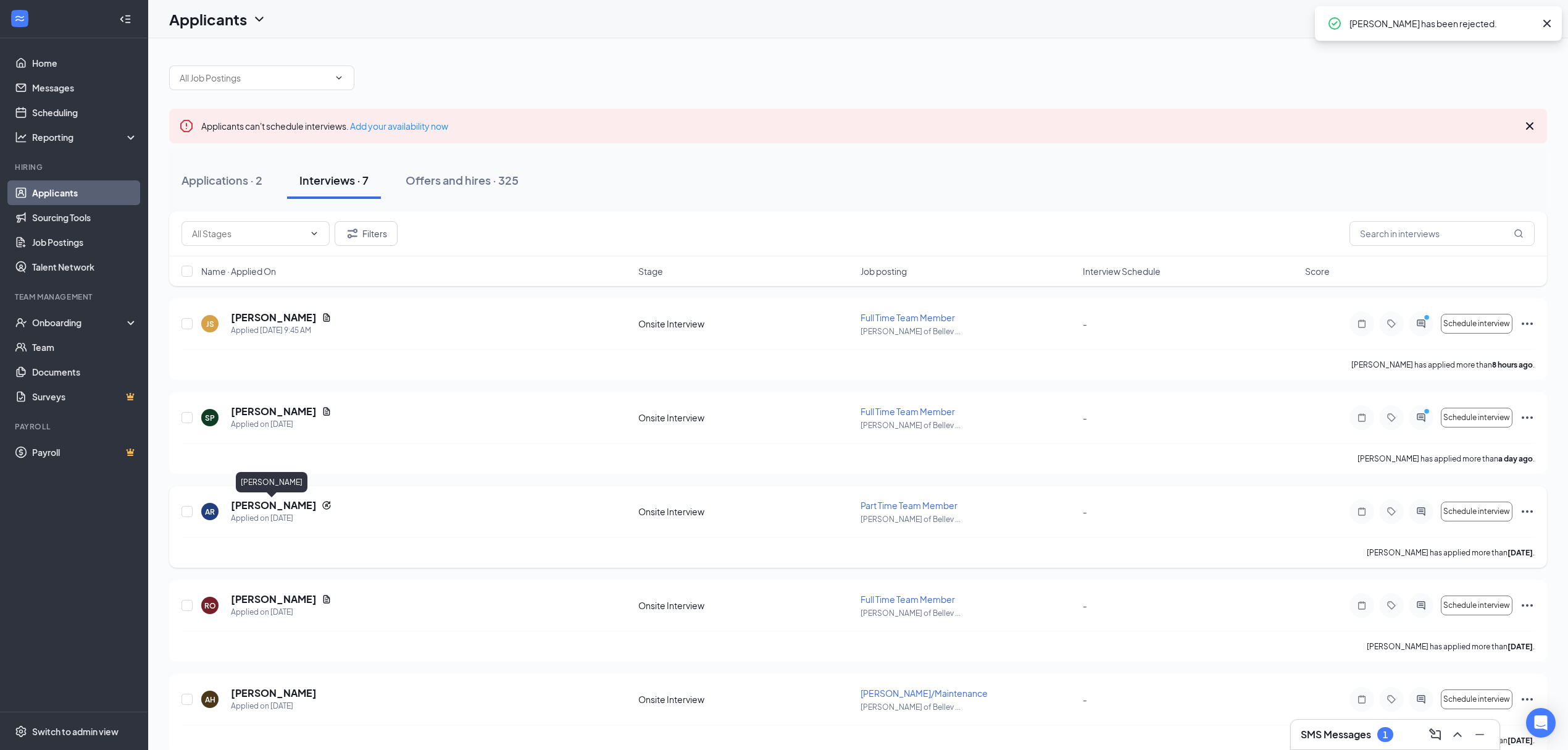
click at [289, 503] on h5 "Anijah Roberts" at bounding box center [274, 505] width 86 height 13
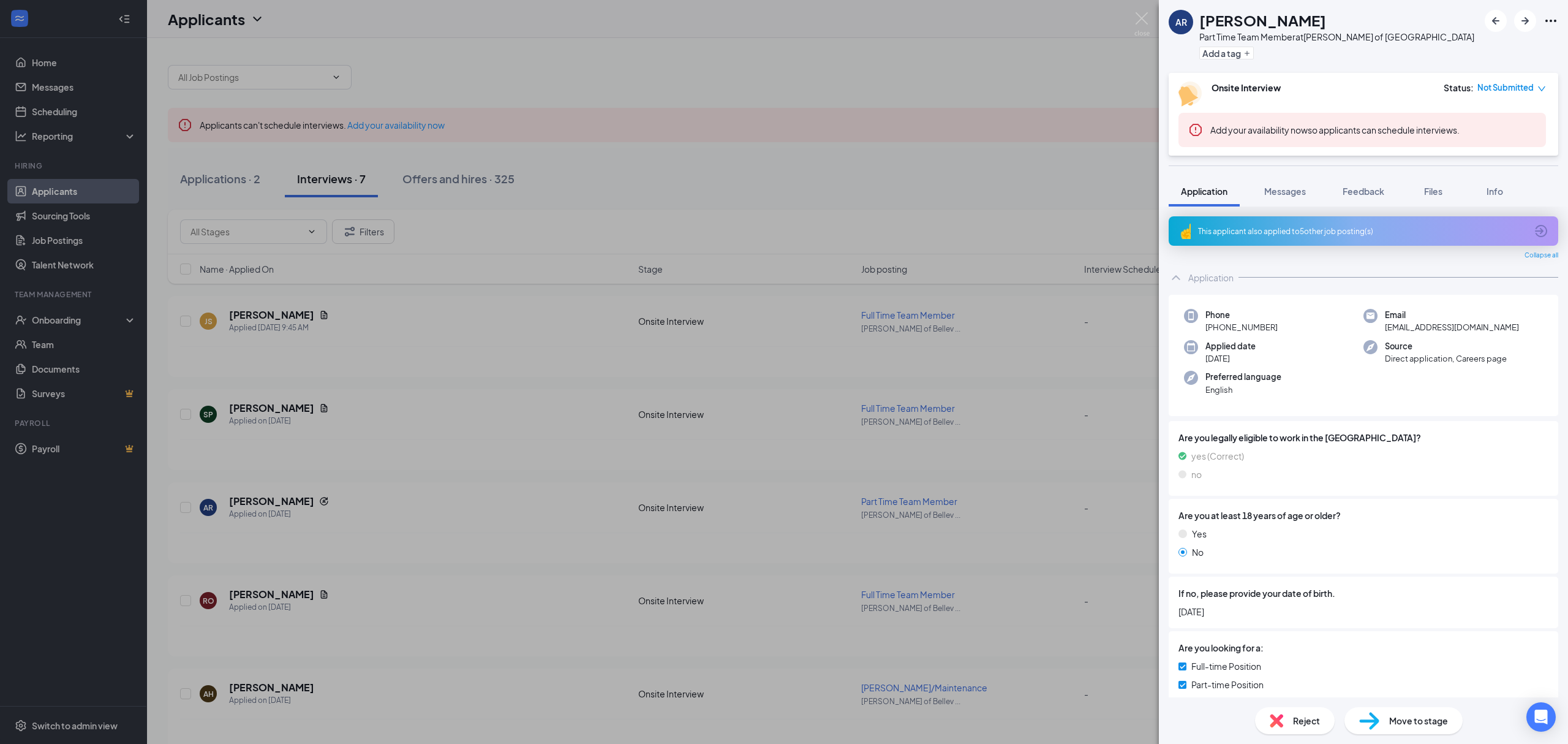
click at [1317, 231] on div "This applicant also applied to 5 other job posting(s)" at bounding box center [1362, 232] width 329 height 11
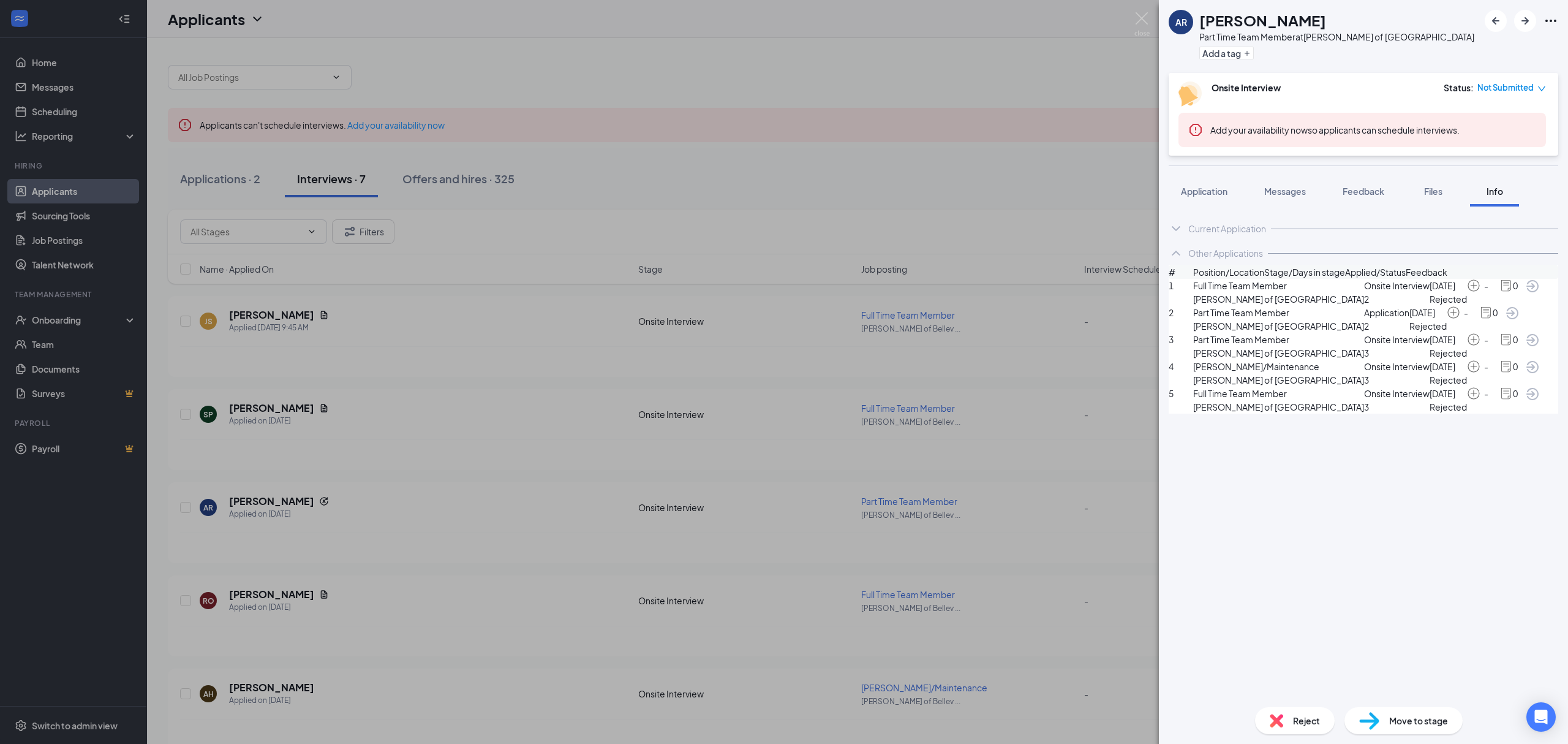
click at [1300, 716] on span "Reject" at bounding box center [1306, 720] width 27 height 13
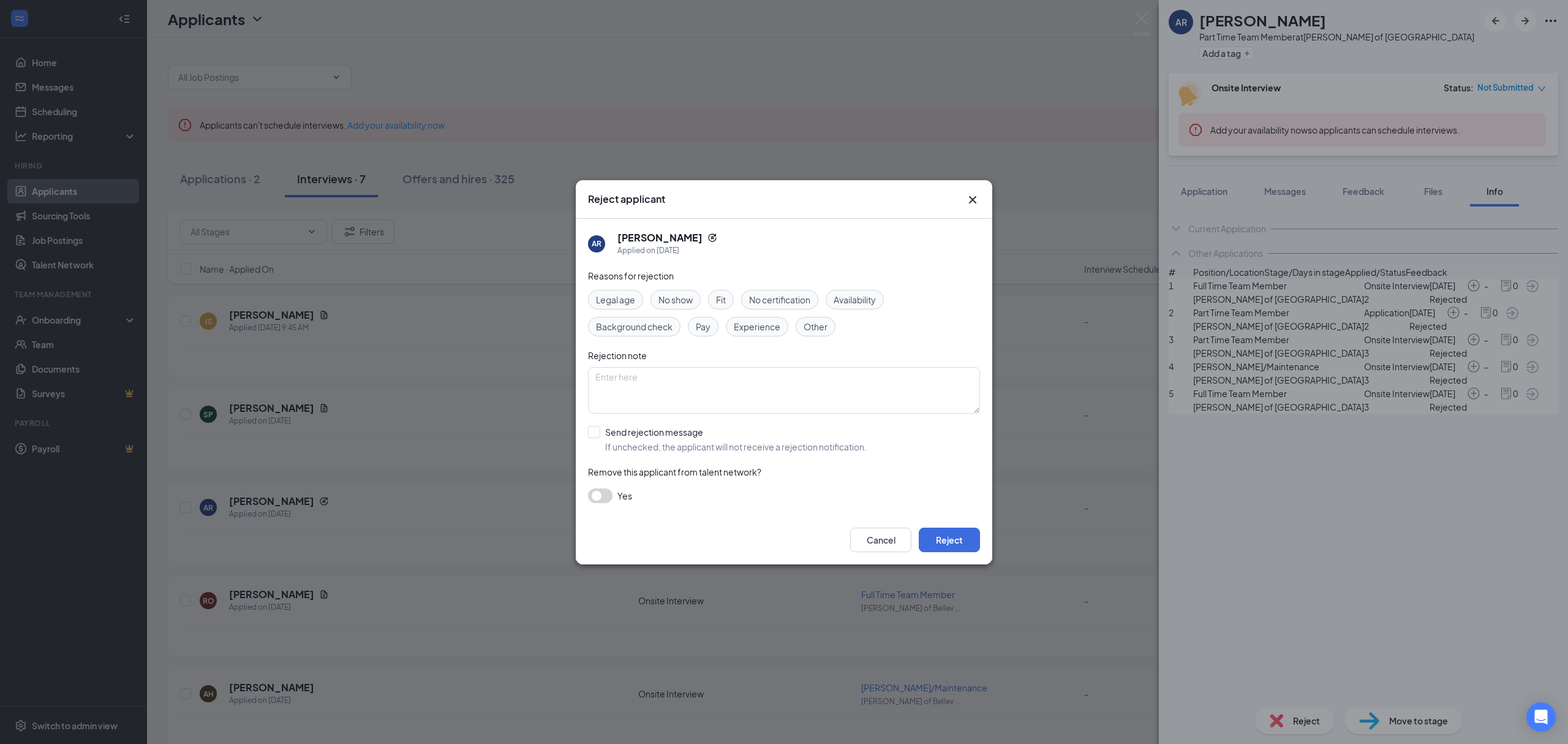
click at [732, 305] on div "Fit" at bounding box center [721, 299] width 26 height 20
click at [954, 528] on button "Reject" at bounding box center [949, 540] width 61 height 25
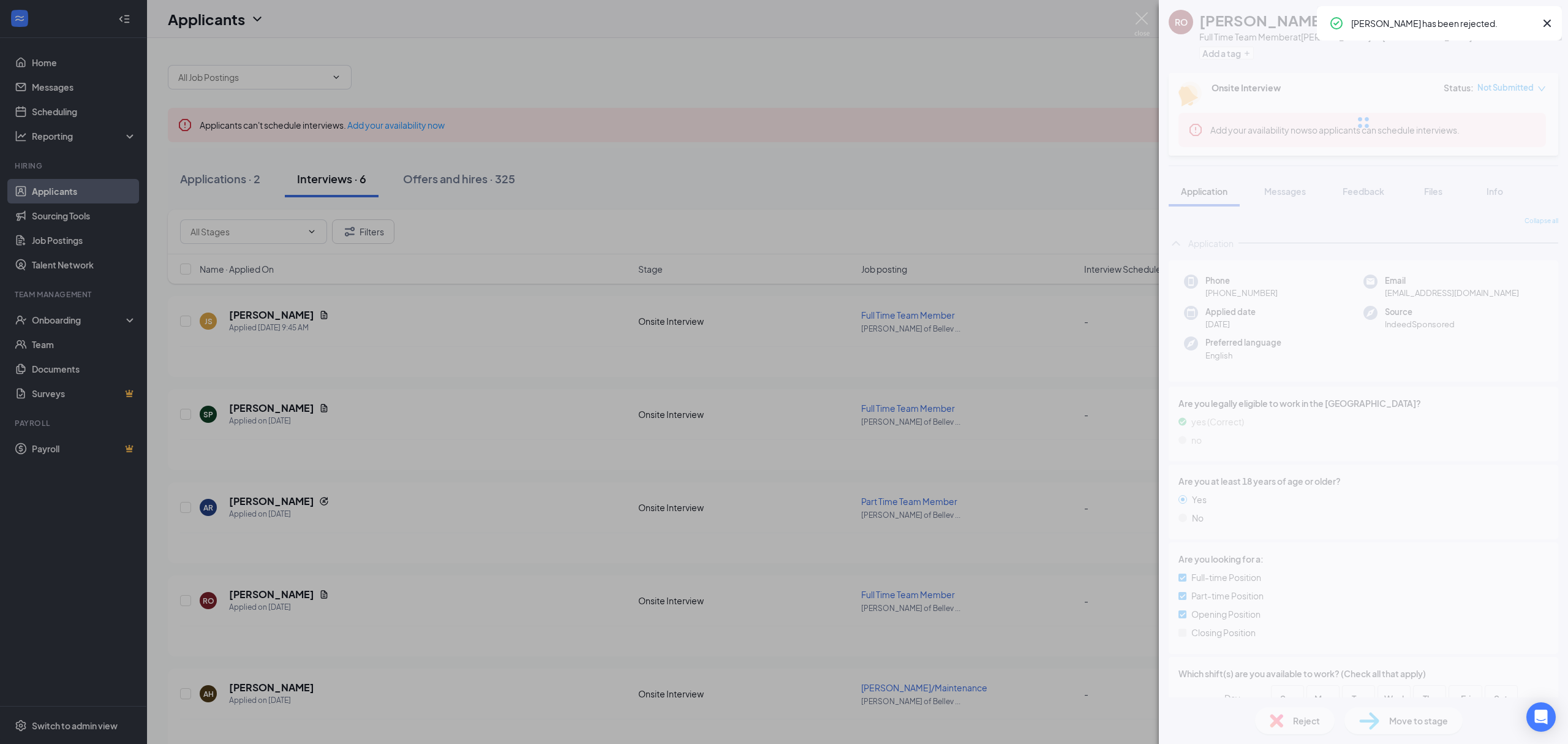
click at [414, 438] on div "RO Rayia Olson Full Time Team Member at Culver's of Bellevue Add a tag Onsite I…" at bounding box center [784, 372] width 1568 height 744
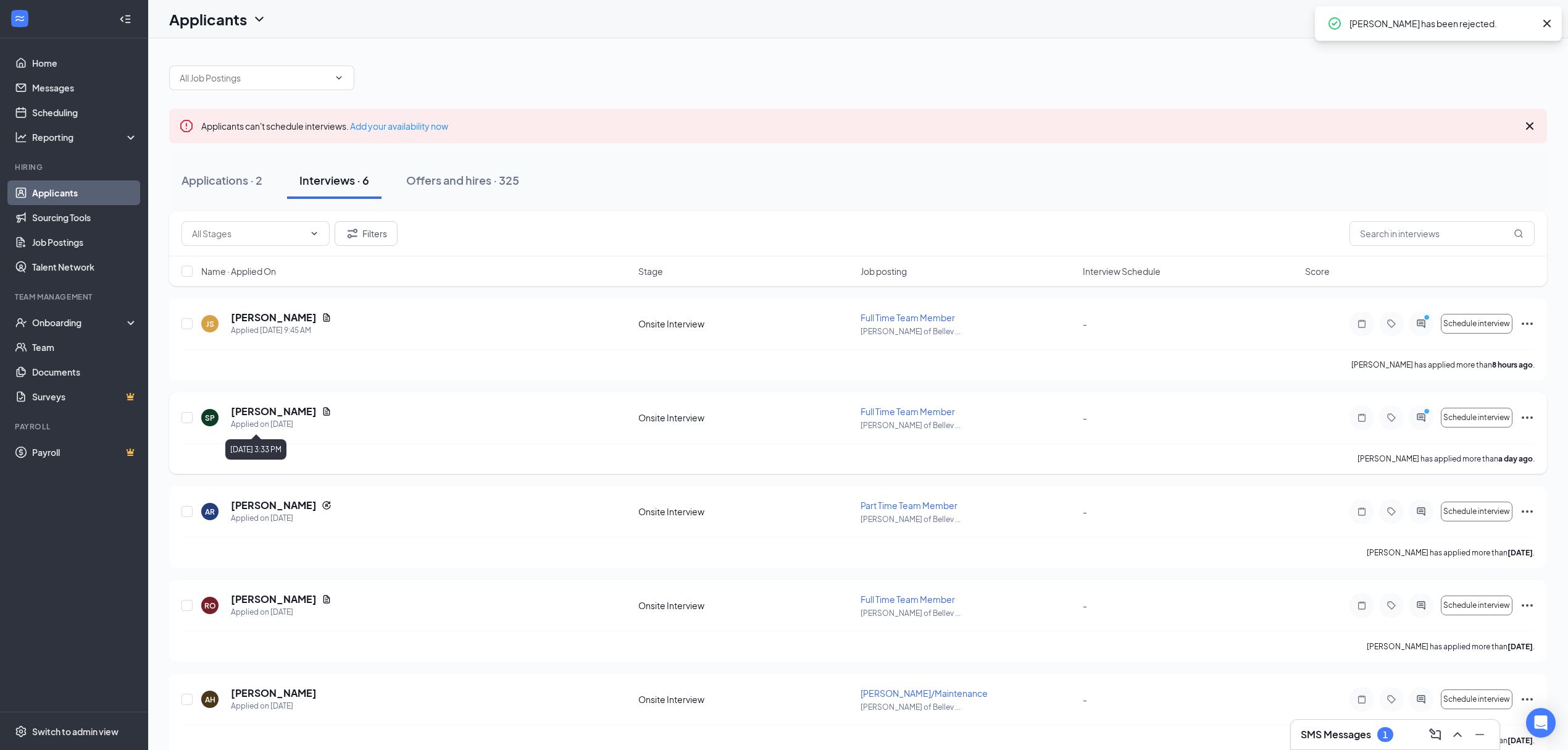
click at [244, 414] on h5 "Shayne Putnam" at bounding box center [274, 410] width 86 height 13
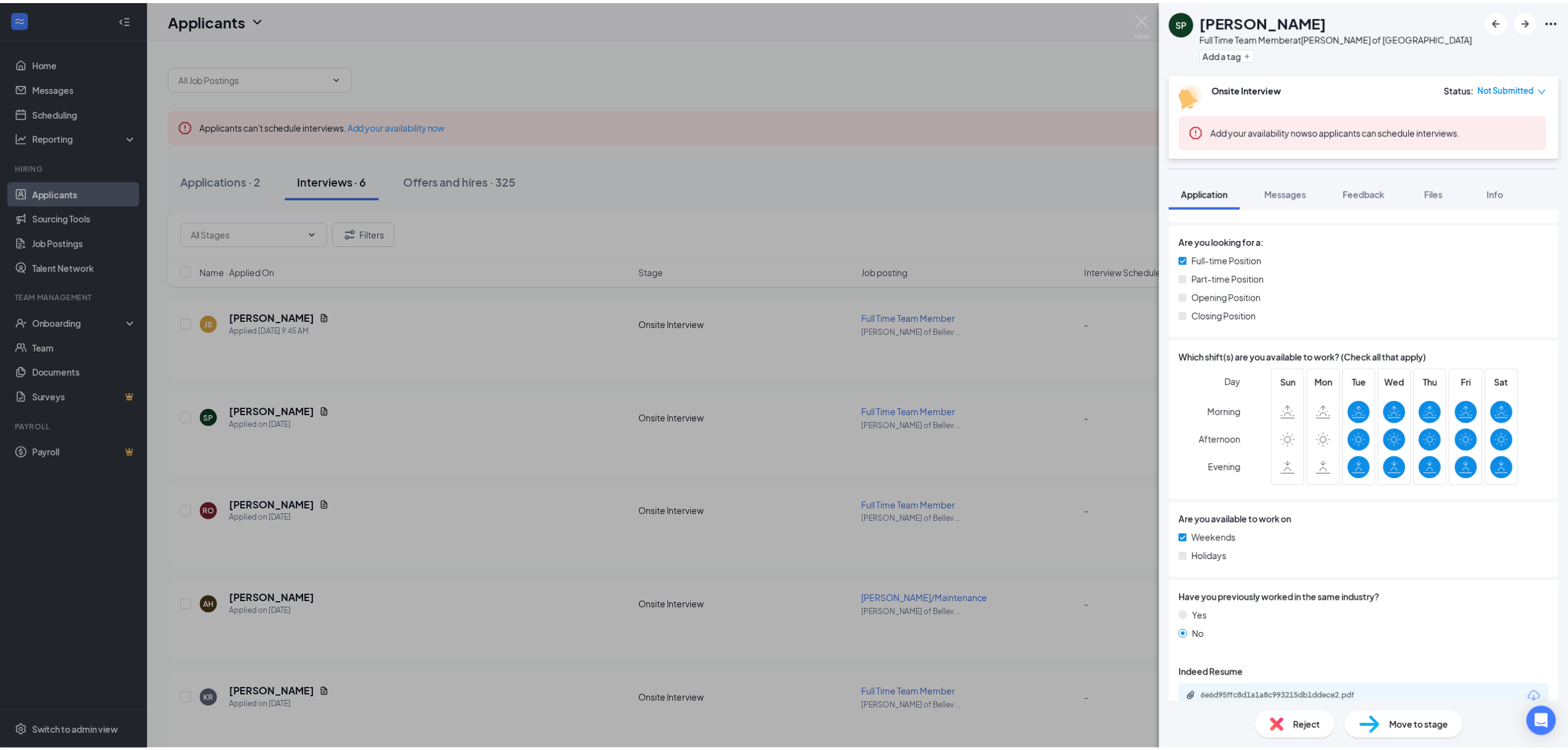
scroll to position [379, 0]
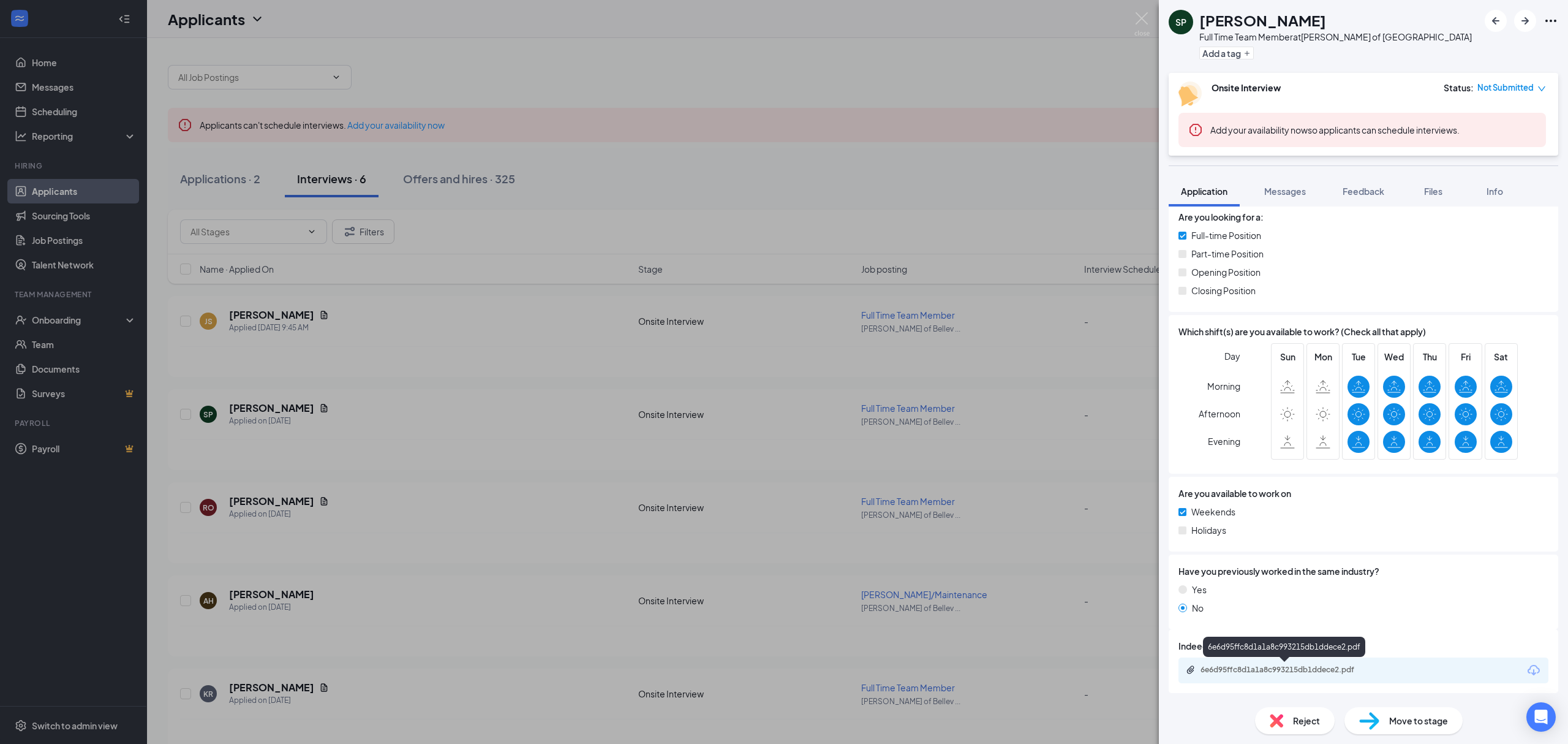
click at [1284, 669] on div "6e6d95ffc8d1a1a8c993215db1ddece2.pdf" at bounding box center [1286, 669] width 172 height 10
click at [372, 239] on div "SP Shayne Putnam Full Time Team Member at Culver's of Bellevue Add a tag Onsite…" at bounding box center [784, 372] width 1568 height 744
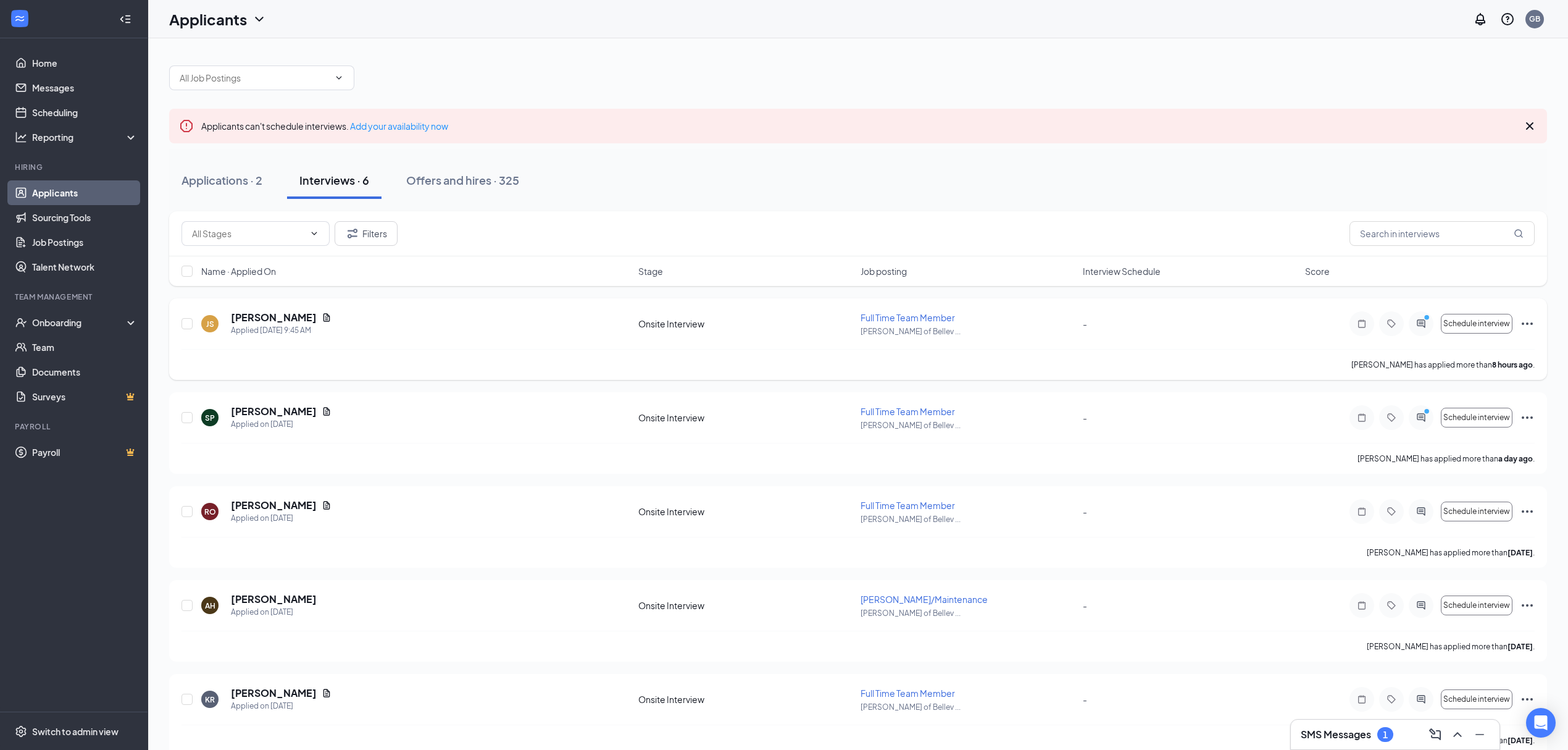
click at [263, 316] on h5 "Jeffrey Soat" at bounding box center [274, 317] width 86 height 13
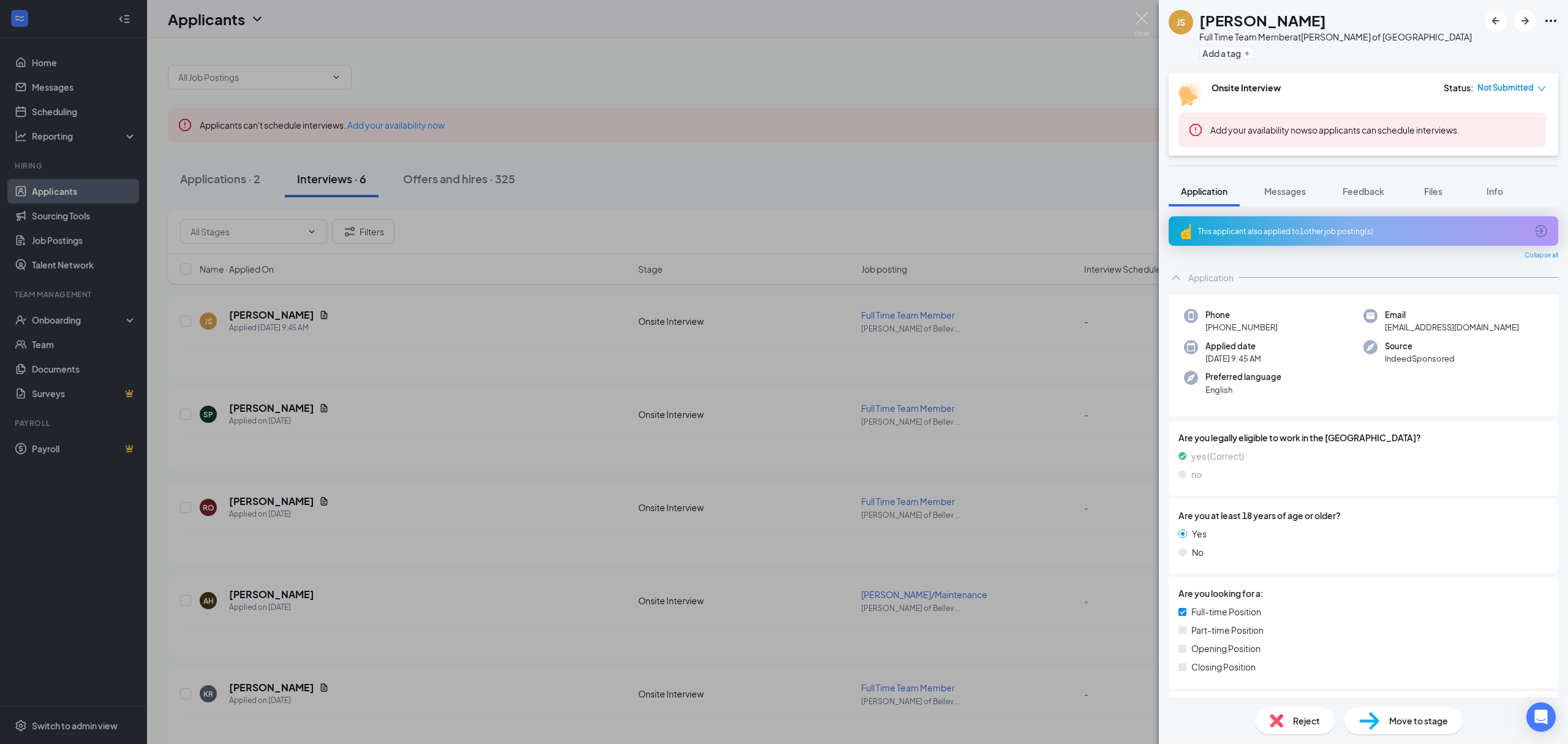
click at [1294, 238] on div "This applicant also applied to 1 other job posting(s)" at bounding box center [1363, 231] width 389 height 29
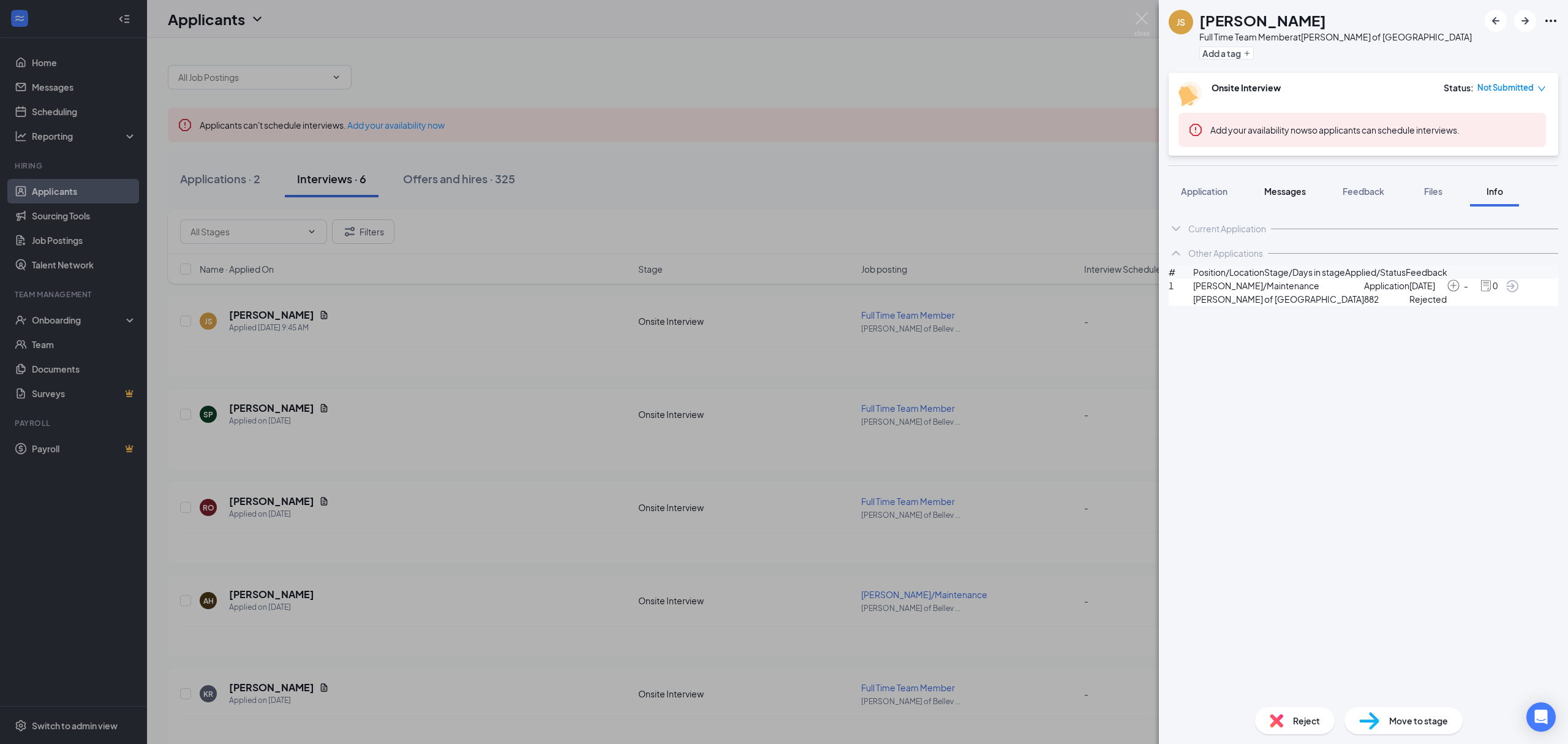
click at [1285, 194] on span "Messages" at bounding box center [1285, 191] width 42 height 11
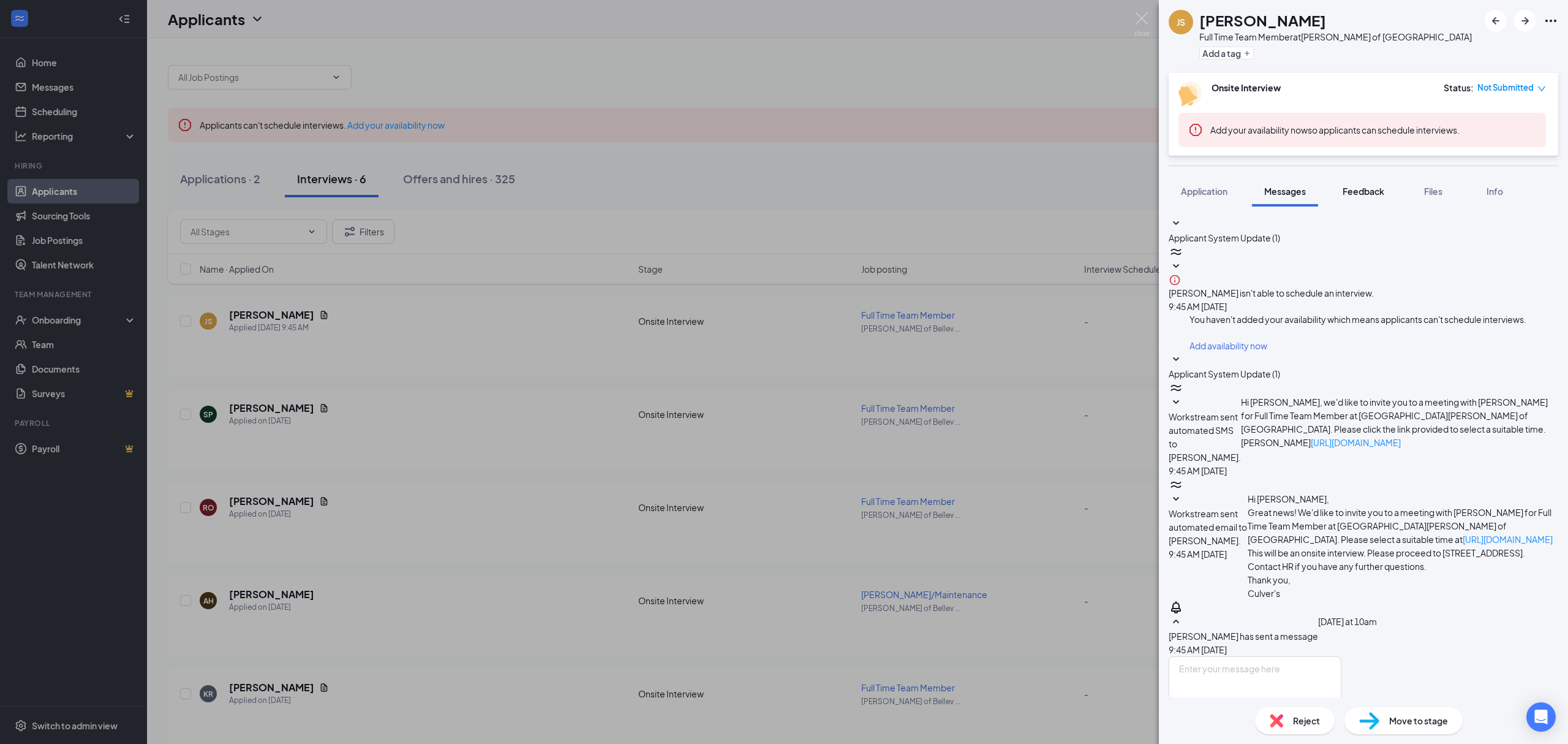
click at [1368, 189] on span "Feedback" at bounding box center [1363, 191] width 42 height 11
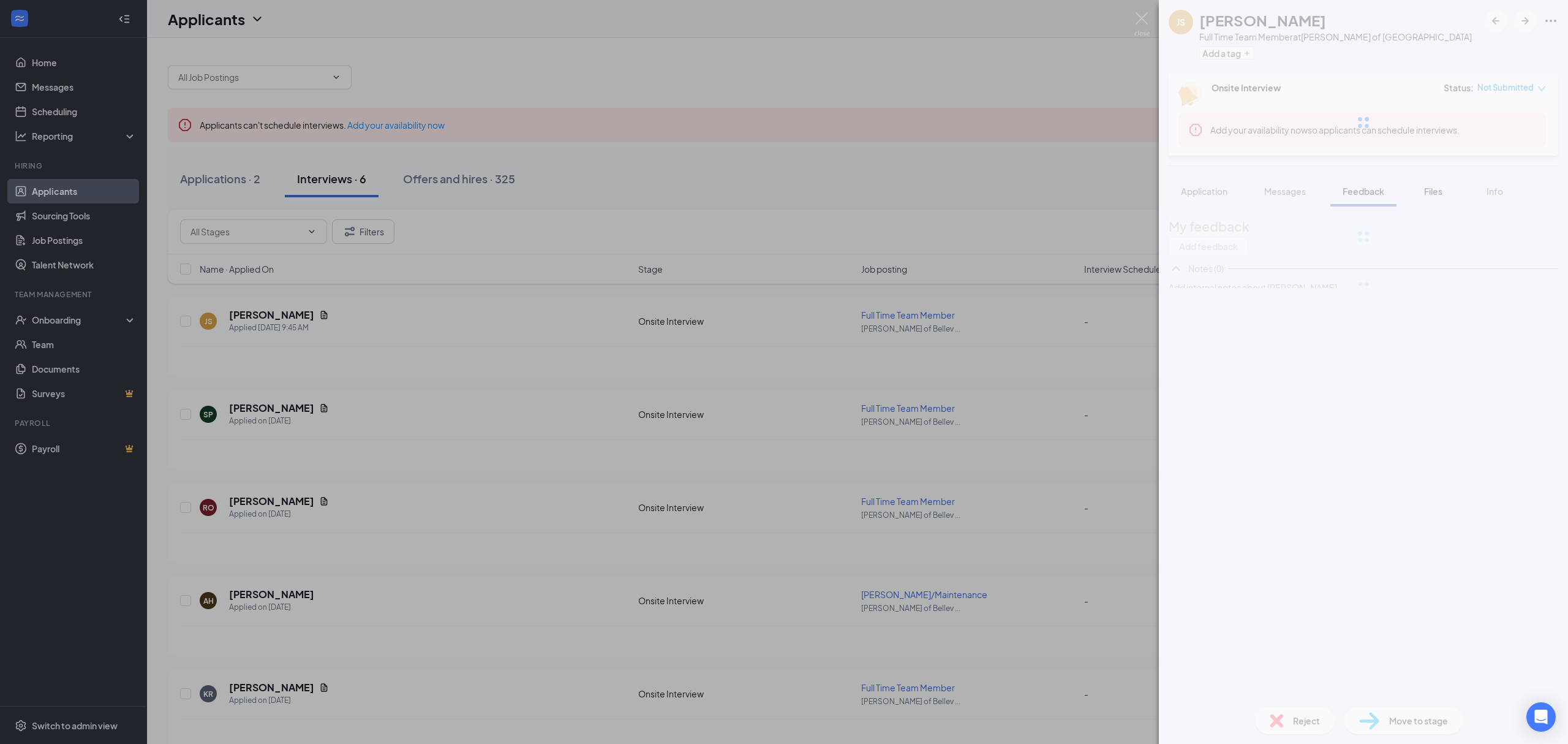
click at [1424, 187] on div at bounding box center [1363, 122] width 409 height 245
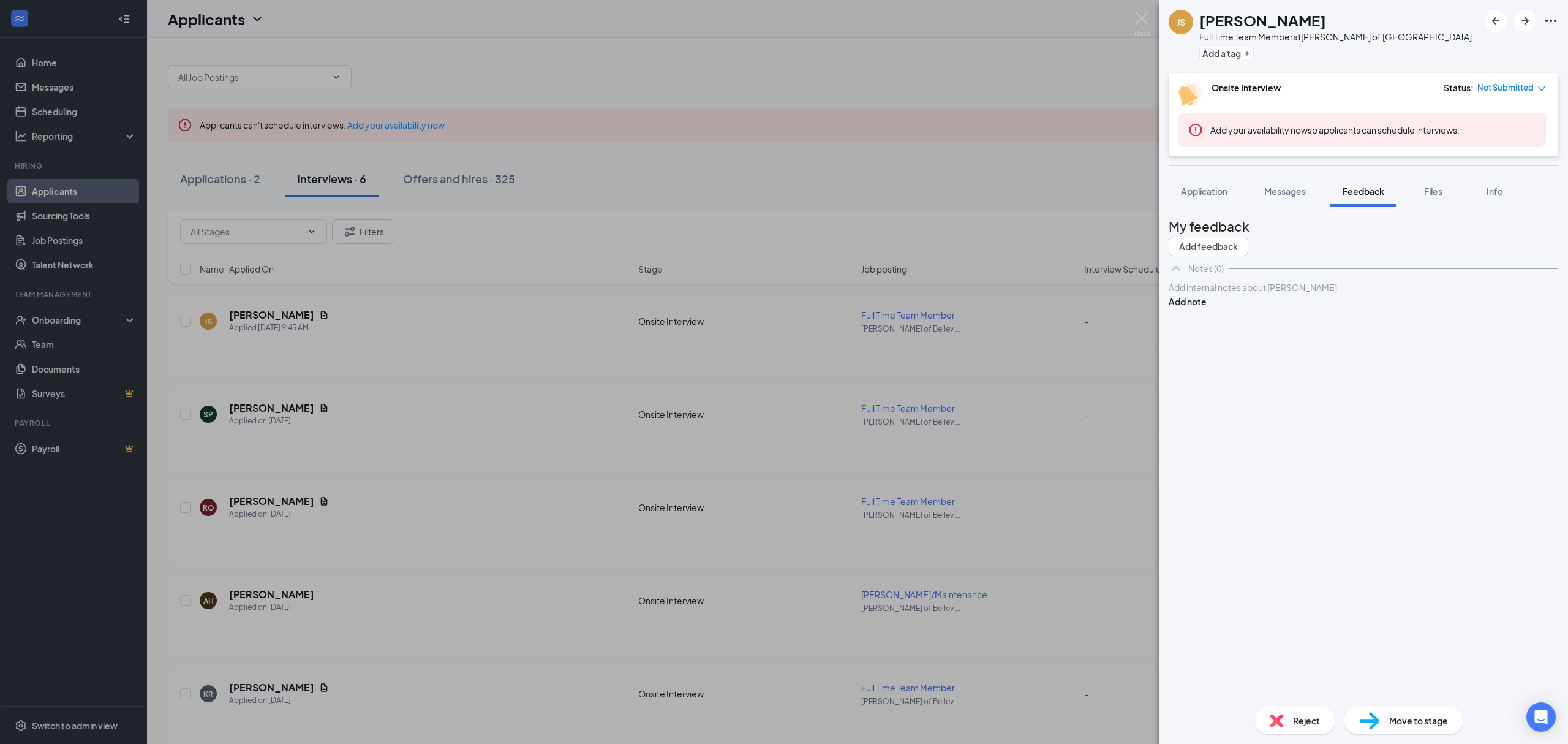
click at [1464, 172] on div "JS Jeffrey Soat Full Time Team Member at Culver's of Bellevue Add a tag Onsite …" at bounding box center [1363, 372] width 409 height 744
click at [1432, 192] on span "Files" at bounding box center [1433, 191] width 19 height 11
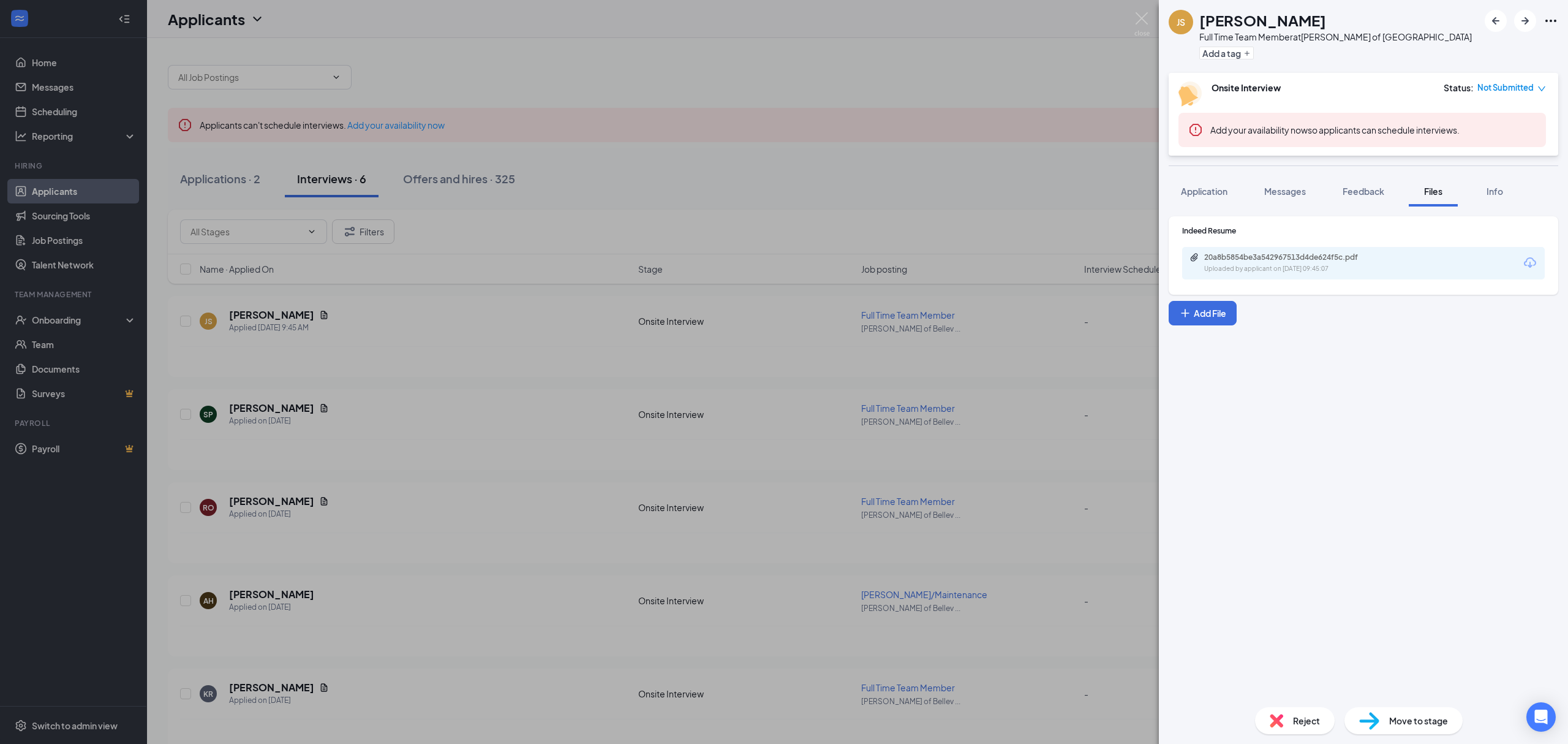
click at [1274, 263] on div "20a8b5854be3a542967513d4de624f5c.pdf Uploaded by applicant on Oct 15, 2025 at 0…" at bounding box center [1288, 263] width 199 height 21
click at [748, 193] on div "JS Jeffrey Soat Full Time Team Member at Culver's of Bellevue Add a tag Onsite …" at bounding box center [784, 372] width 1568 height 744
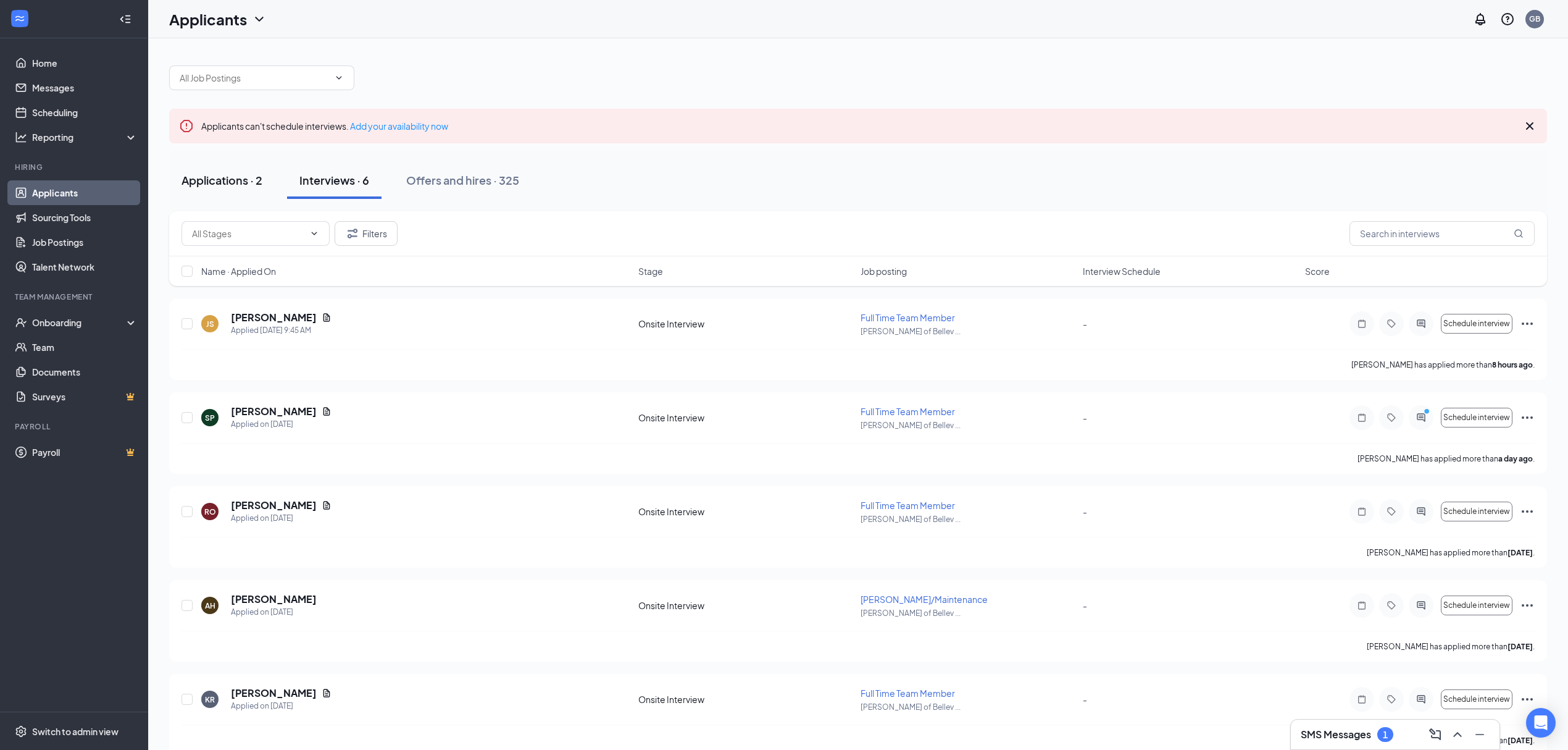
click at [193, 189] on button "Applications · 2" at bounding box center [222, 180] width 106 height 37
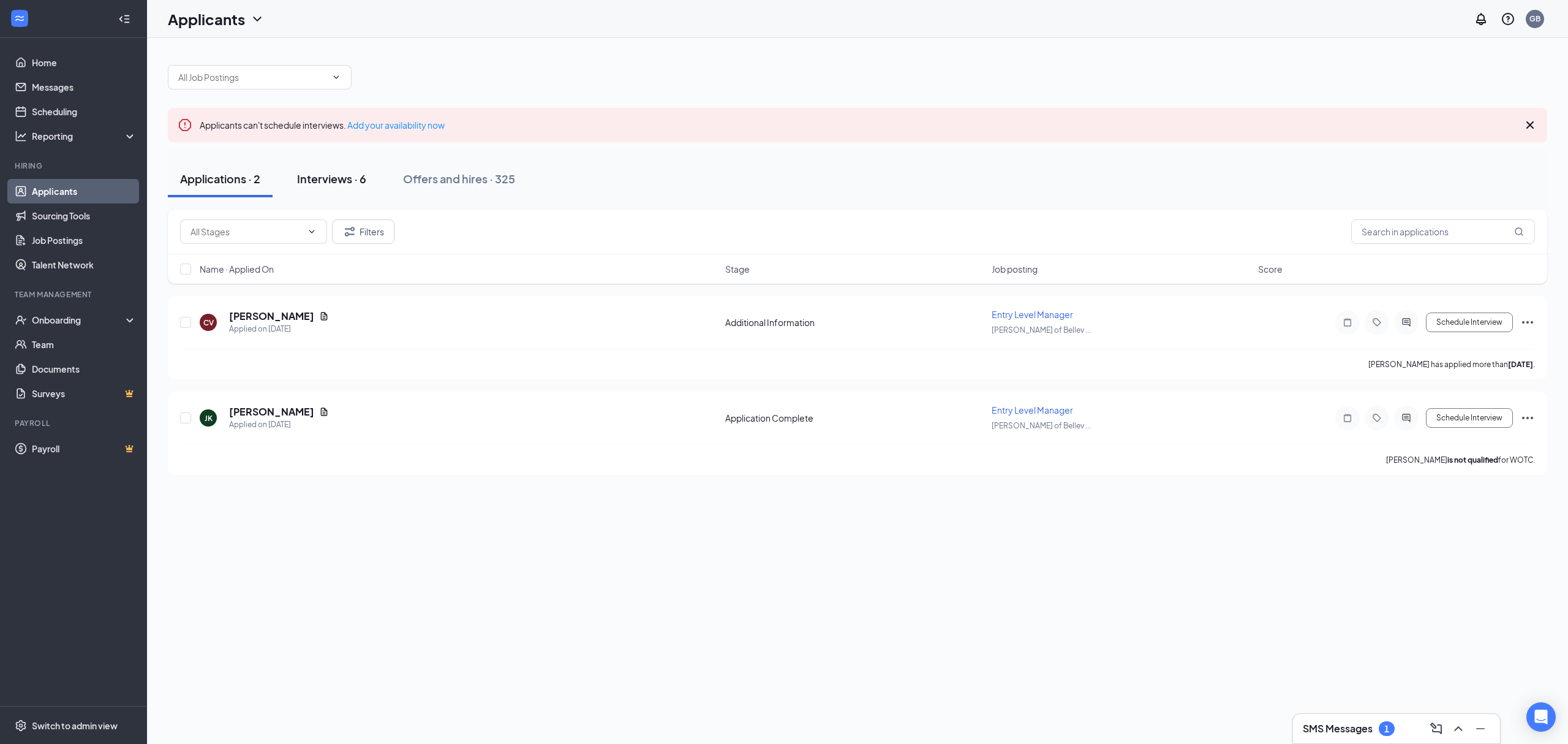
click at [329, 172] on div "Interviews · 6" at bounding box center [331, 178] width 69 height 15
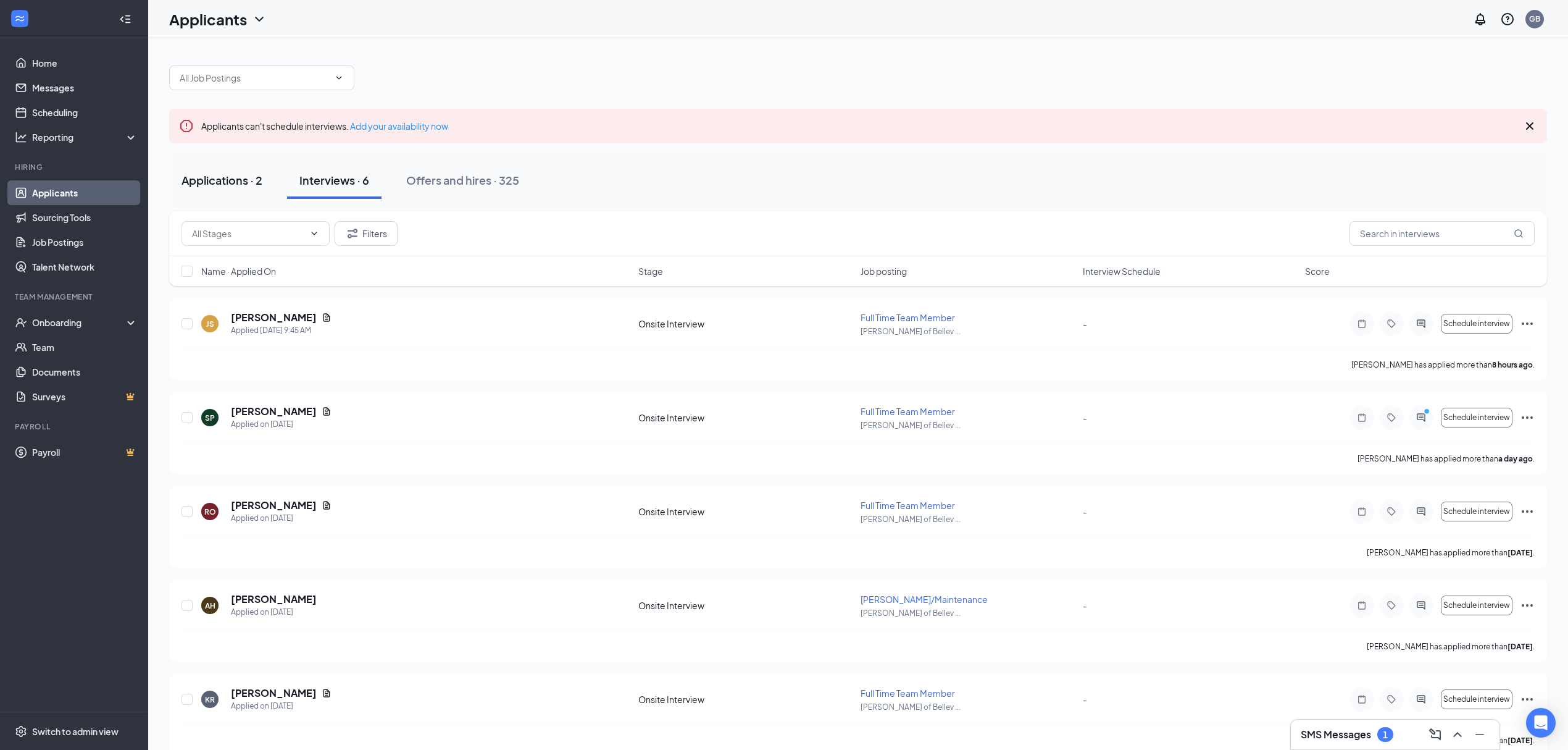
click at [260, 172] on div "Applications · 2" at bounding box center [222, 180] width 81 height 15
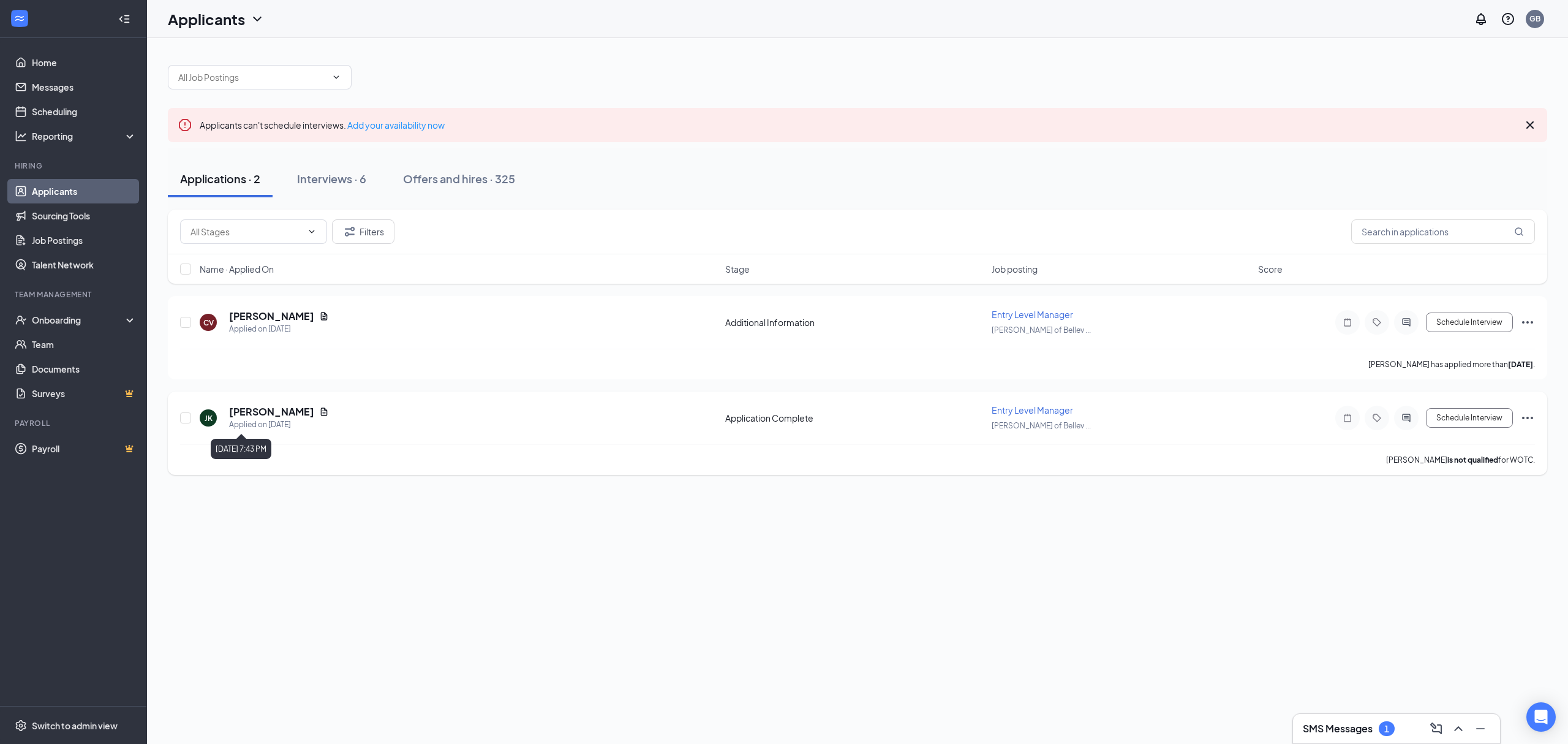
click at [250, 411] on h5 "Jeff Krahn" at bounding box center [272, 411] width 86 height 13
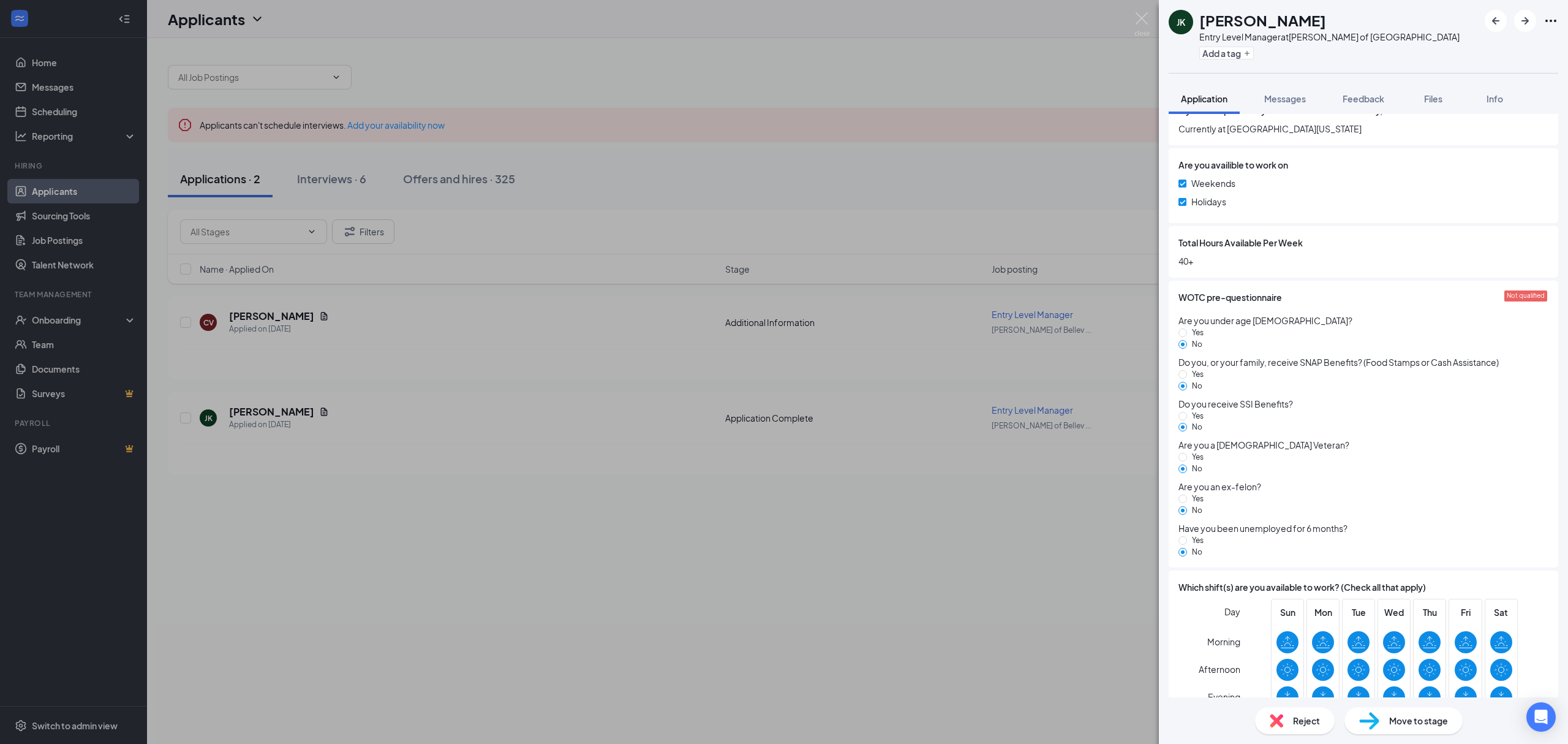
scroll to position [601, 0]
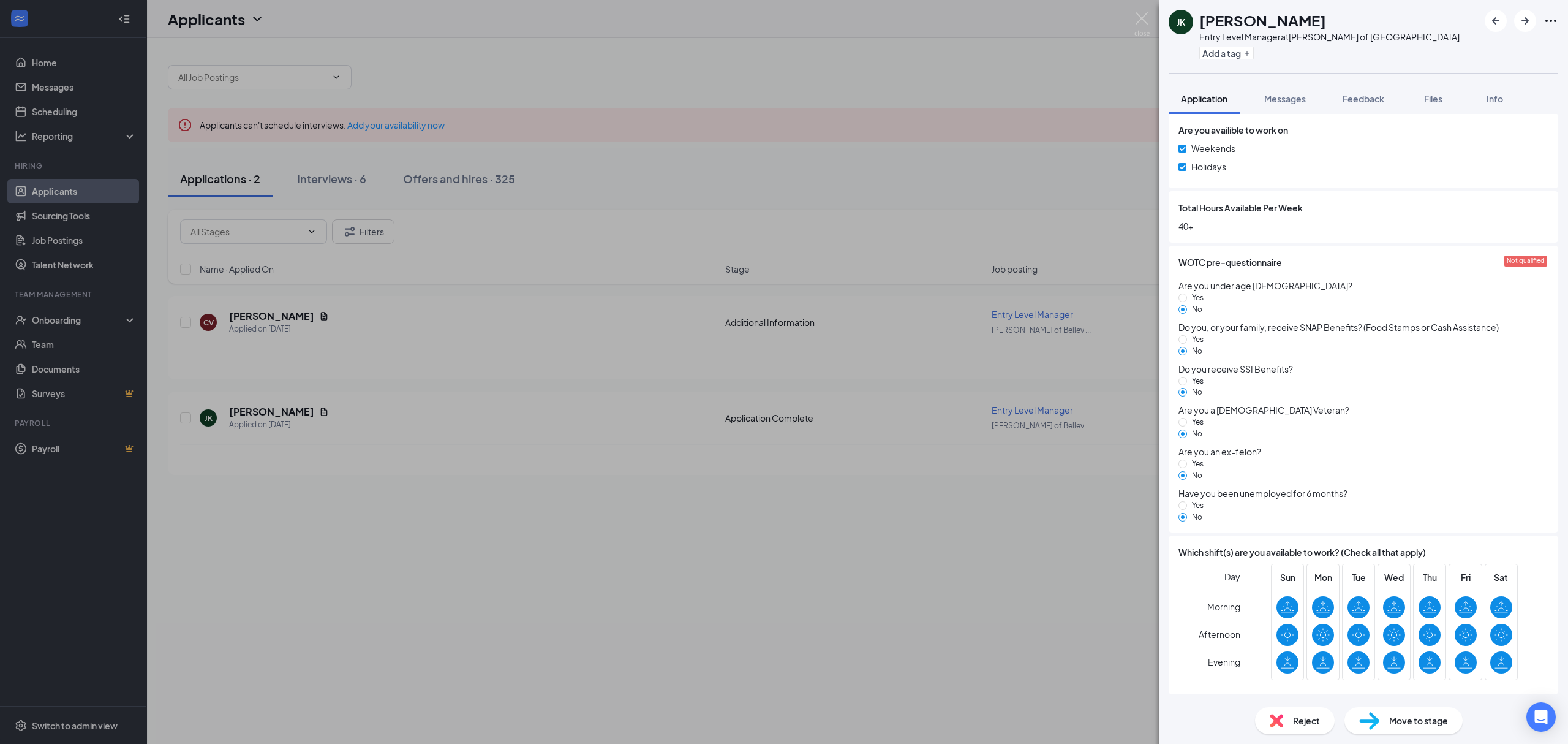
click at [1319, 714] on span "Reject" at bounding box center [1306, 720] width 27 height 13
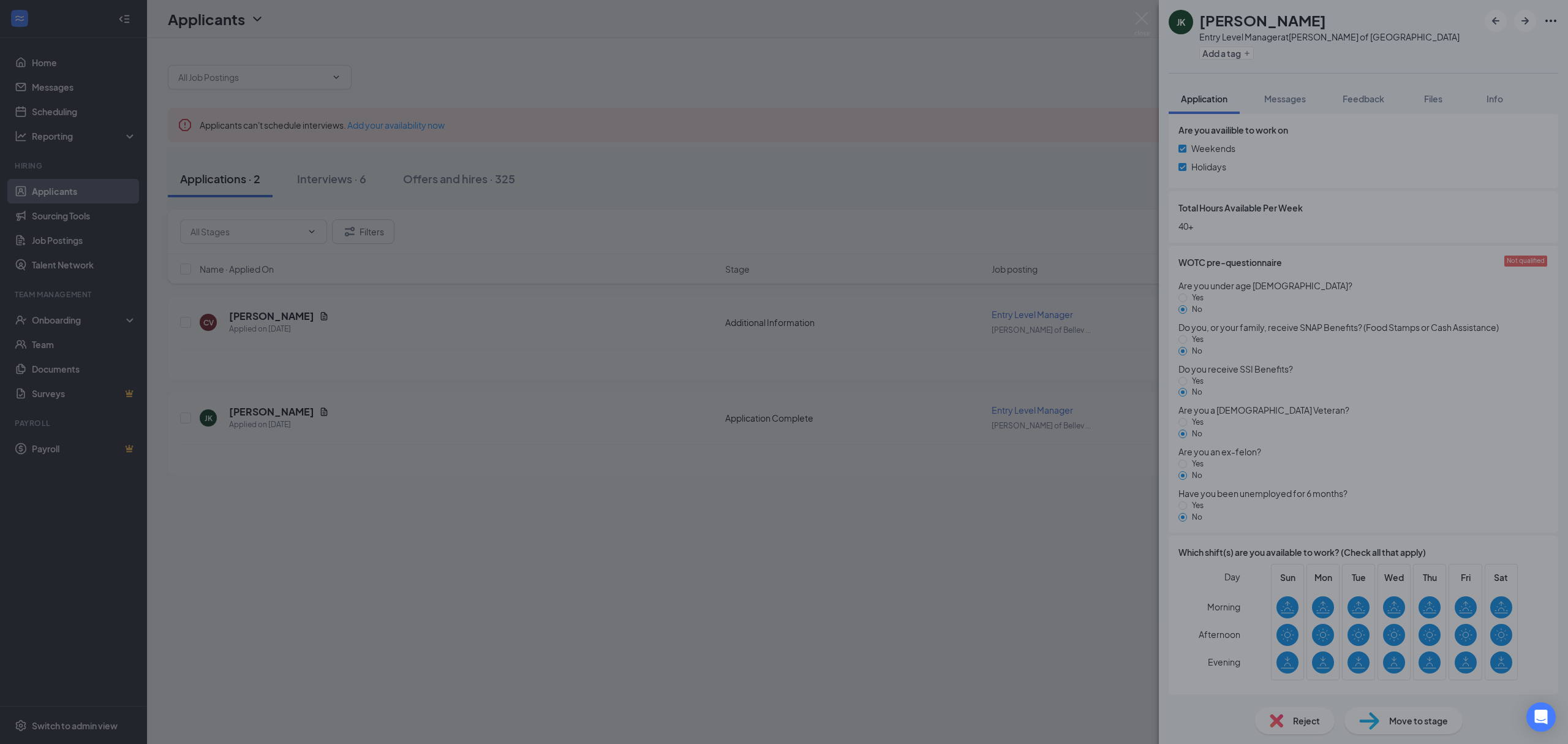
scroll to position [597, 0]
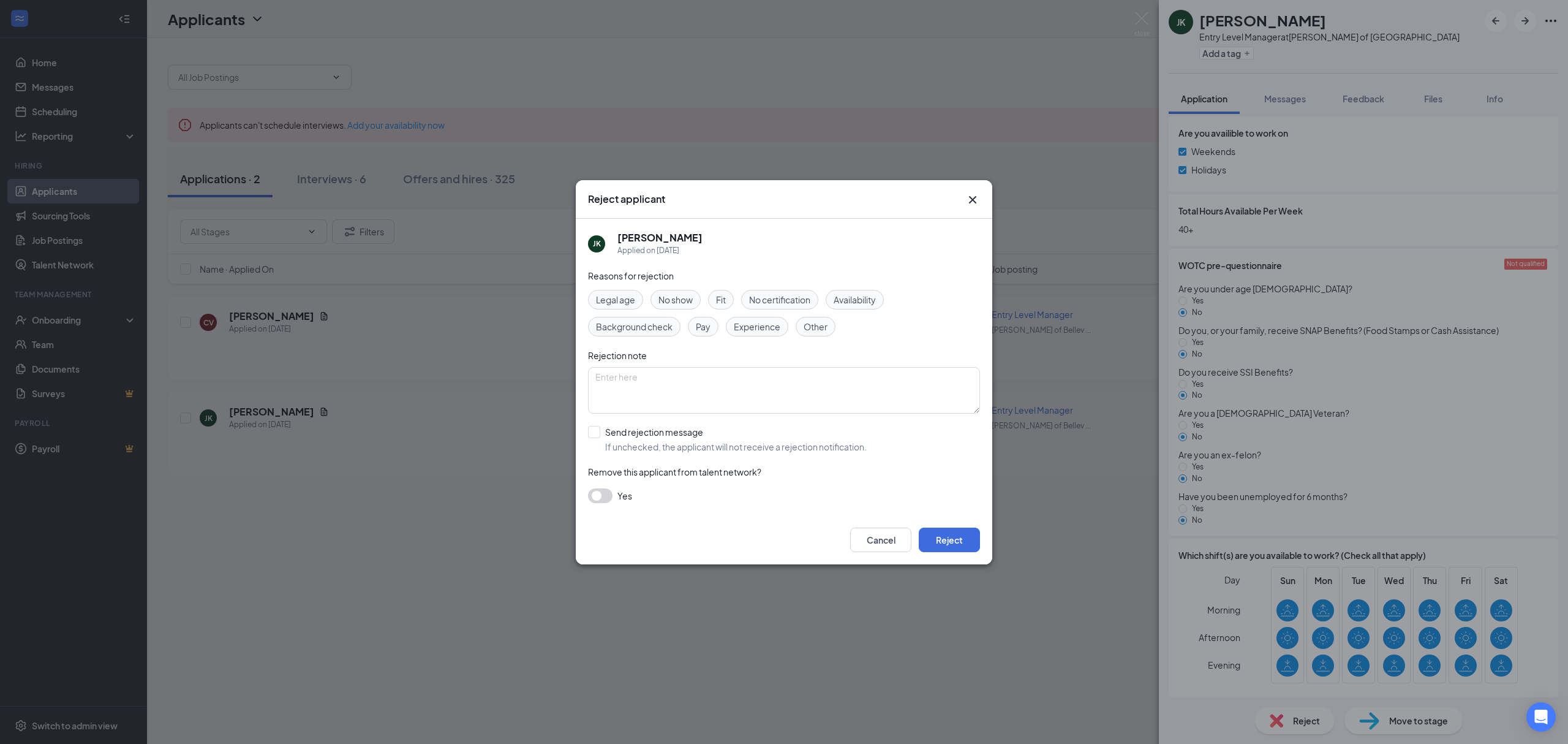
click at [617, 300] on span "Legal age" at bounding box center [616, 299] width 39 height 13
click at [961, 532] on button "Reject" at bounding box center [949, 540] width 61 height 25
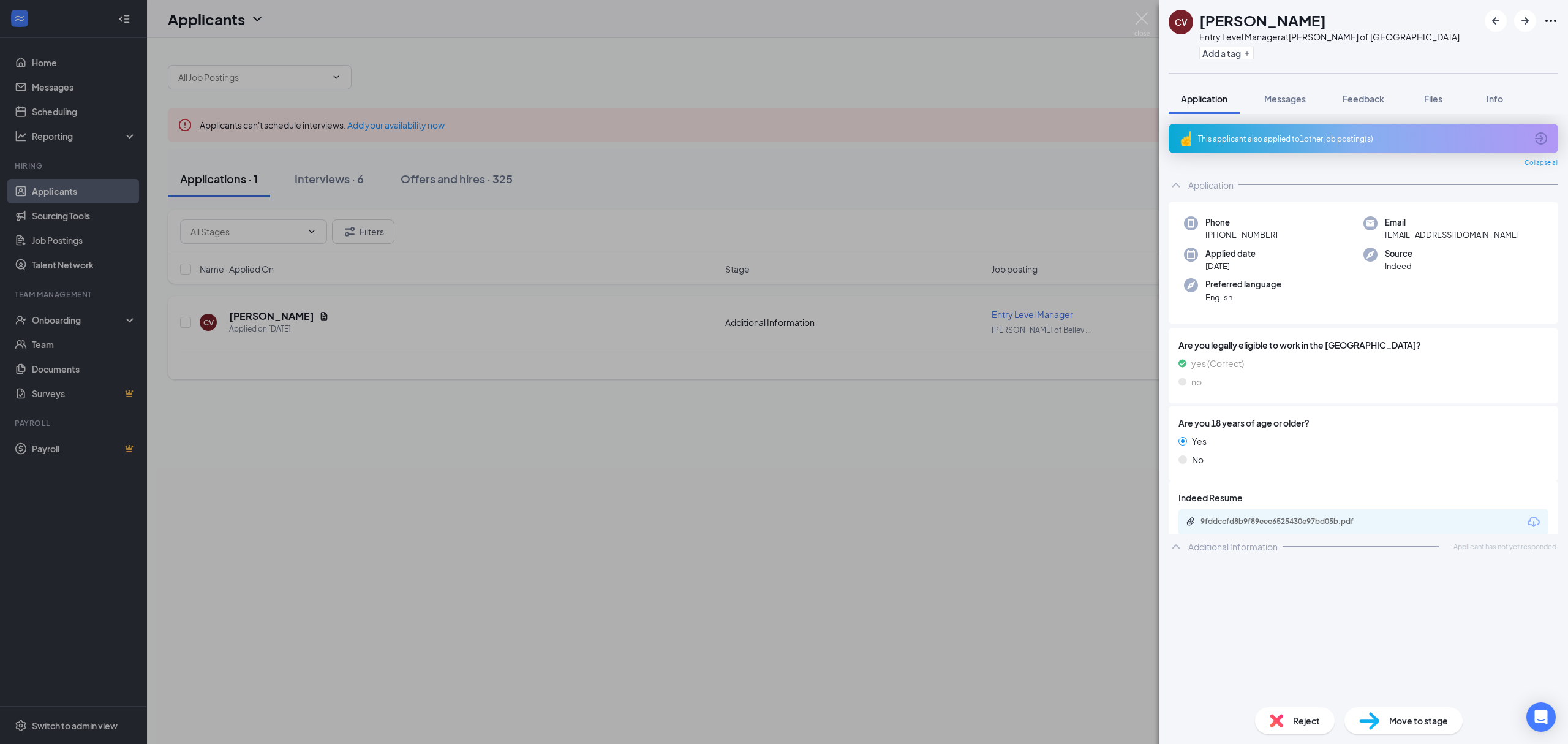
click at [260, 299] on div "CV Calista VanDeurzen Entry Level Manager at Culver's of Bellevue Add a tag App…" at bounding box center [784, 372] width 1568 height 744
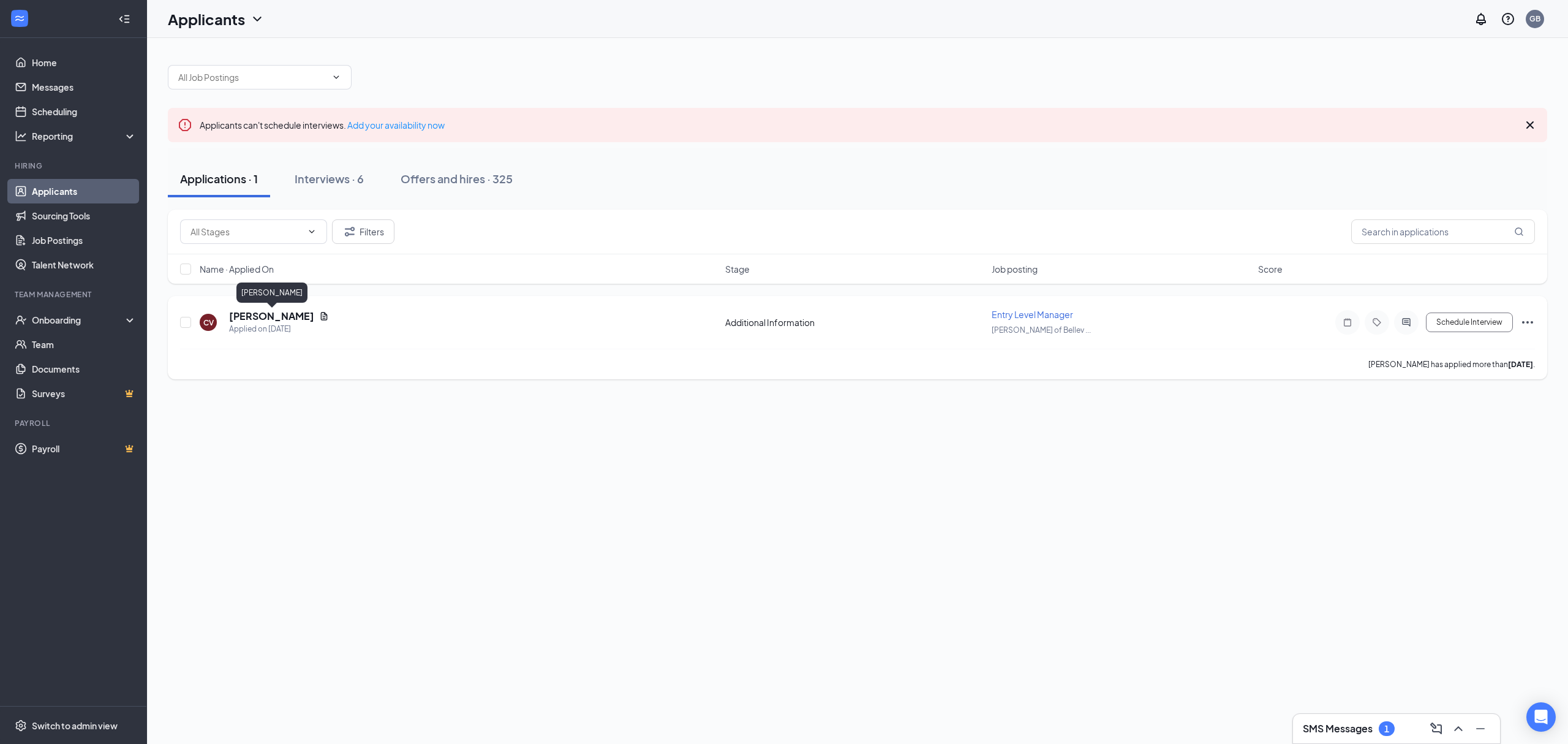
click at [281, 315] on h5 "Calista VanDeurzen" at bounding box center [272, 315] width 86 height 13
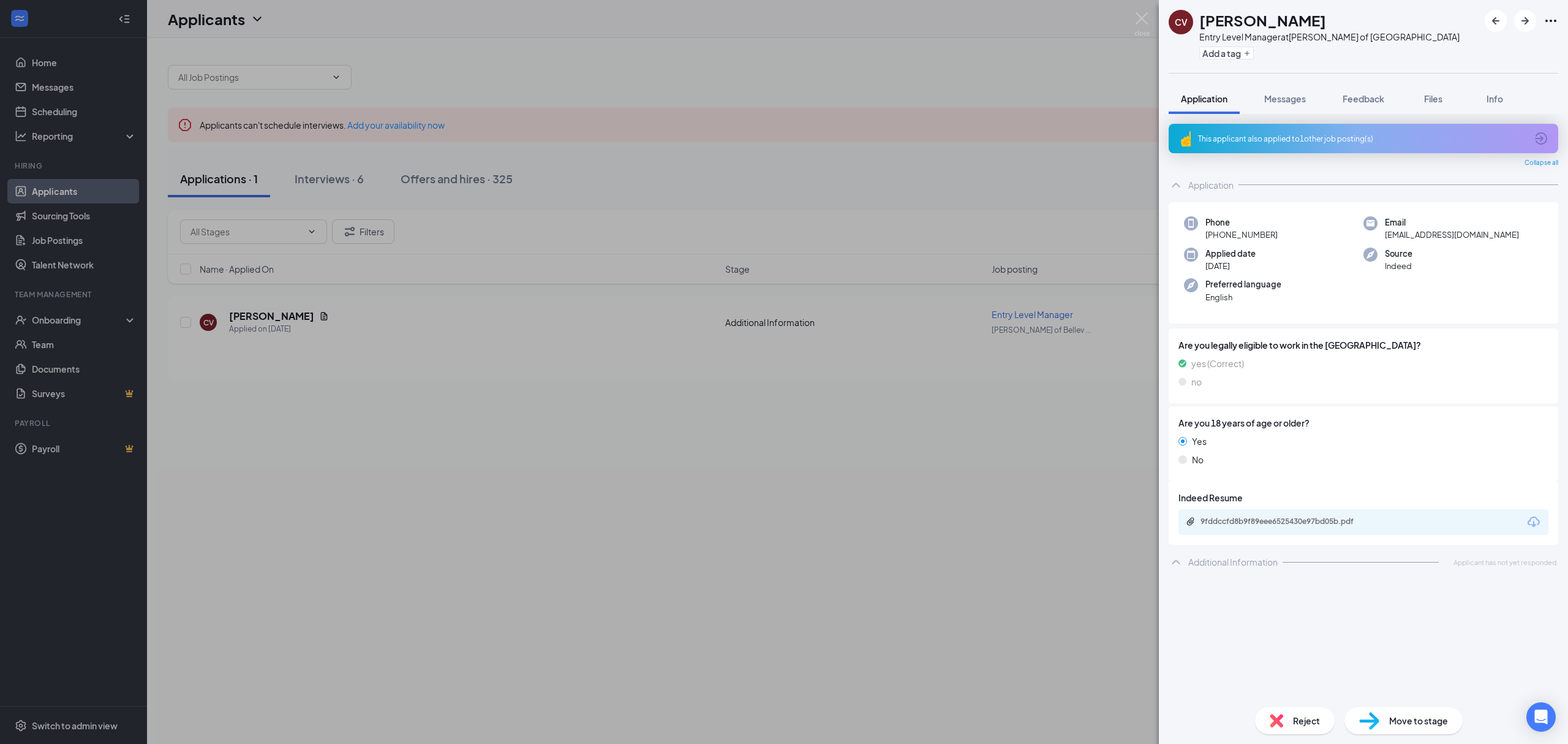
click at [1286, 713] on div "Reject" at bounding box center [1294, 720] width 79 height 27
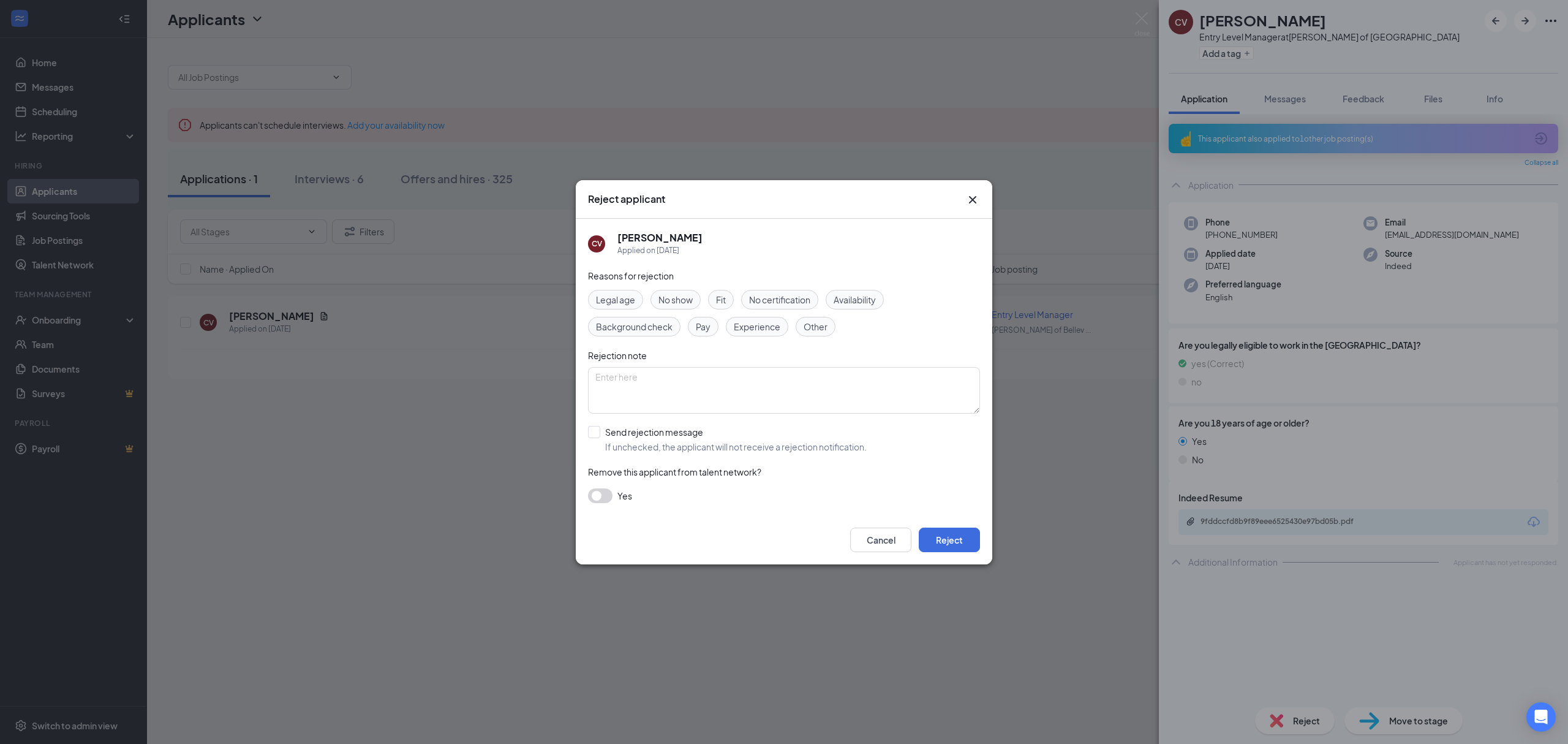
click at [770, 323] on span "Experience" at bounding box center [757, 326] width 46 height 13
click at [974, 539] on button "Reject" at bounding box center [949, 540] width 61 height 25
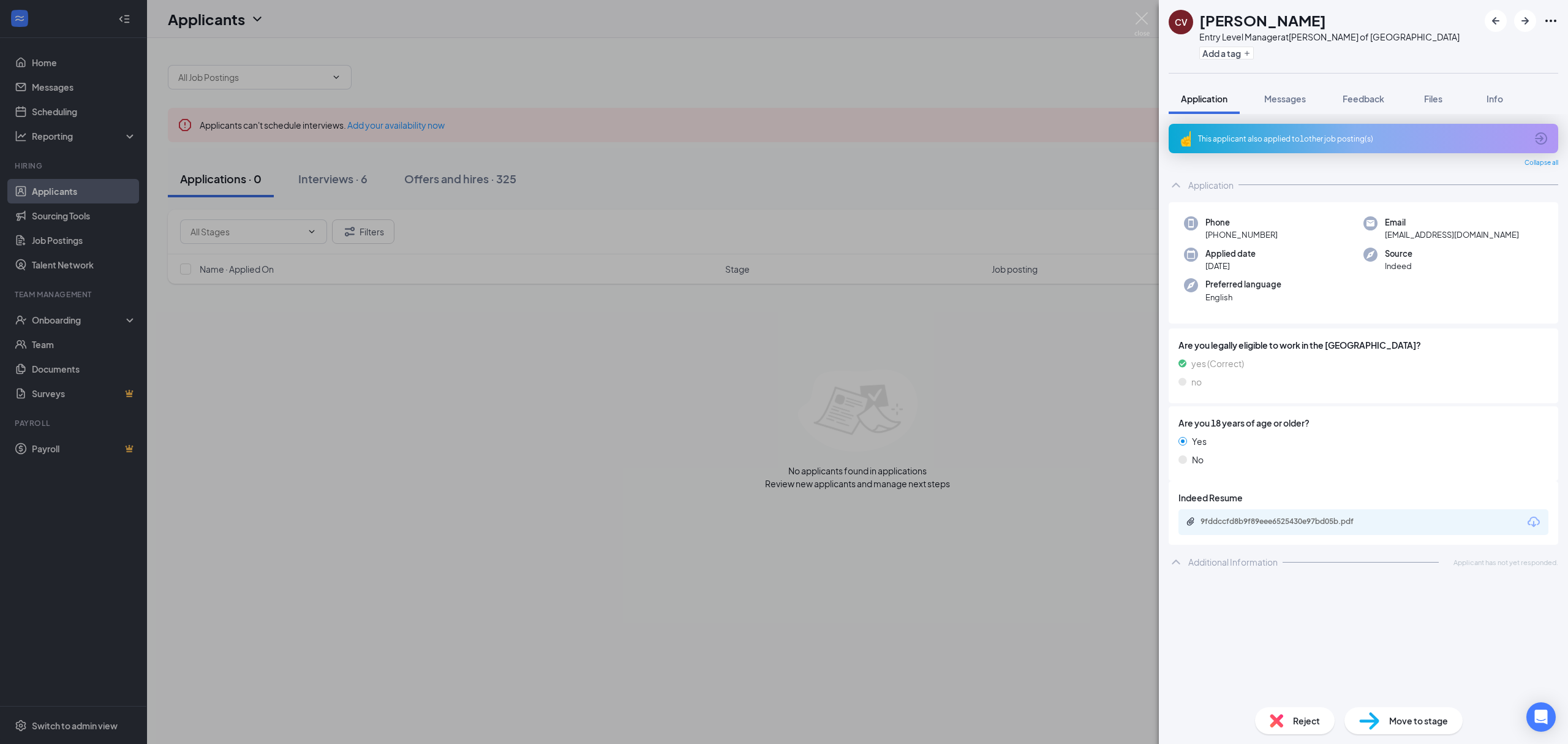
click at [865, 417] on div "CV Calista VanDeurzen Entry Level Manager at Culver's of Bellevue Add a tag App…" at bounding box center [784, 372] width 1568 height 744
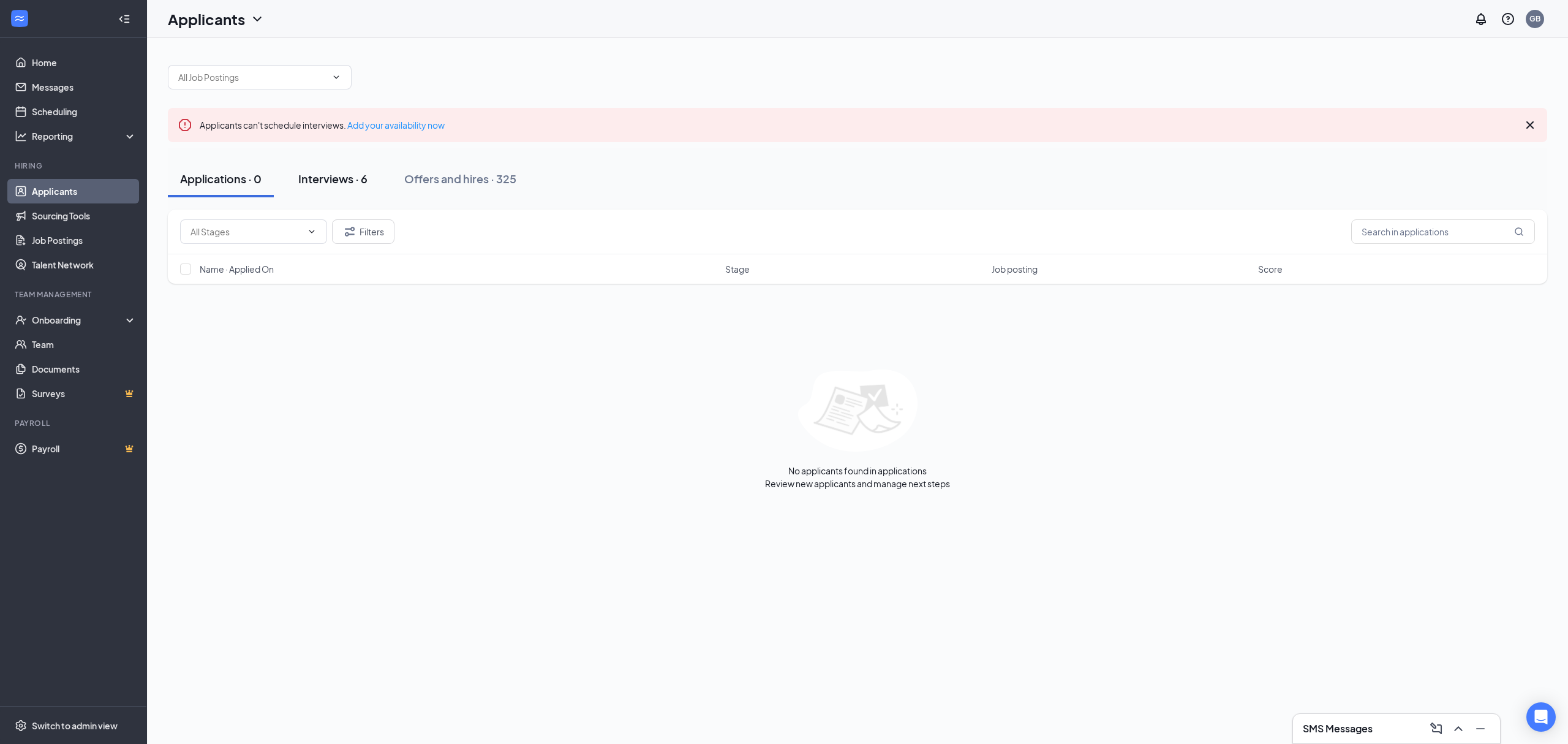
click at [297, 177] on button "Interviews · 6" at bounding box center [332, 178] width 94 height 37
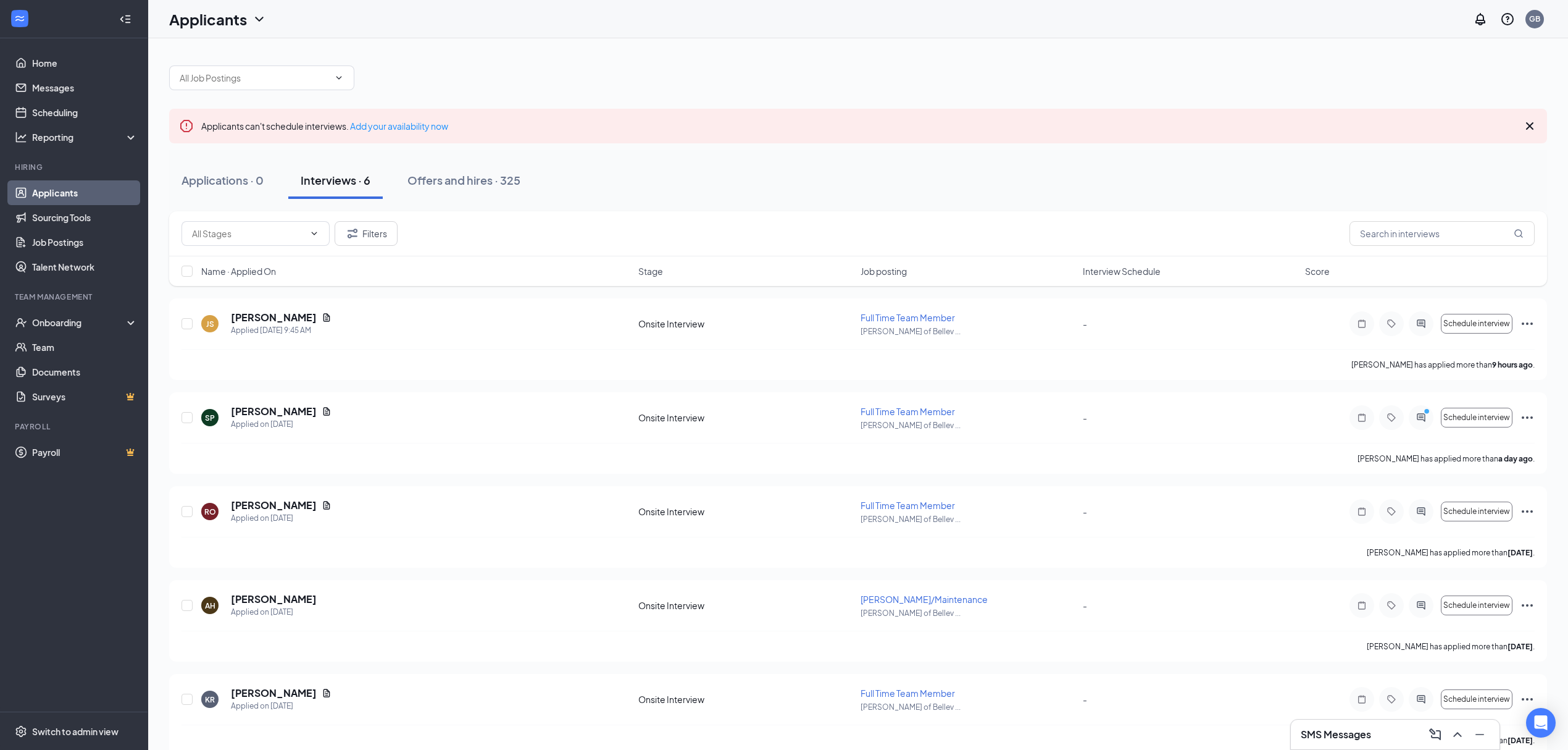
click at [578, 8] on div "Applicants GB" at bounding box center [858, 19] width 1420 height 39
click at [532, 53] on div at bounding box center [858, 71] width 1379 height 37
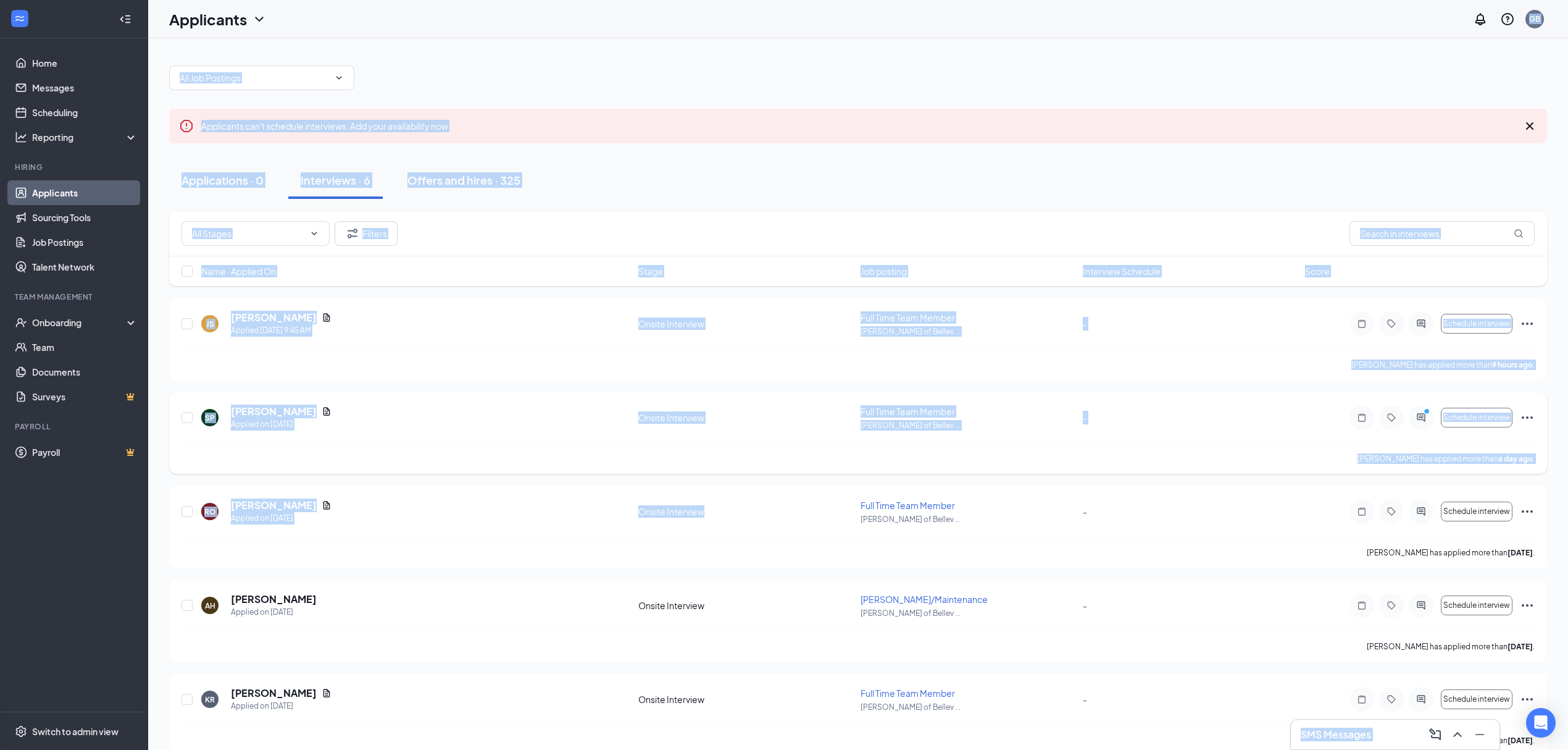
drag, startPoint x: 444, startPoint y: 38, endPoint x: 853, endPoint y: 396, distance: 543.5
click at [859, 491] on div "Applicants GB SMS Messages Applicants can't schedule interviews. Add your avail…" at bounding box center [858, 432] width 1420 height 864
click at [690, 117] on div "Applicants can't schedule interviews. Add your availability now" at bounding box center [858, 126] width 1379 height 35
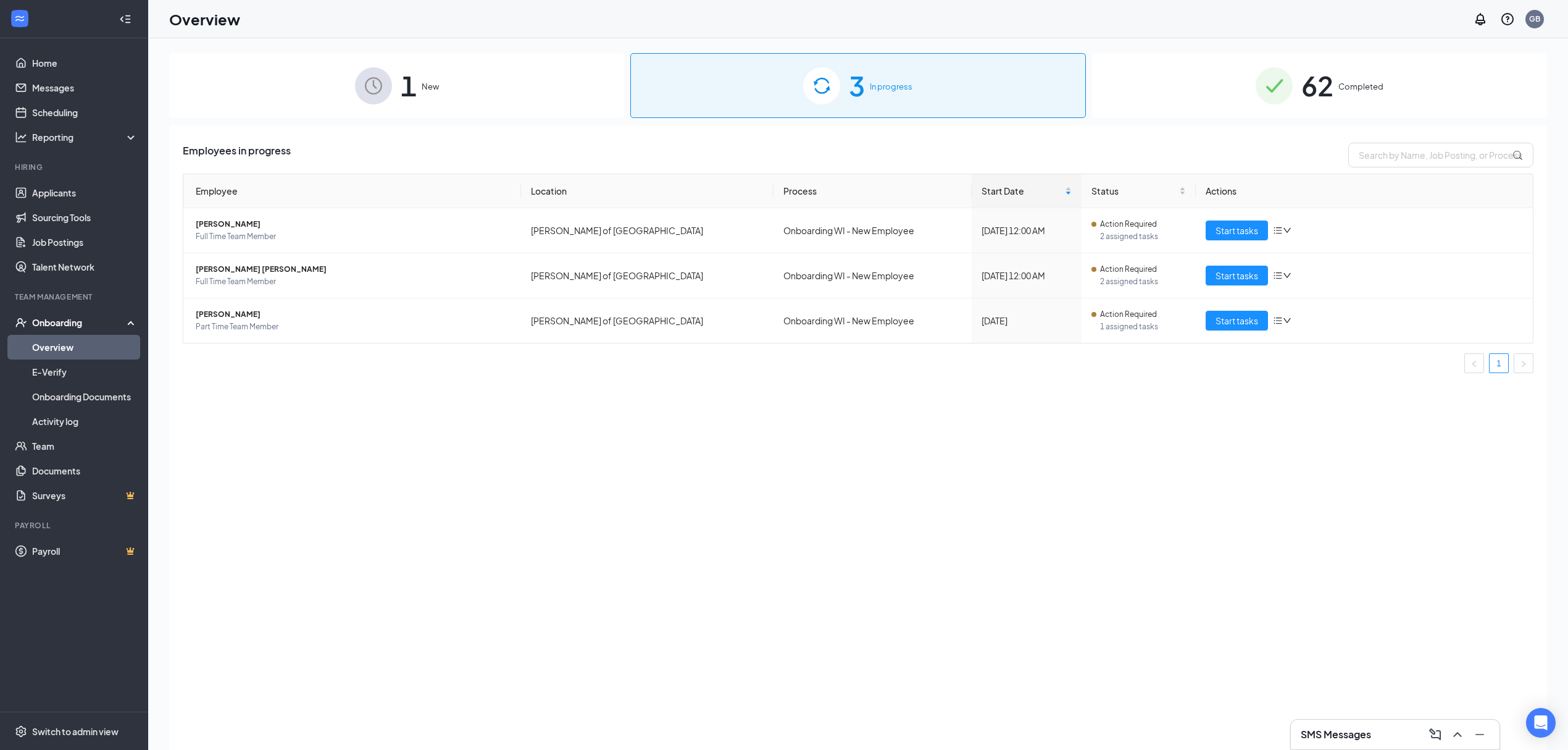
click at [763, 149] on div "Employees in progress" at bounding box center [859, 155] width 1351 height 25
click at [378, 79] on img at bounding box center [373, 85] width 37 height 37
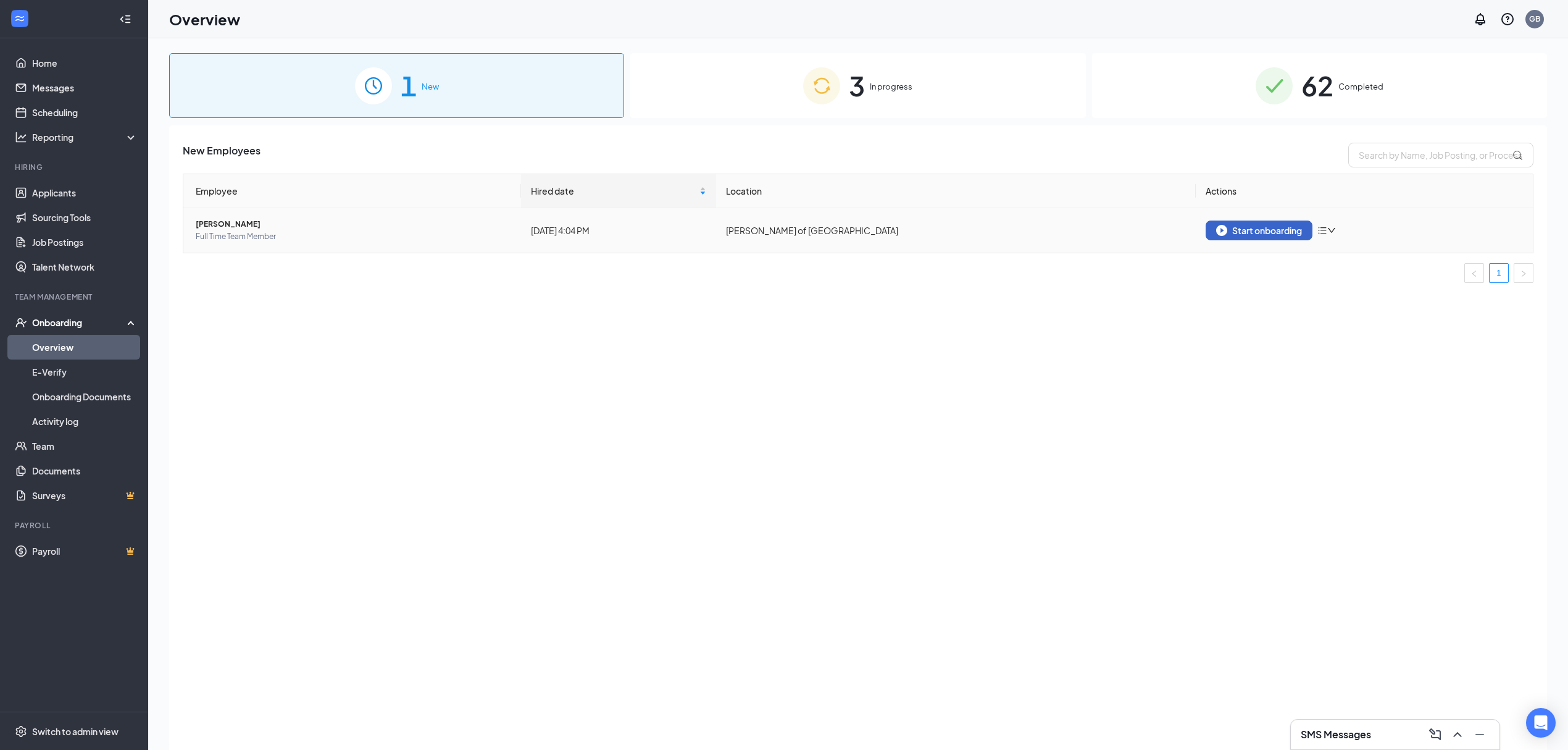
click at [1252, 230] on div "Start onboarding" at bounding box center [1259, 230] width 86 height 11
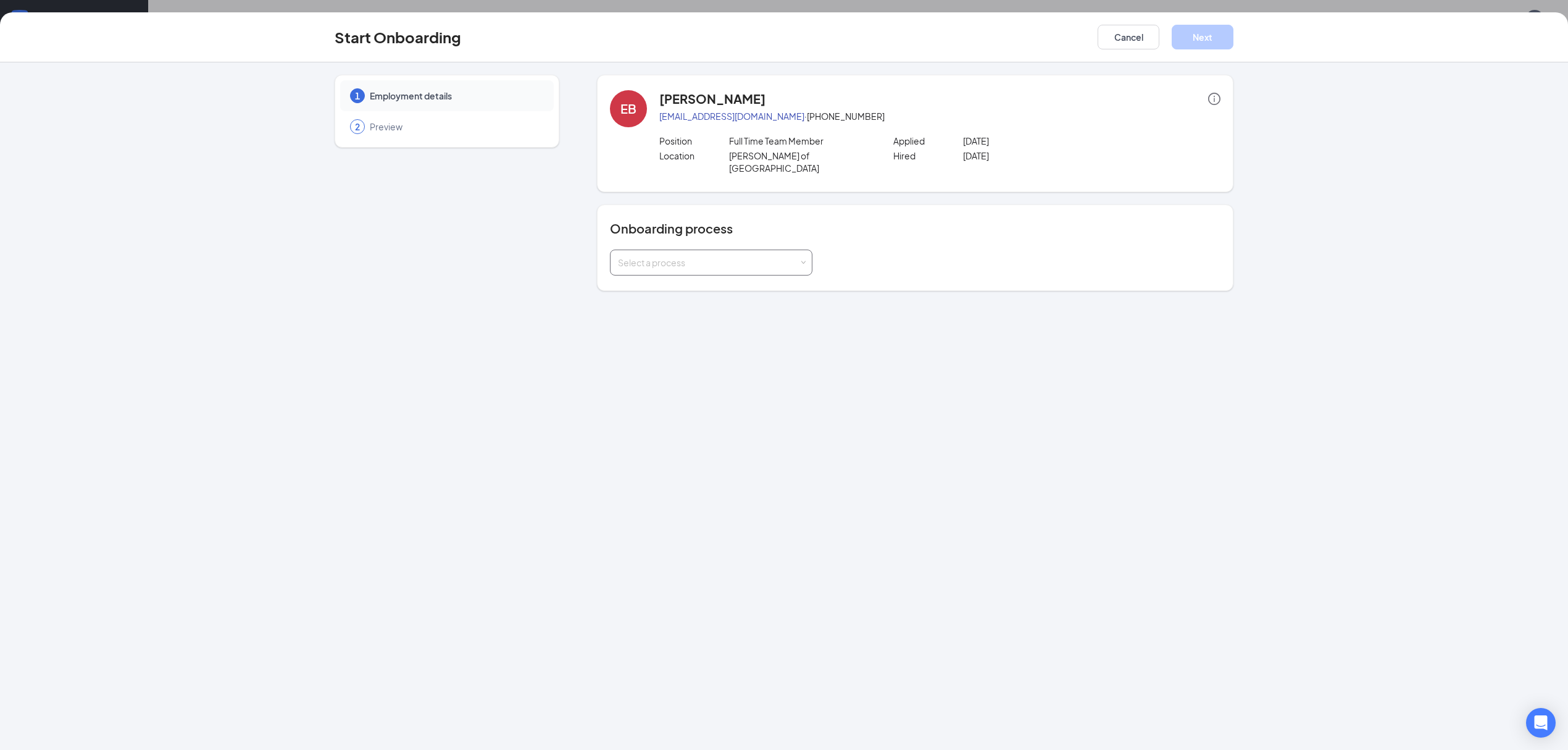
click at [777, 258] on div "Select a process" at bounding box center [711, 262] width 187 height 25
click at [689, 359] on span "Onboarding WI - New Employee" at bounding box center [681, 365] width 131 height 11
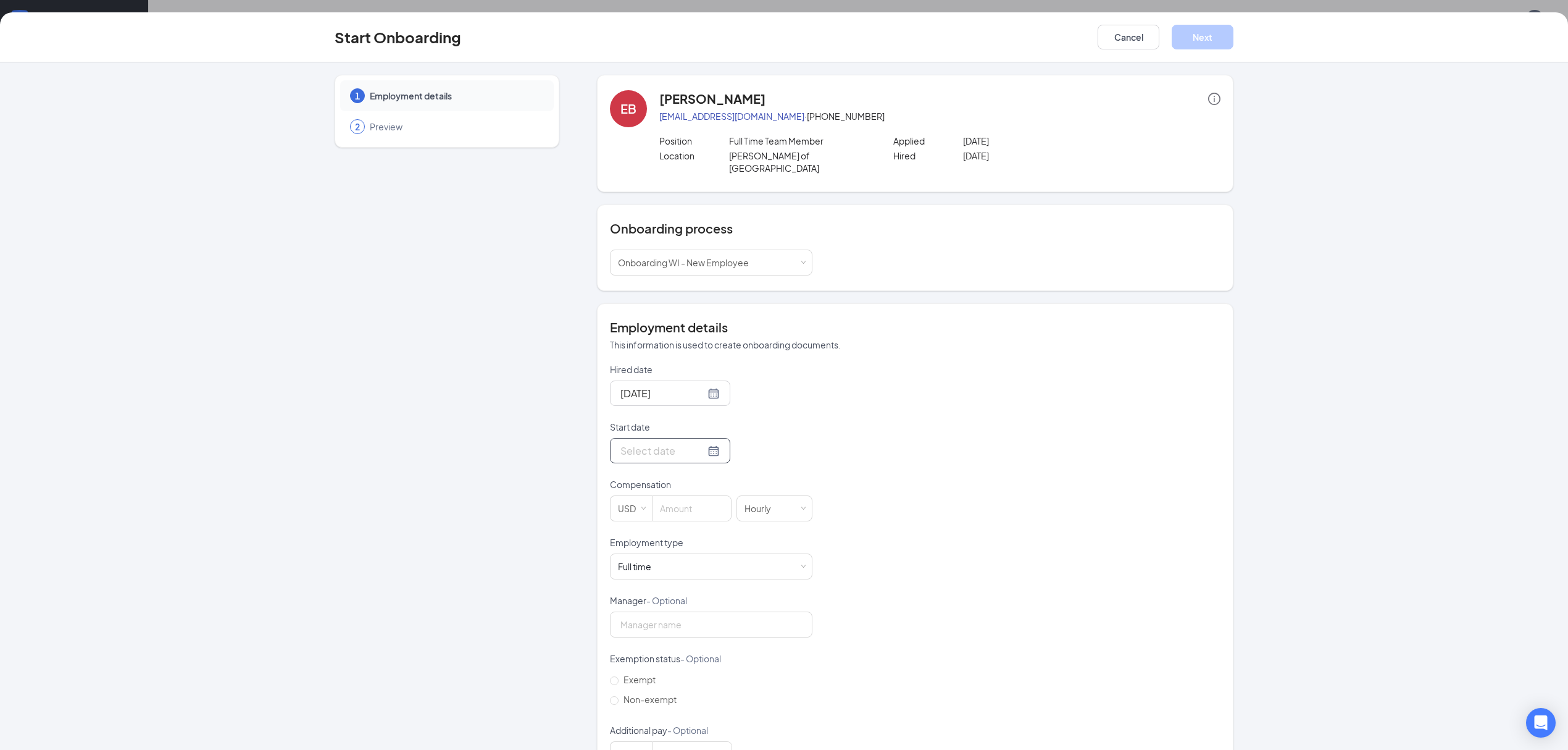
click at [695, 444] on div at bounding box center [670, 450] width 100 height 15
type input "Oct 15, 2025"
click at [690, 553] on div "15" at bounding box center [695, 560] width 15 height 15
click at [897, 467] on div "Hired date Oct 15, 2025 Start date Oct 15, 2025 Oct 2025 Su Mo Tu We Th Fr Sa 2…" at bounding box center [915, 565] width 611 height 404
